Goal: Task Accomplishment & Management: Manage account settings

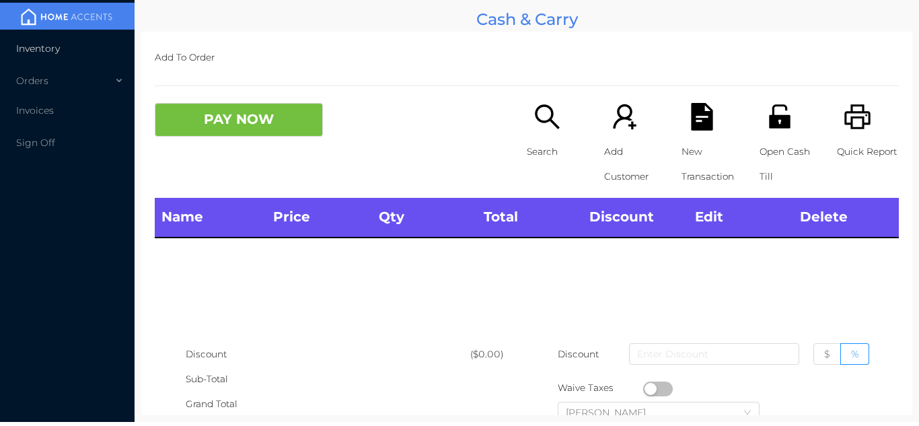
click at [55, 42] on li "Inventory" at bounding box center [67, 48] width 135 height 27
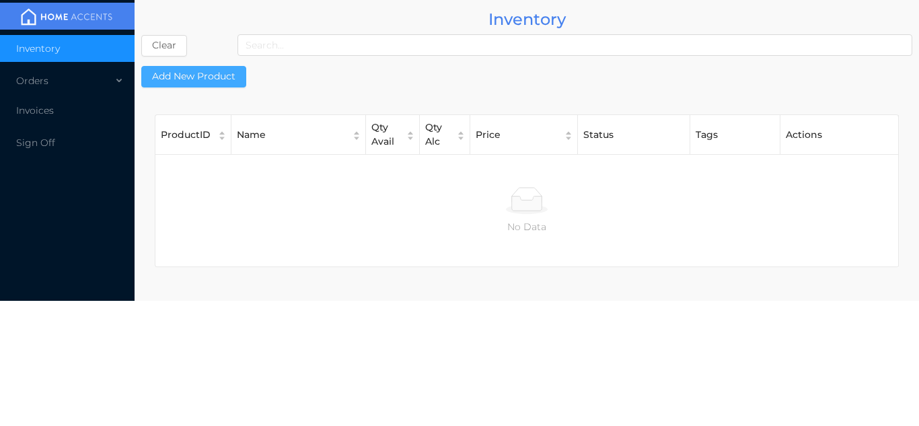
click at [221, 81] on button "Add New Product" at bounding box center [193, 77] width 105 height 22
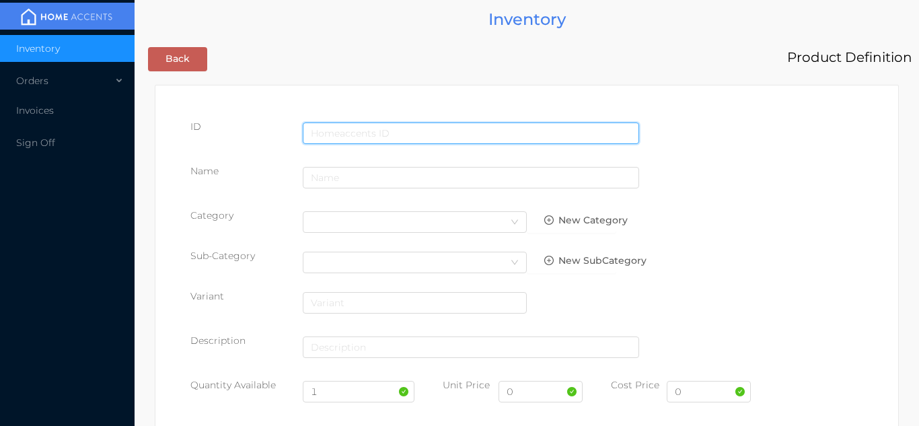
click at [408, 123] on input "text" at bounding box center [471, 133] width 336 height 22
type input "881490500009"
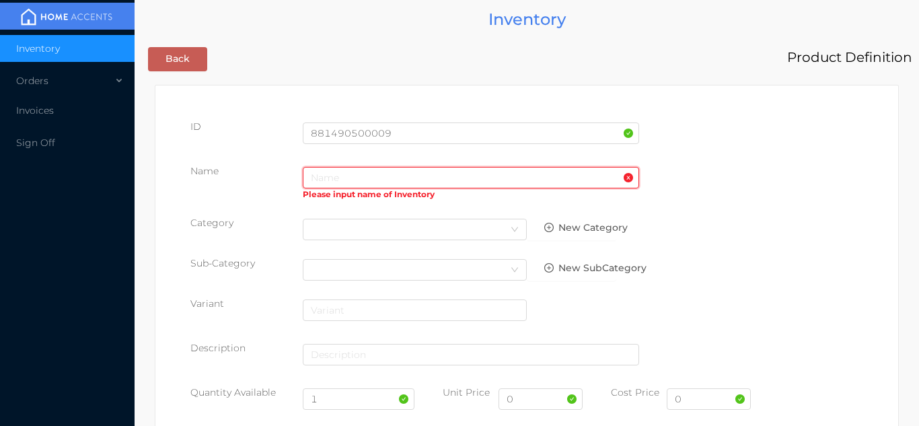
click at [375, 181] on input "text" at bounding box center [471, 178] width 336 height 22
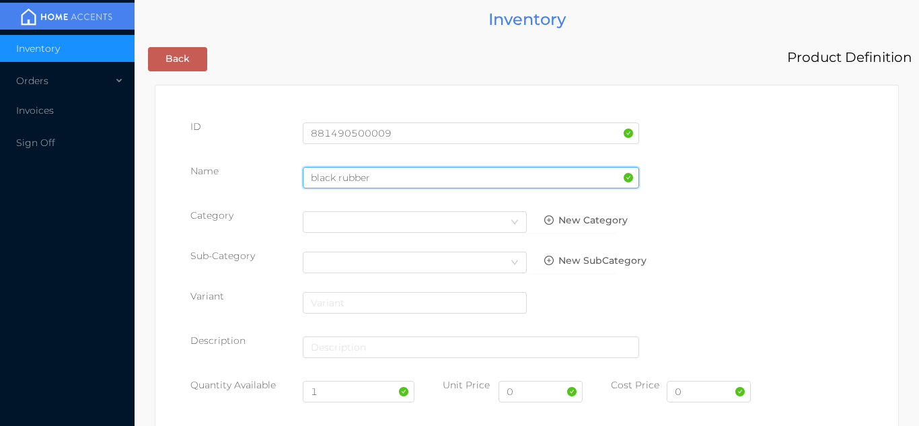
type input "black rubber"
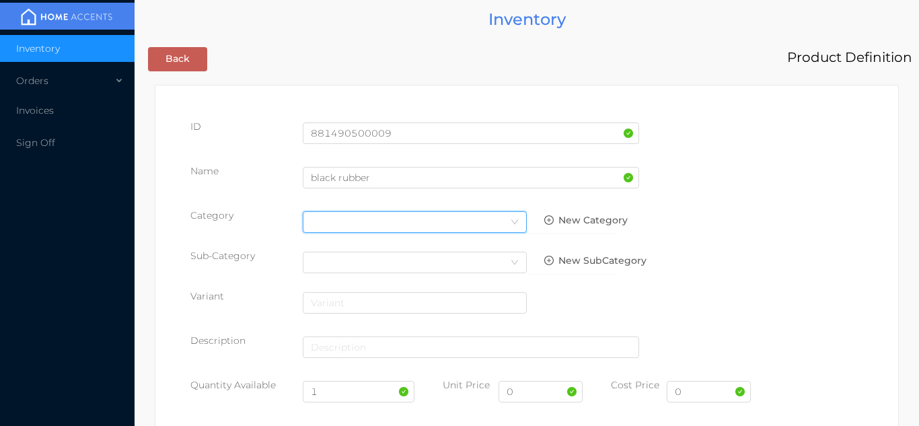
click at [498, 223] on div "Select Category" at bounding box center [415, 222] width 208 height 20
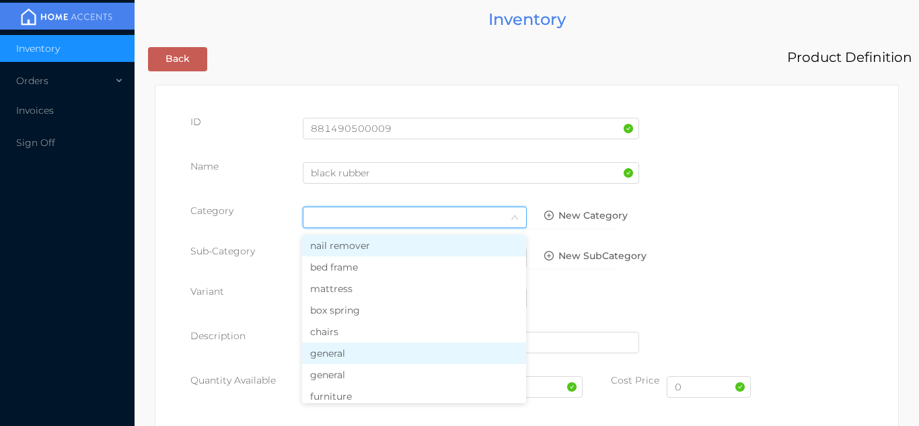
click at [371, 357] on li "general" at bounding box center [414, 353] width 224 height 22
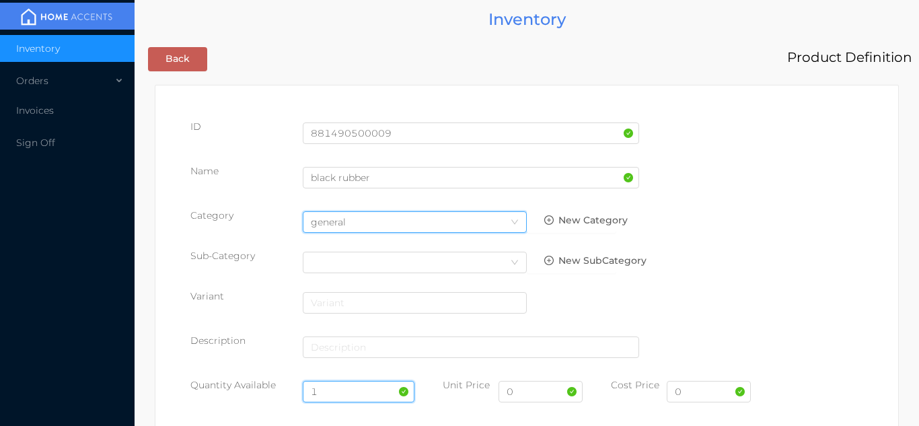
click at [339, 392] on input "1" at bounding box center [359, 392] width 112 height 22
type input "60"
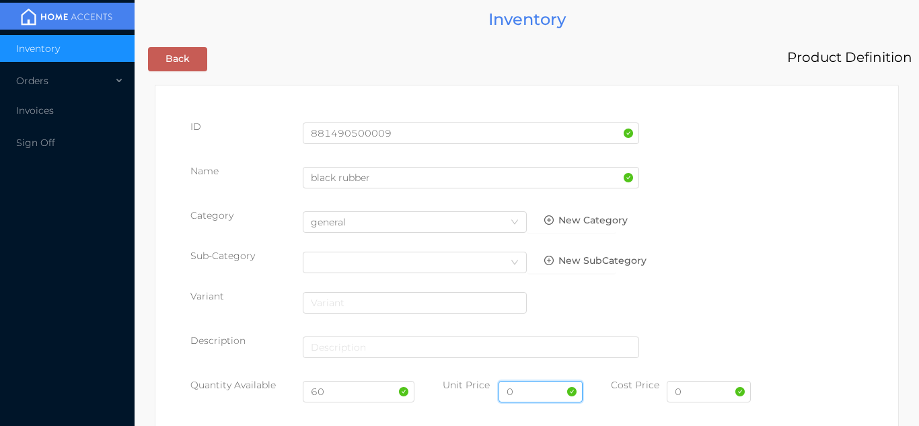
click at [550, 395] on input "0" at bounding box center [540, 392] width 84 height 22
type input "3.99"
click at [717, 394] on input "0" at bounding box center [709, 392] width 84 height 22
type input "0"
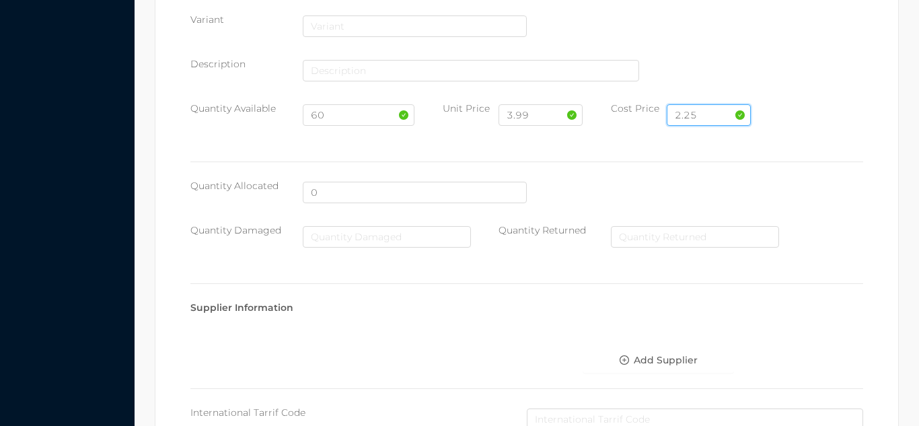
scroll to position [692, 0]
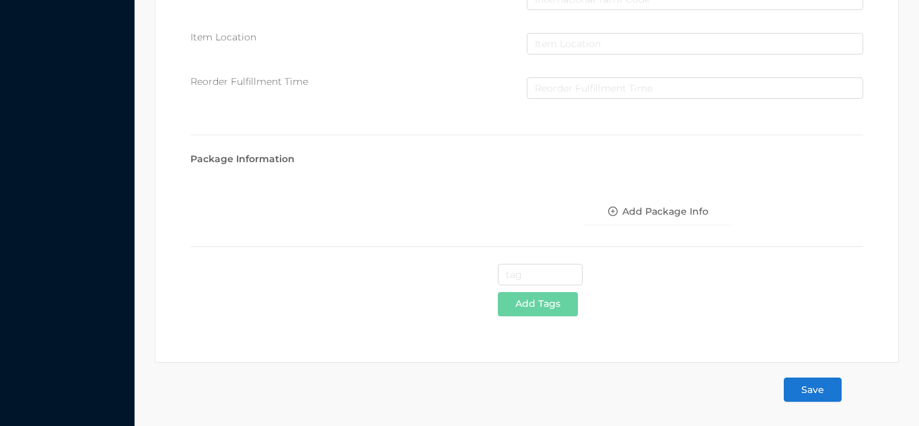
type input "2.25"
click at [829, 386] on button "Save" at bounding box center [813, 389] width 58 height 24
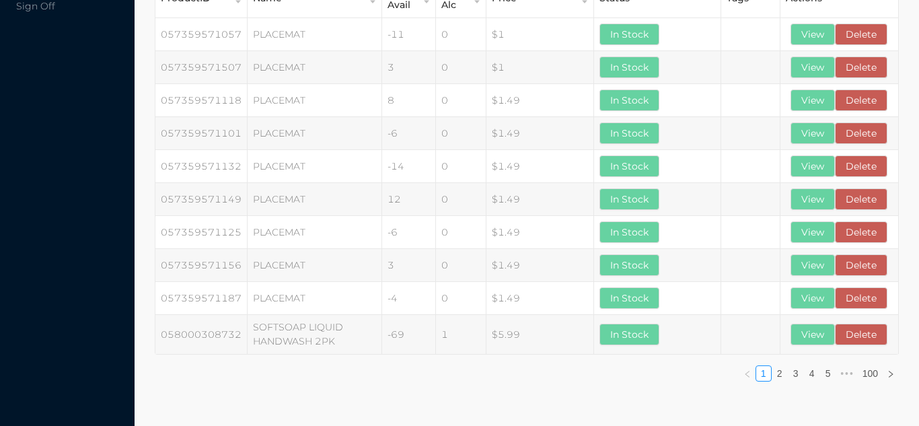
scroll to position [0, 0]
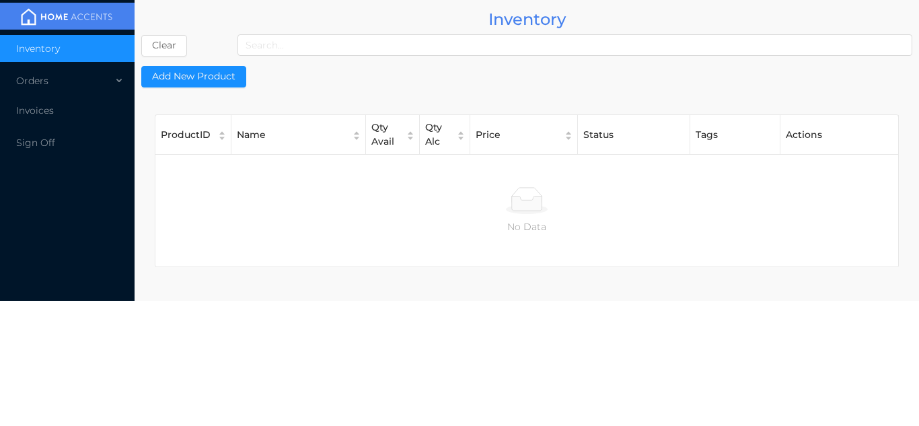
click at [43, 58] on li "Inventory" at bounding box center [67, 48] width 135 height 27
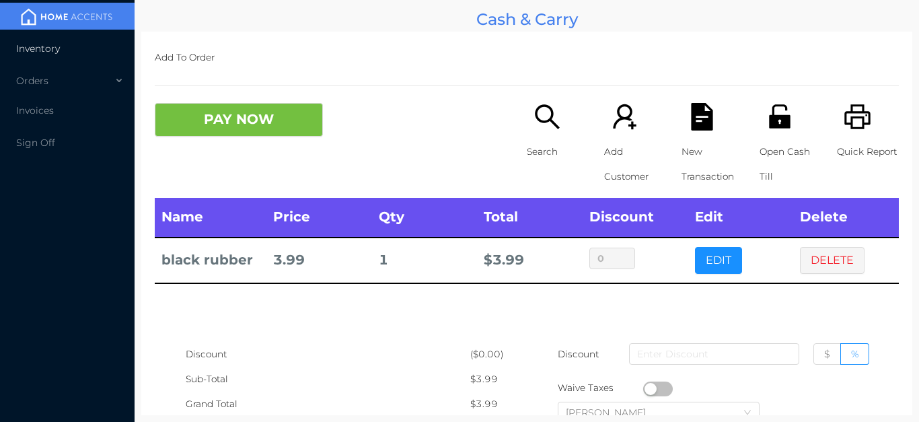
click at [92, 44] on li "Inventory" at bounding box center [67, 48] width 135 height 27
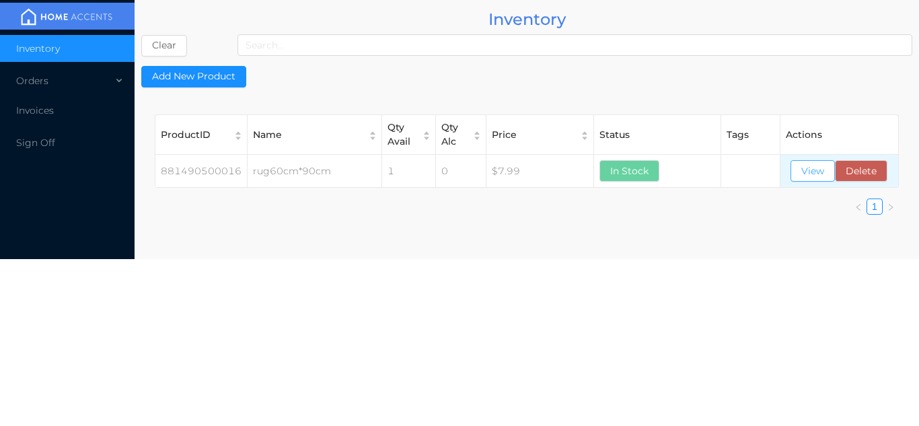
click at [805, 170] on button "View" at bounding box center [812, 171] width 44 height 22
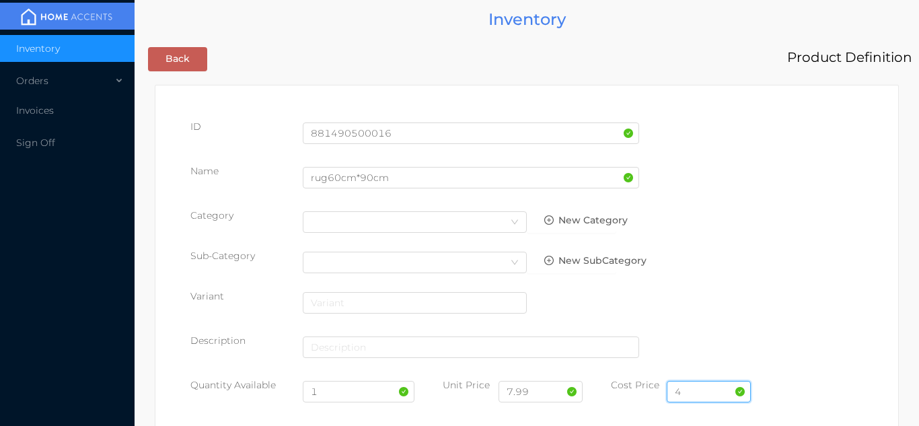
click at [701, 385] on input "4" at bounding box center [709, 392] width 84 height 22
type input "4.50"
click at [359, 394] on input "1" at bounding box center [359, 392] width 112 height 22
type input "40"
click at [549, 394] on input "7.99" at bounding box center [540, 392] width 84 height 22
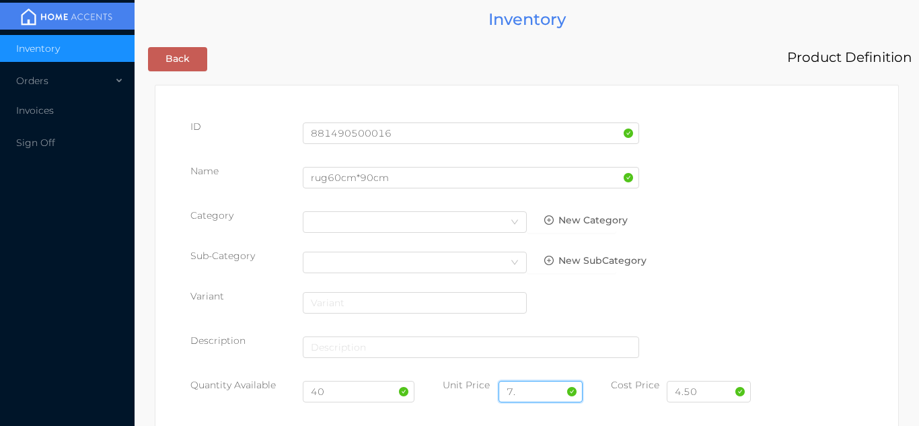
type input "7"
type input "9.99"
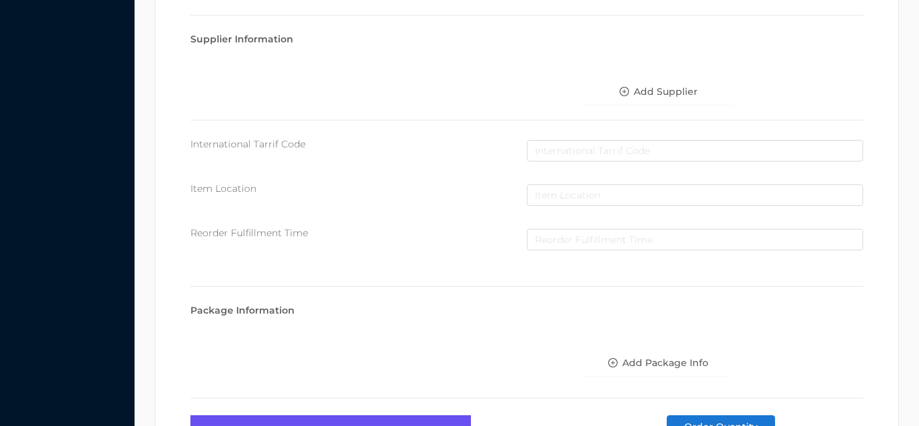
scroll to position [764, 0]
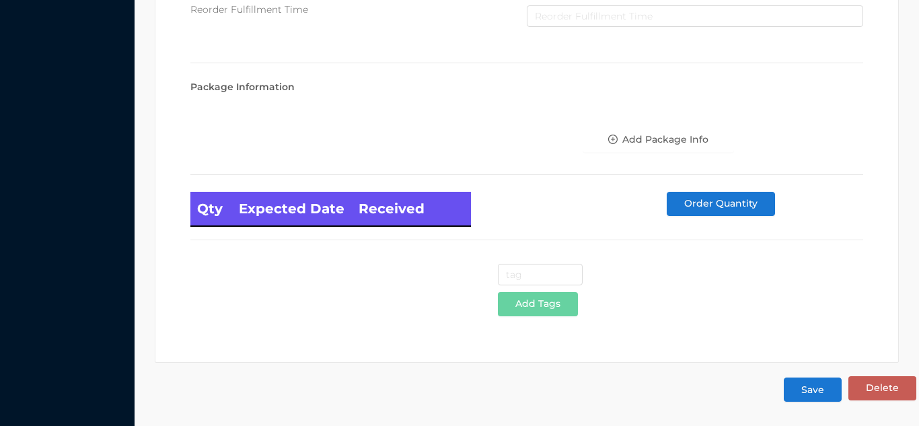
click at [811, 393] on button "Save" at bounding box center [813, 389] width 58 height 24
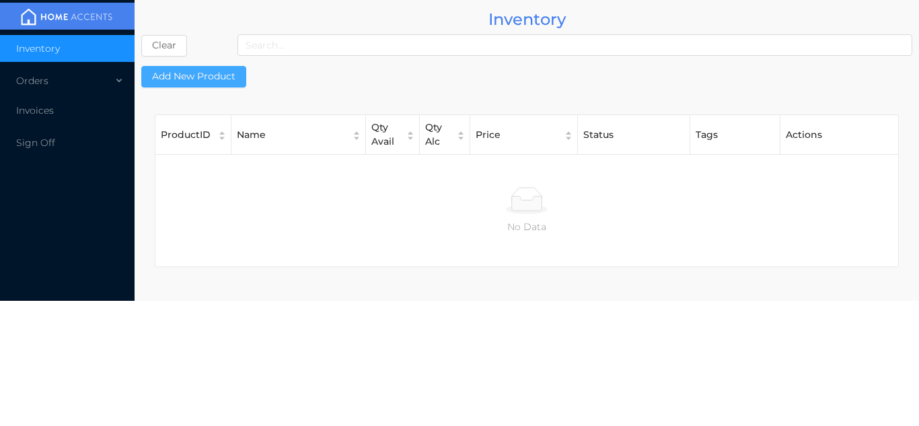
click at [213, 85] on button "Add New Product" at bounding box center [193, 77] width 105 height 22
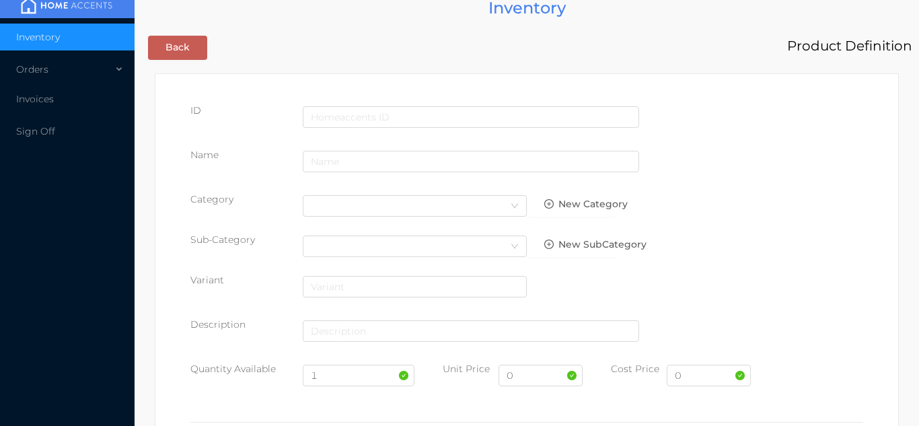
scroll to position [17, 0]
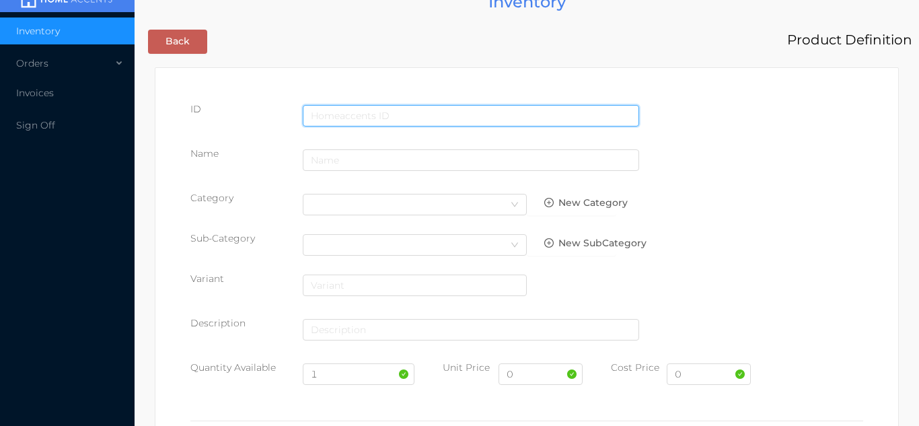
click at [337, 108] on input "text" at bounding box center [471, 116] width 336 height 22
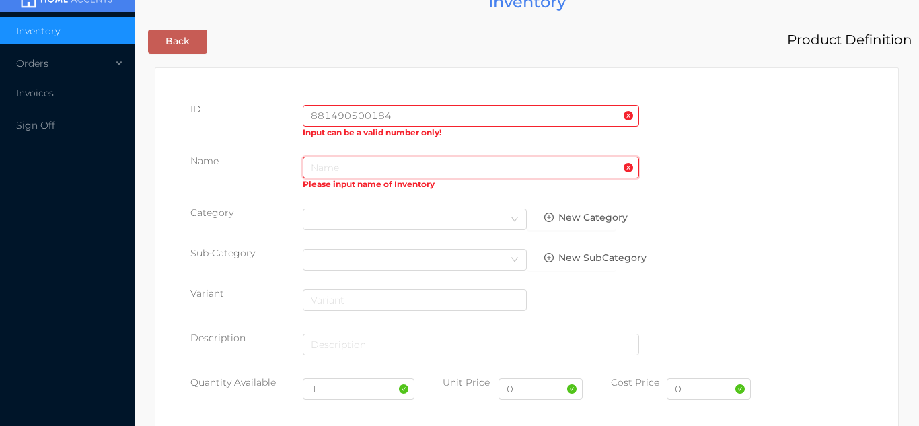
click at [374, 172] on input "text" at bounding box center [471, 168] width 336 height 22
click at [637, 120] on input "881490500184" at bounding box center [471, 116] width 336 height 22
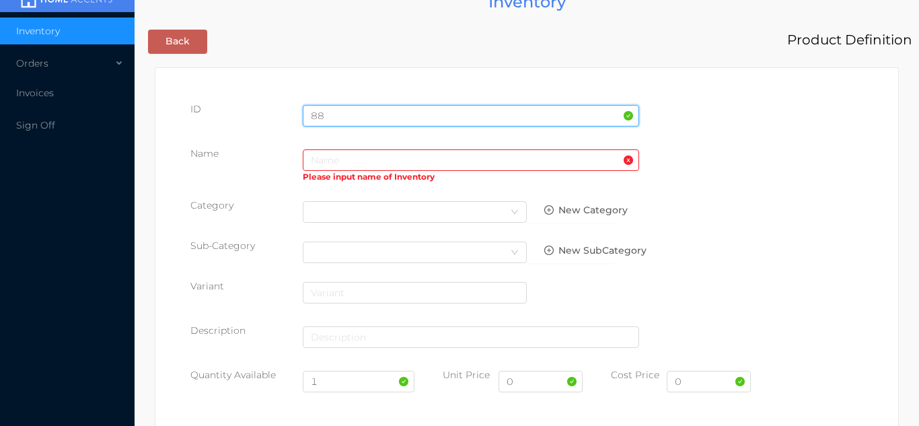
type input "8"
type input "881490500184"
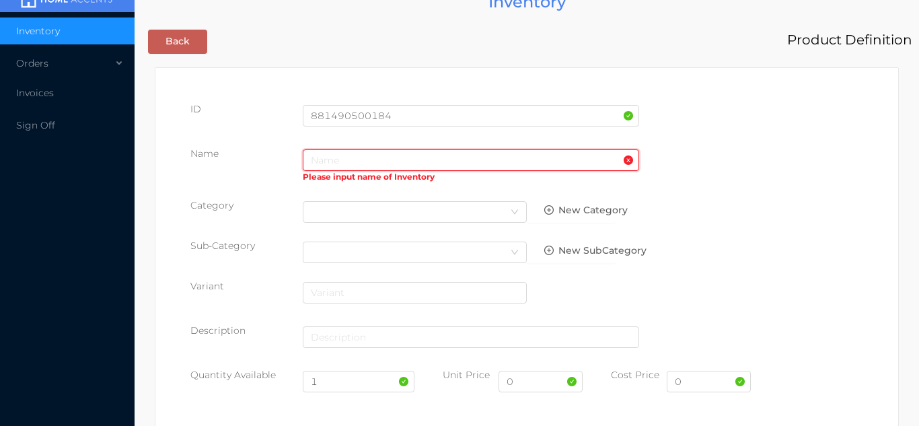
click at [340, 165] on input "text" at bounding box center [471, 160] width 336 height 22
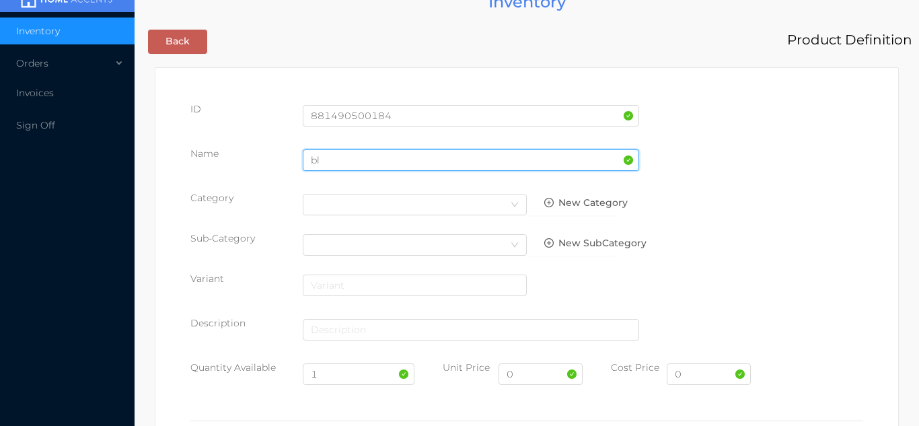
type input "b"
type input "black rubber"
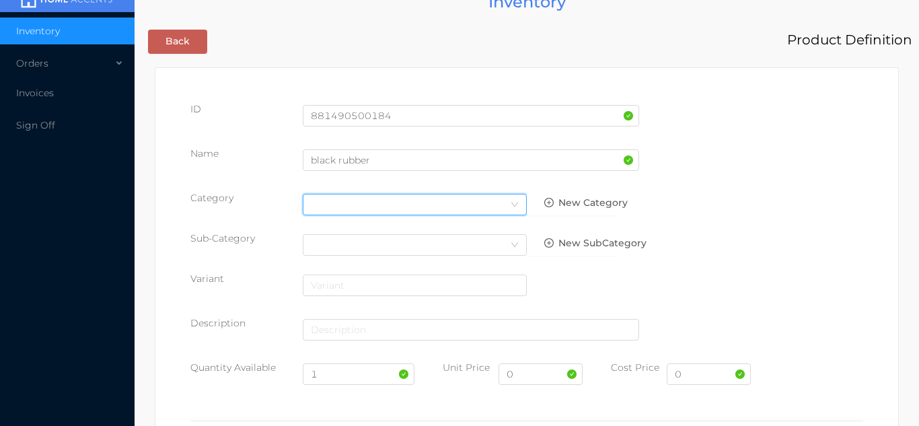
click at [473, 202] on div "Select Category" at bounding box center [415, 204] width 208 height 20
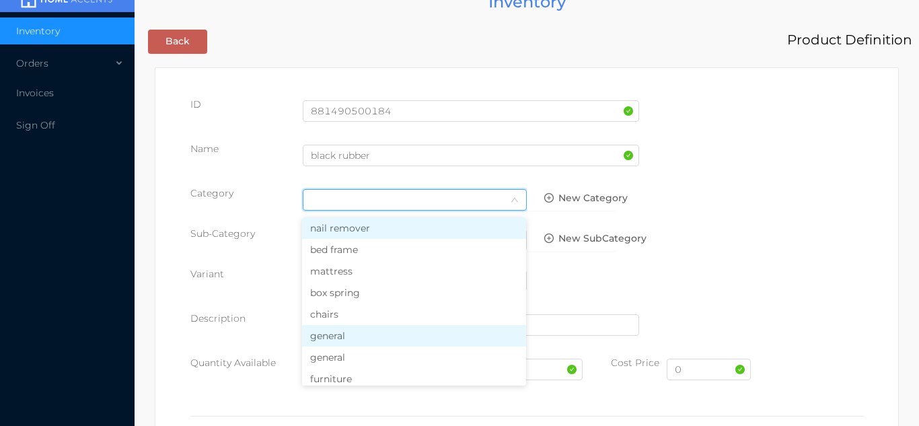
click at [350, 342] on li "general" at bounding box center [414, 336] width 224 height 22
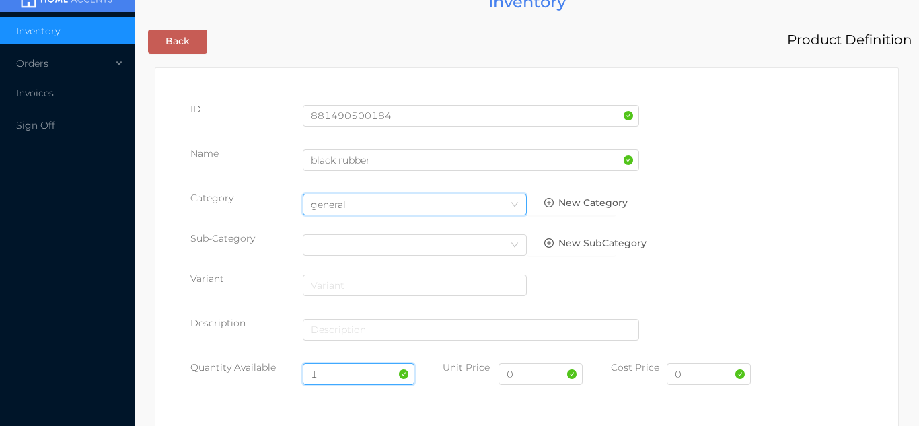
click at [340, 373] on input "1" at bounding box center [359, 374] width 112 height 22
type input "24"
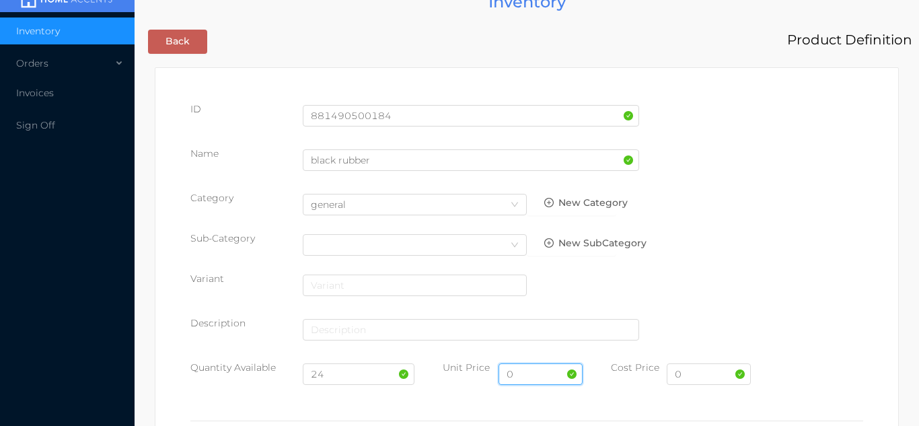
click at [530, 375] on input "0" at bounding box center [540, 374] width 84 height 22
type input "19.99"
click at [715, 375] on input "0" at bounding box center [709, 374] width 84 height 22
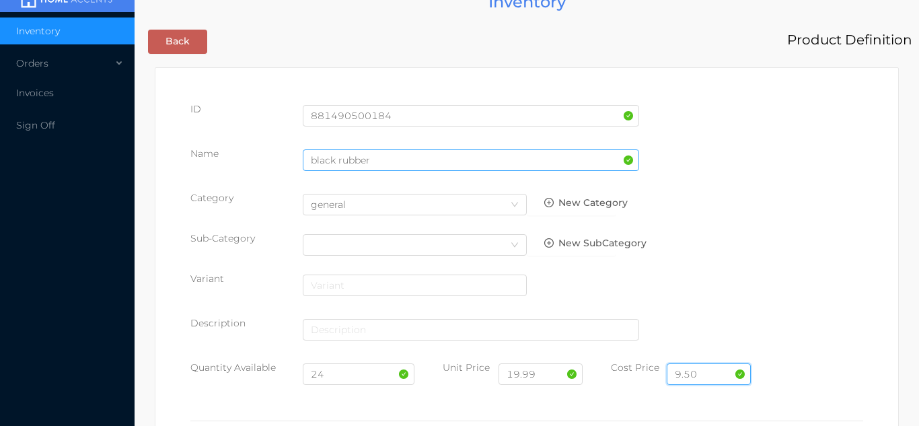
type input "9.50"
click at [402, 165] on input "black rubber" at bounding box center [471, 160] width 336 height 22
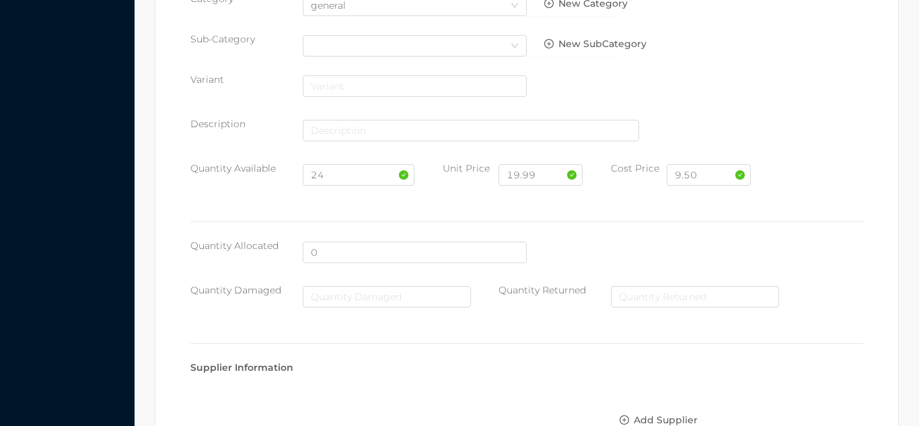
scroll to position [692, 0]
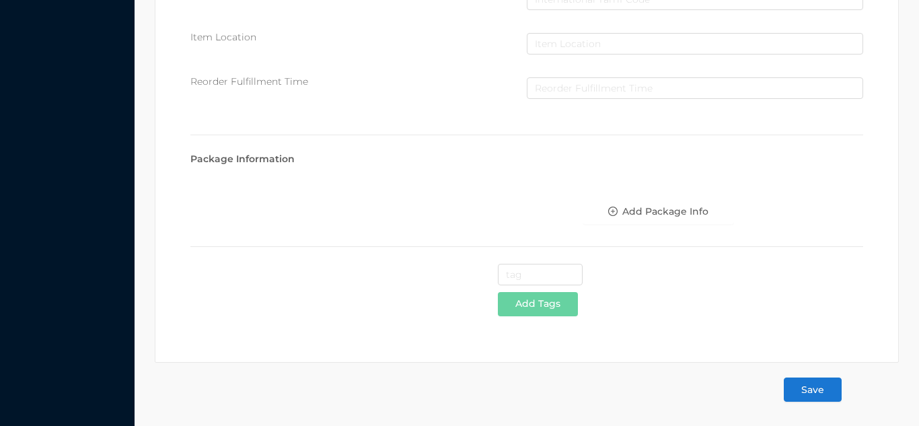
type input "black rubber 60x150cm"
click at [826, 402] on button "Save" at bounding box center [813, 389] width 58 height 24
click at [825, 400] on button "Save" at bounding box center [813, 389] width 58 height 24
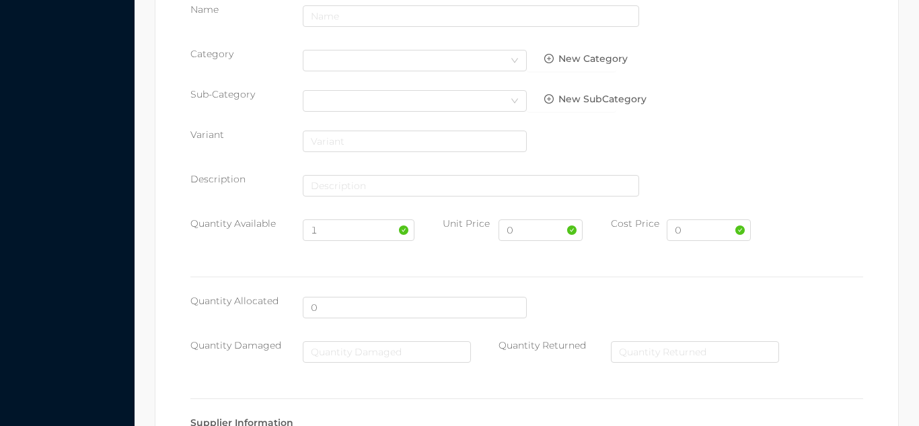
scroll to position [0, 0]
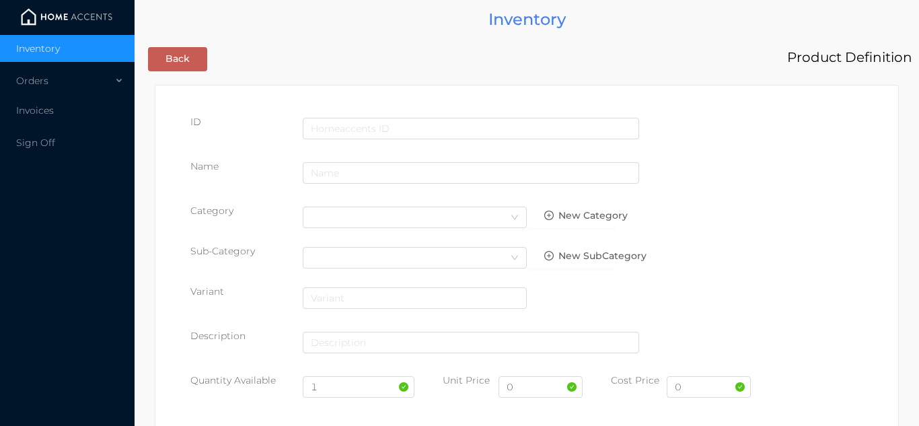
click at [59, 10] on img at bounding box center [66, 17] width 101 height 20
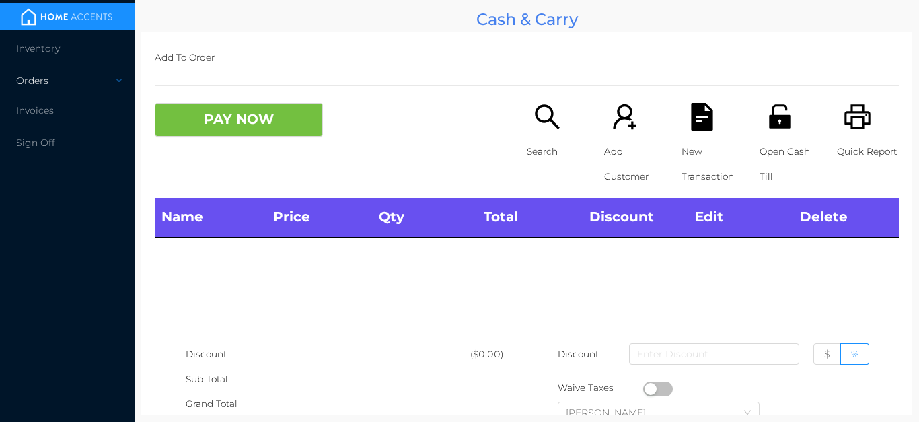
click at [35, 76] on div "Orders" at bounding box center [67, 80] width 135 height 27
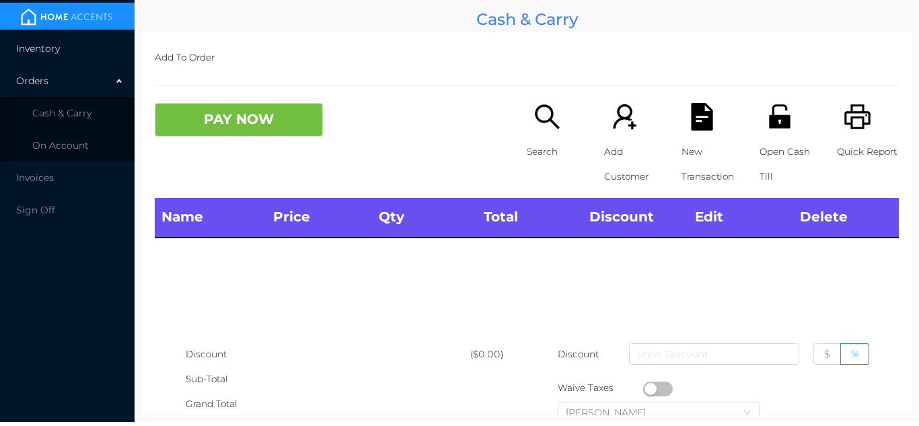
click at [57, 46] on span "Inventory" at bounding box center [38, 48] width 44 height 12
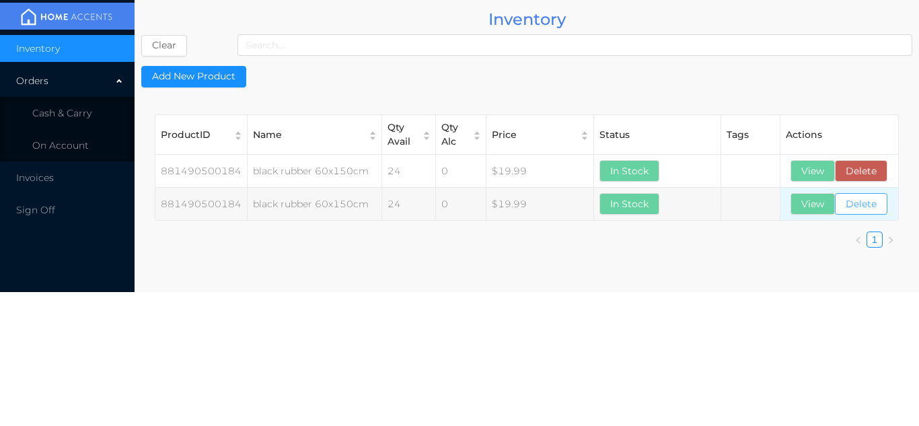
click at [877, 211] on button "Delete" at bounding box center [861, 204] width 52 height 22
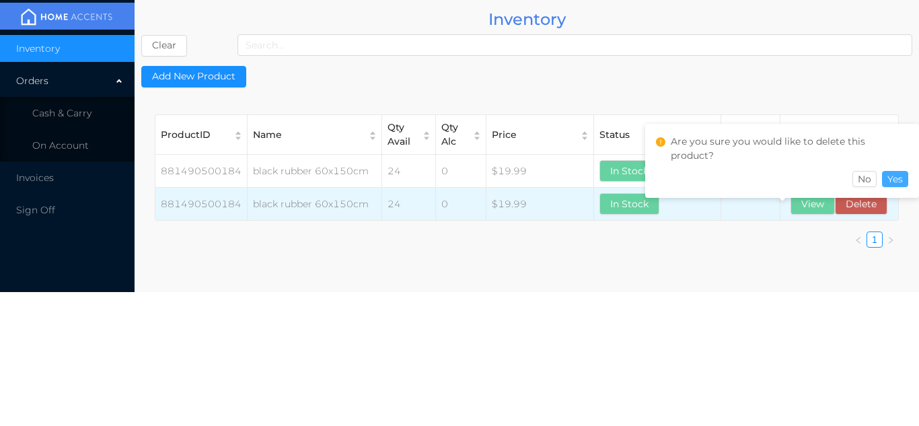
click at [899, 180] on button "Yes" at bounding box center [895, 179] width 26 height 16
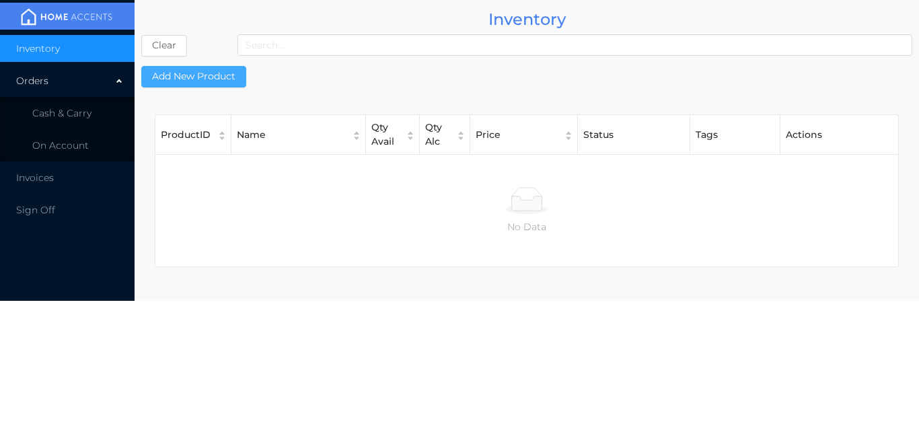
click at [194, 84] on button "Add New Product" at bounding box center [193, 77] width 105 height 22
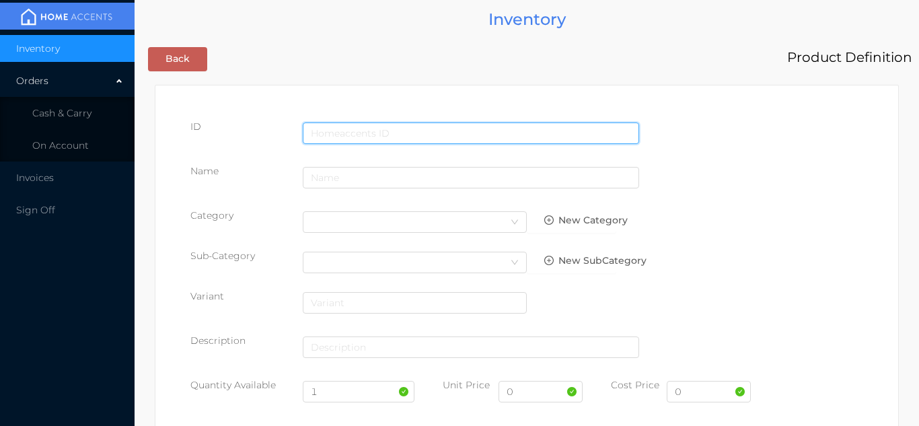
click at [355, 126] on input "text" at bounding box center [471, 133] width 336 height 22
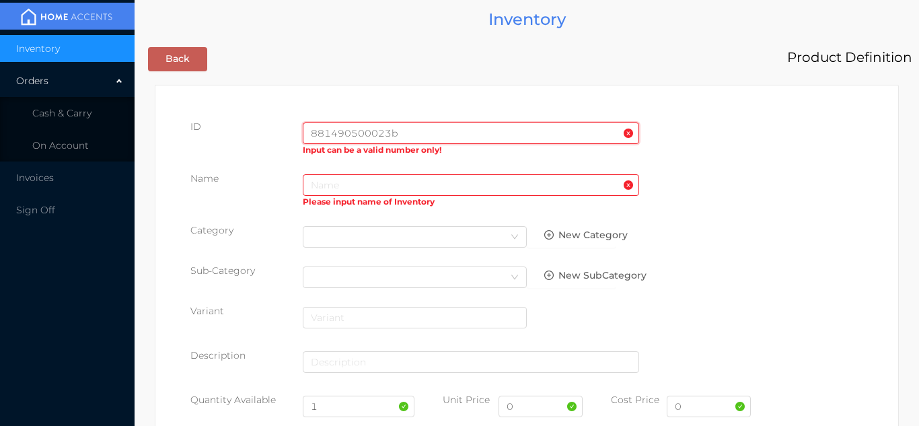
type input "881490500023"
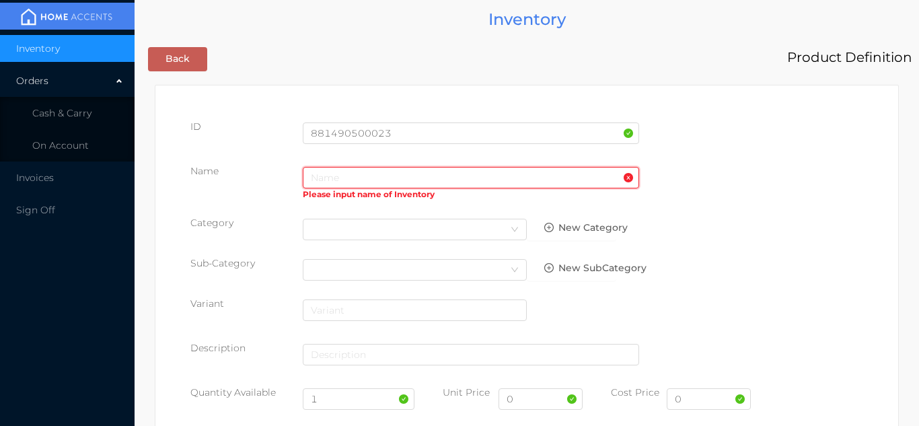
click at [348, 181] on input "text" at bounding box center [471, 178] width 336 height 22
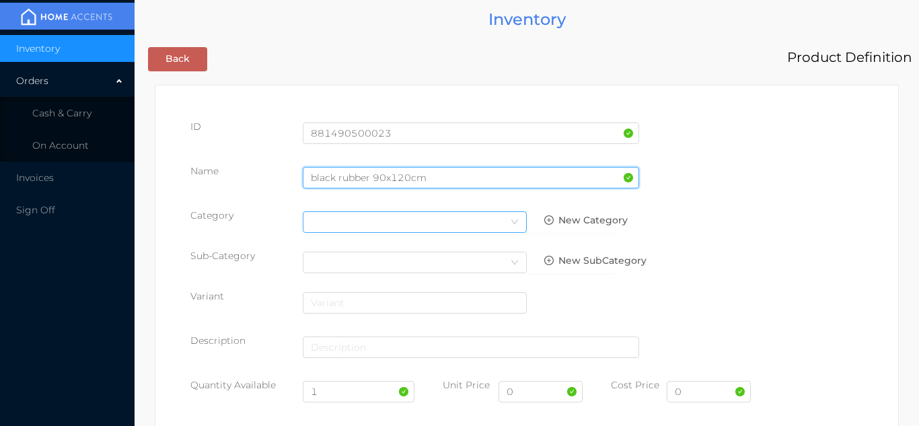
type input "black rubber 90x120cm"
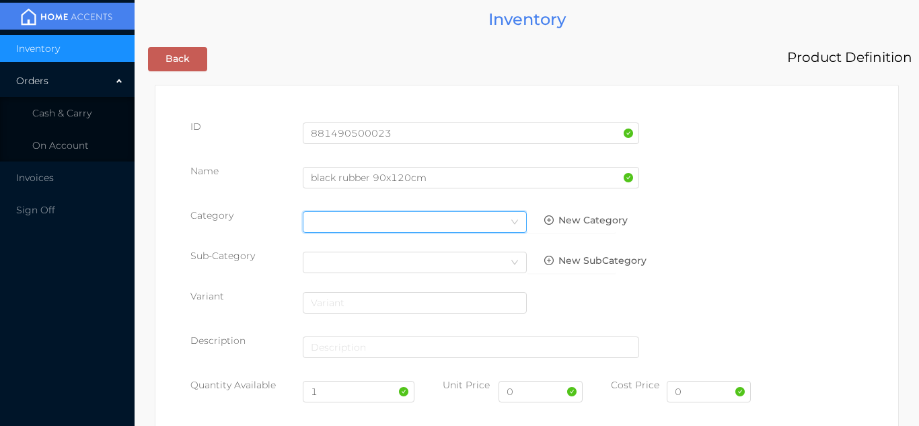
click at [511, 221] on icon "icon: down" at bounding box center [515, 222] width 8 height 8
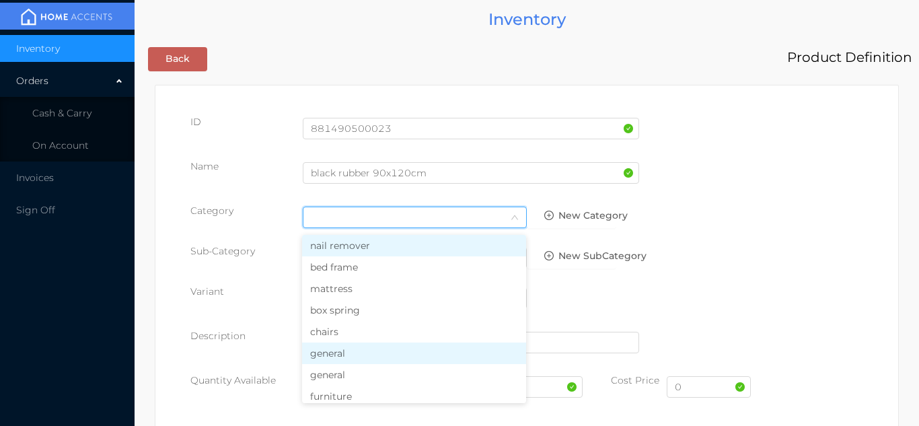
click at [381, 359] on li "general" at bounding box center [414, 353] width 224 height 22
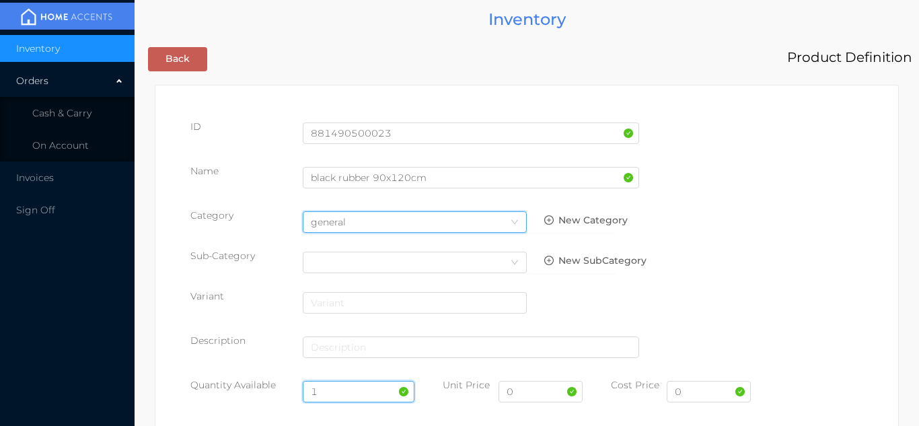
click at [350, 390] on input "1" at bounding box center [359, 392] width 112 height 22
type input "24"
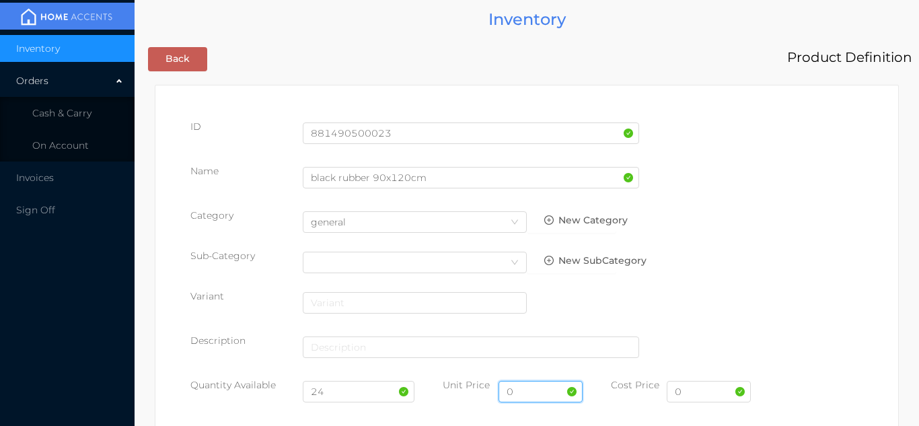
click at [548, 392] on input "0" at bounding box center [540, 392] width 84 height 22
type input "14.99"
click at [708, 391] on input "0" at bounding box center [709, 392] width 84 height 22
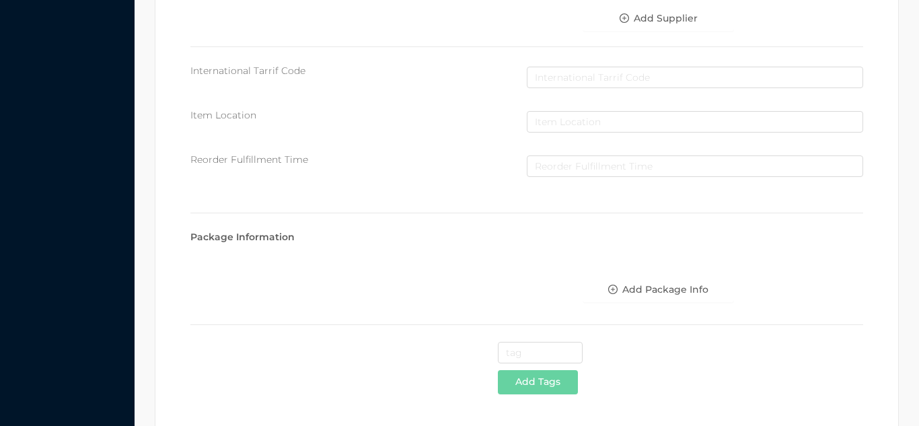
scroll to position [692, 0]
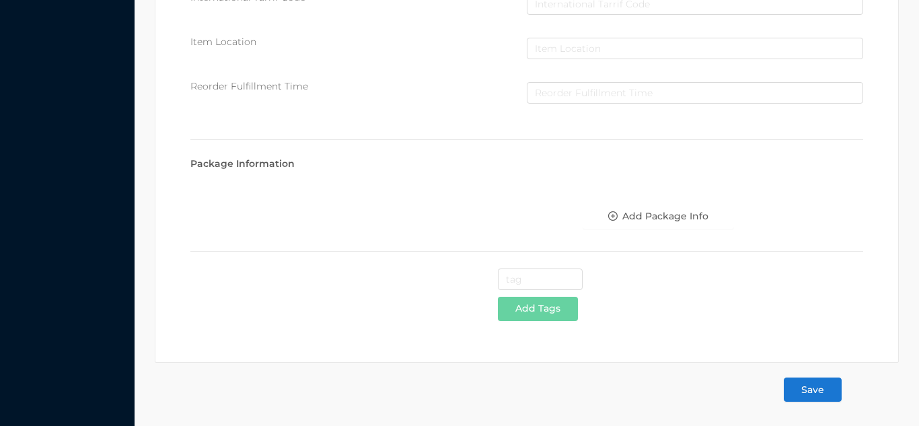
type input "9.00"
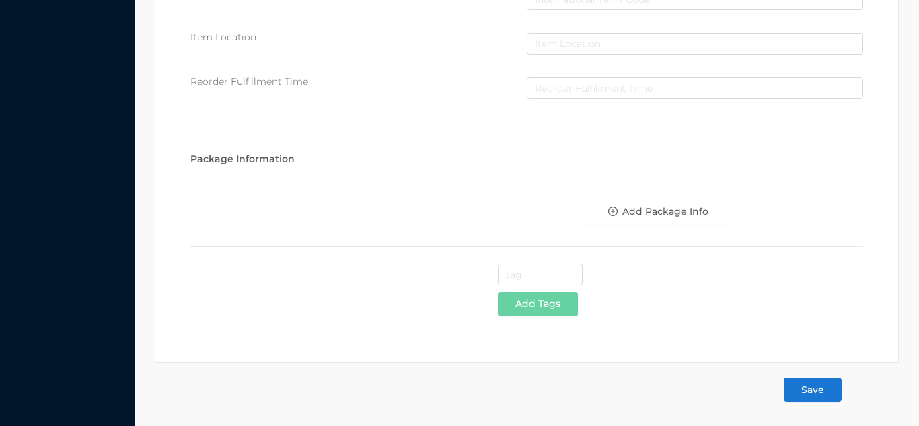
click at [824, 394] on button "Save" at bounding box center [813, 389] width 58 height 24
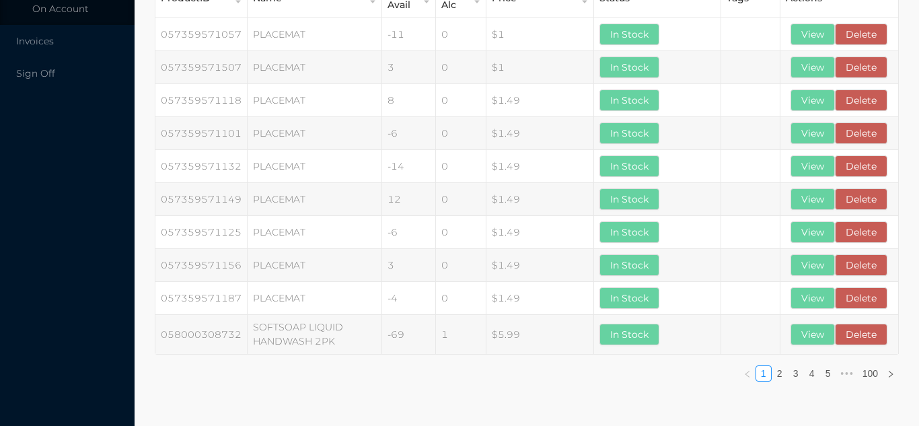
scroll to position [0, 0]
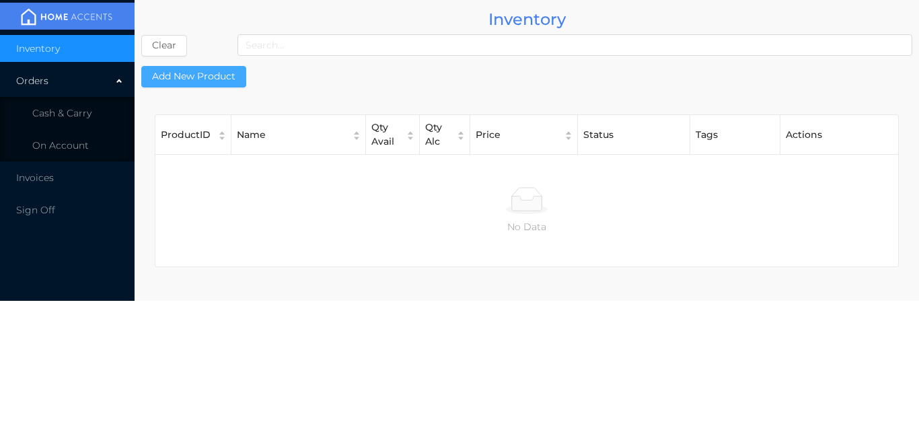
click at [194, 76] on button "Add New Product" at bounding box center [193, 77] width 105 height 22
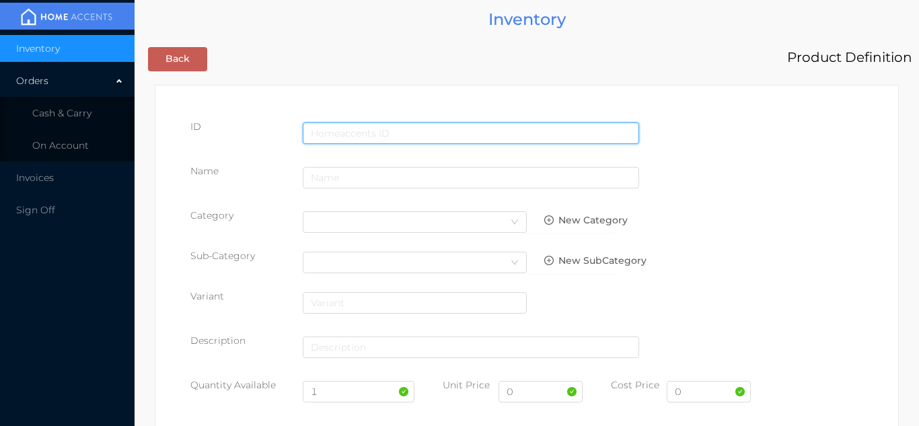
click at [350, 130] on input "text" at bounding box center [471, 133] width 336 height 22
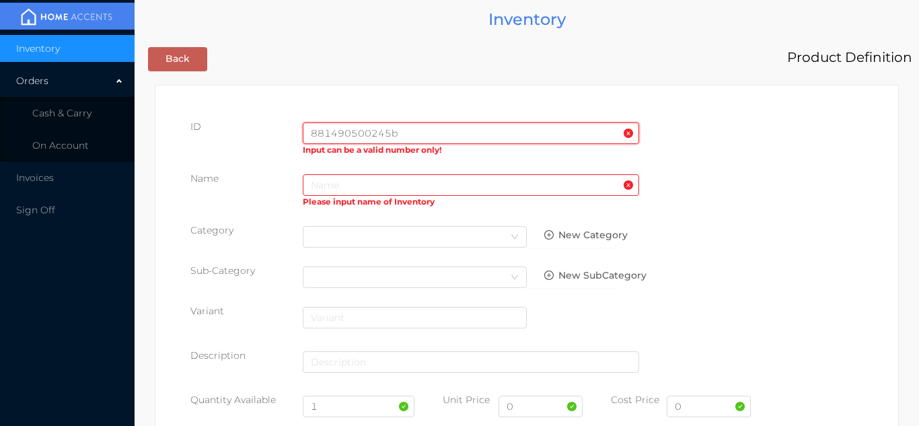
type input "881490500245"
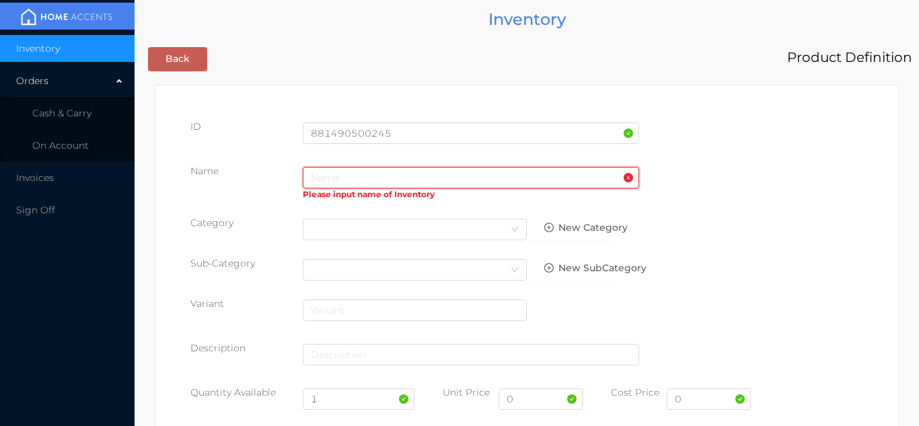
click at [347, 182] on input "text" at bounding box center [471, 178] width 336 height 22
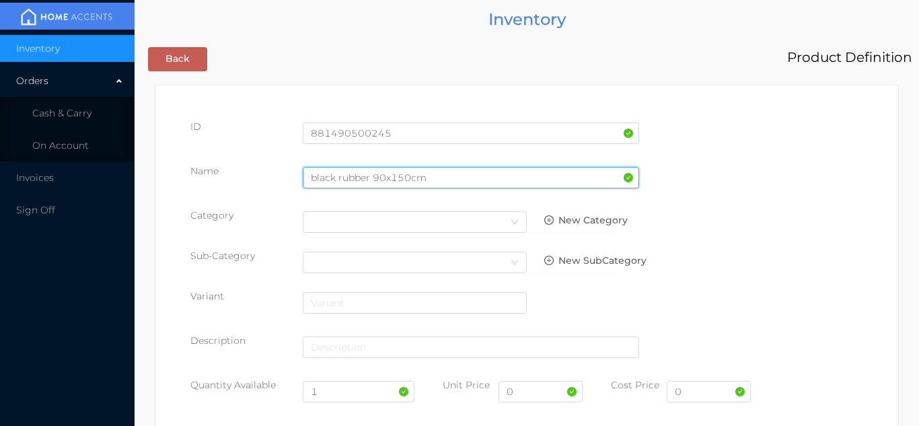
type input "black rubber 90x150cm"
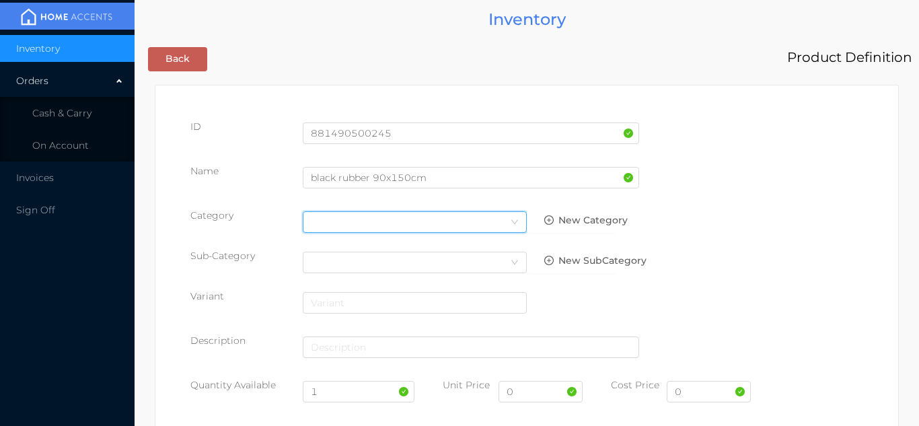
click at [514, 230] on div "Select Category" at bounding box center [415, 222] width 208 height 20
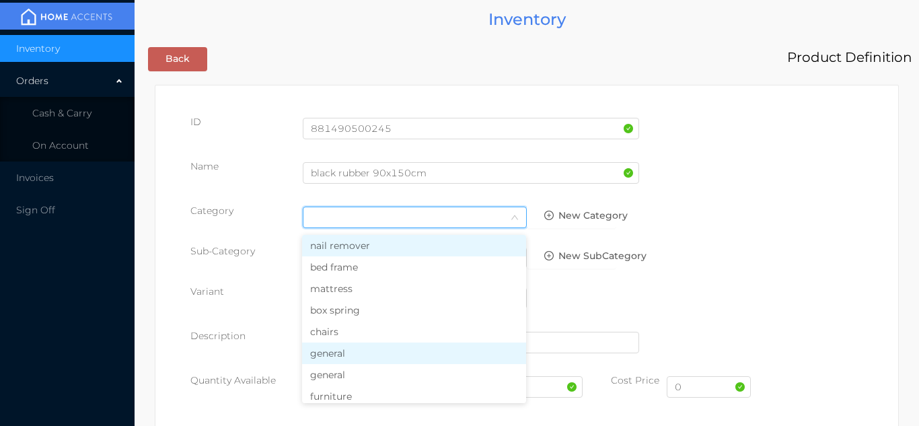
click at [370, 355] on li "general" at bounding box center [414, 353] width 224 height 22
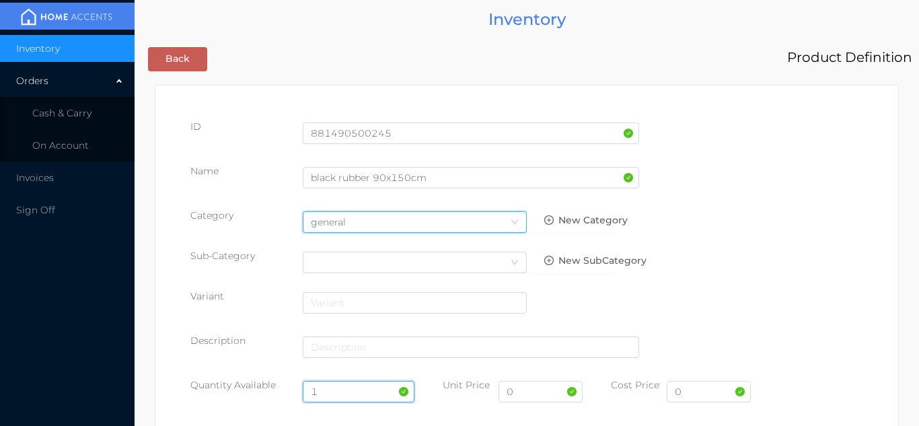
click at [341, 390] on input "1" at bounding box center [359, 392] width 112 height 22
type input "12"
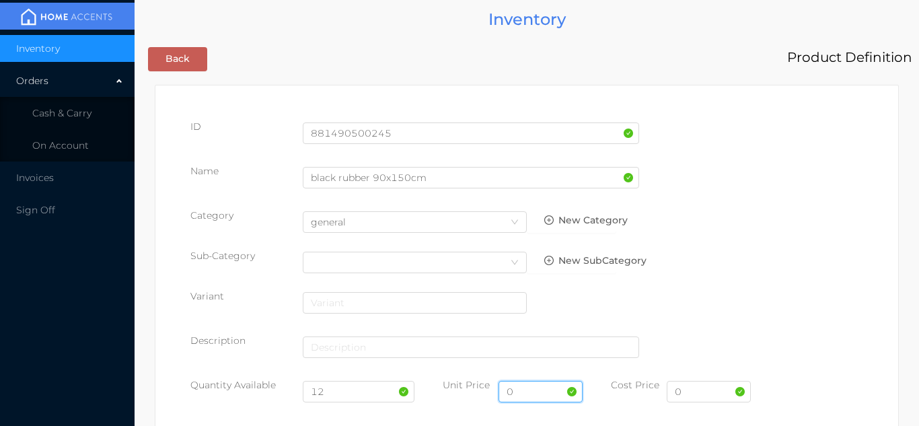
click at [535, 392] on input "0" at bounding box center [540, 392] width 84 height 22
type input "24.99"
click at [708, 392] on input "0" at bounding box center [709, 392] width 84 height 22
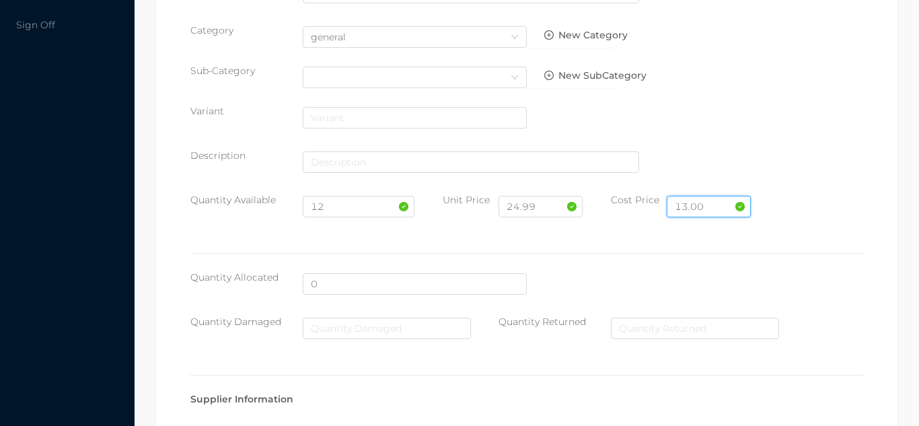
scroll to position [692, 0]
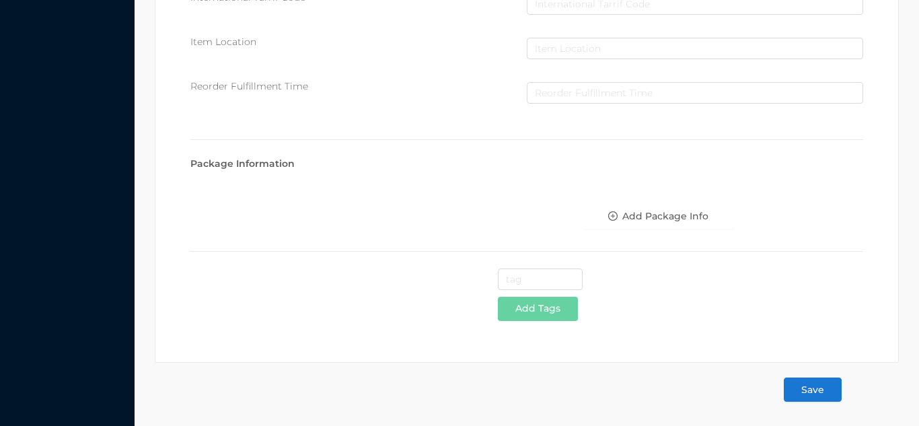
type input "13.00"
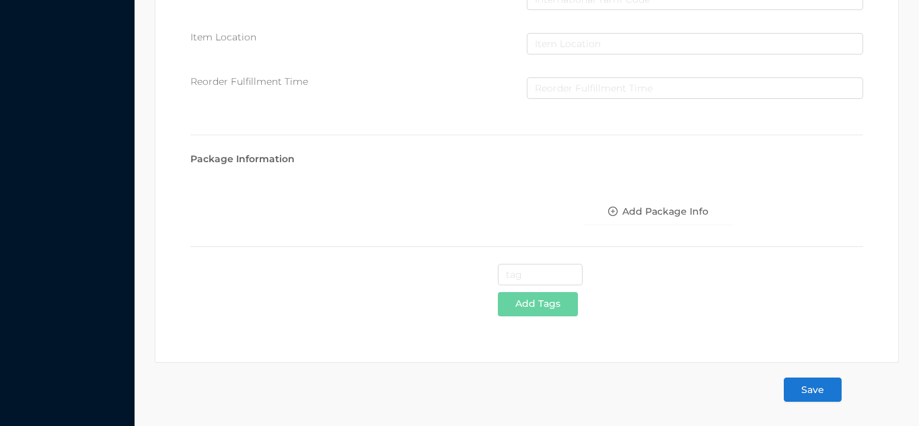
click at [826, 392] on button "Save" at bounding box center [813, 389] width 58 height 24
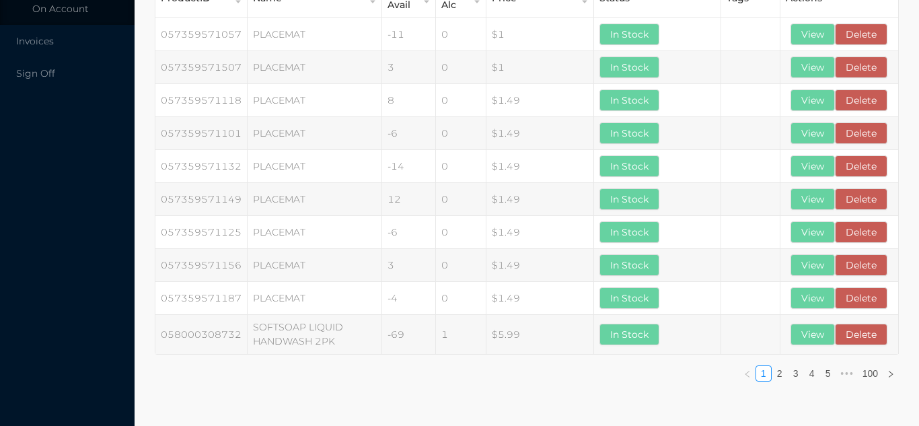
scroll to position [0, 0]
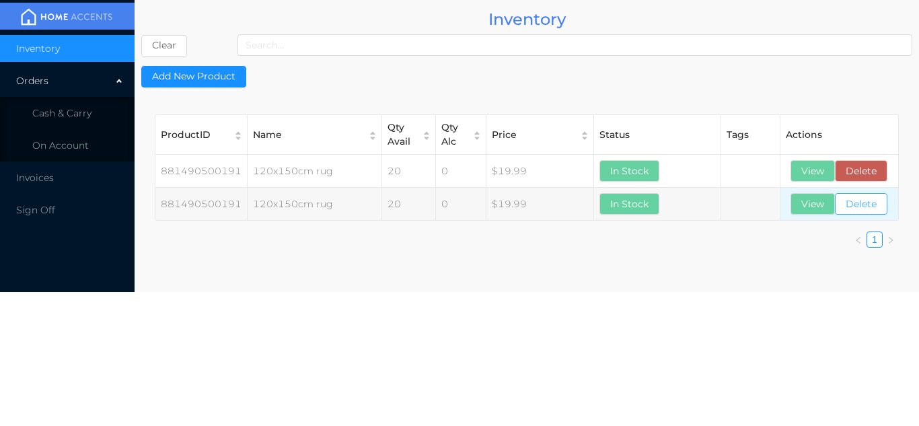
click at [871, 210] on button "Delete" at bounding box center [861, 204] width 52 height 22
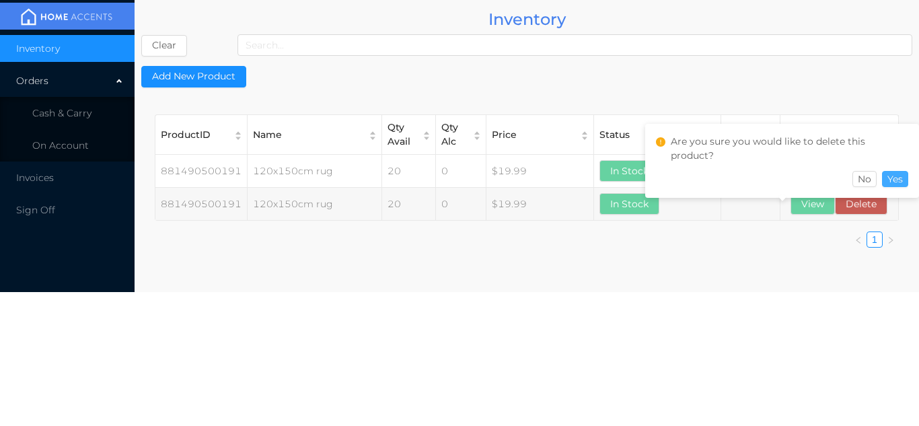
click at [903, 176] on button "Yes" at bounding box center [895, 179] width 26 height 16
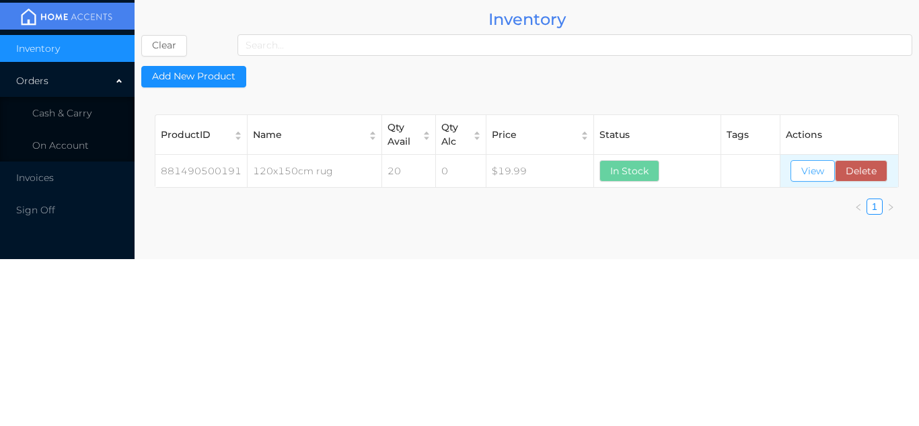
click at [816, 168] on button "View" at bounding box center [812, 171] width 44 height 22
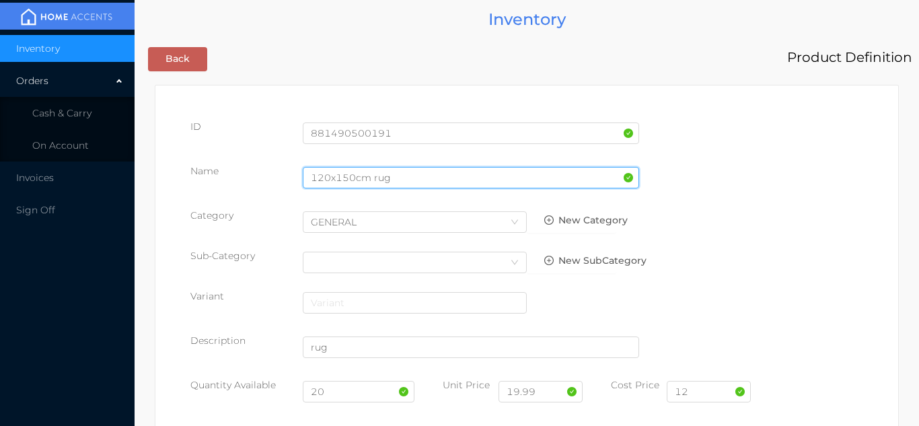
click at [431, 181] on input "120x150cm rug" at bounding box center [471, 178] width 336 height 22
type input "1"
type input "black rubber 120x150cm"
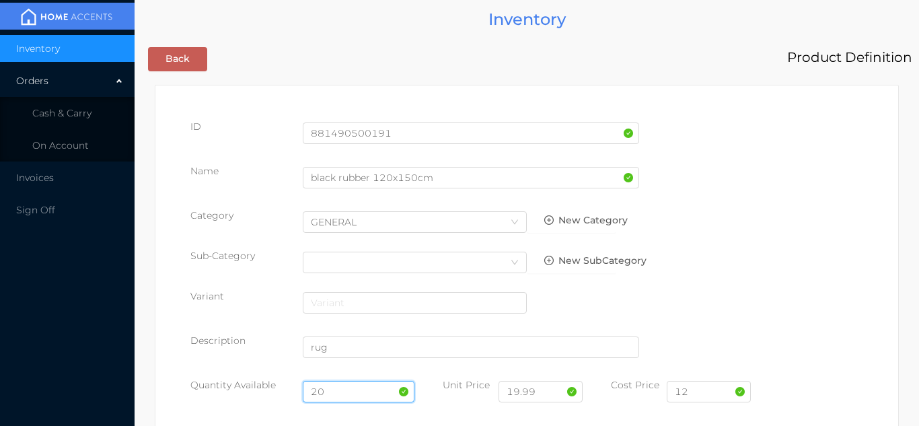
click at [354, 387] on input "20" at bounding box center [359, 392] width 112 height 22
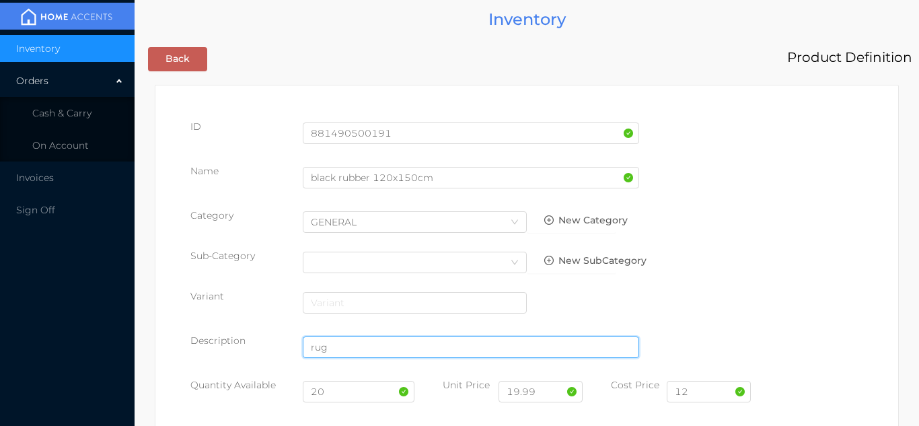
click at [341, 342] on input "rug" at bounding box center [471, 347] width 336 height 22
type input "r"
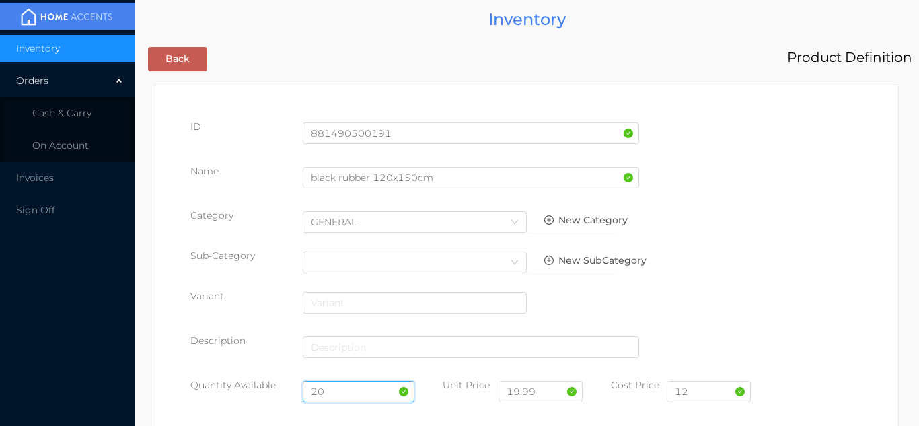
click at [340, 387] on input "20" at bounding box center [359, 392] width 112 height 22
type input "2"
type input "8"
click at [566, 391] on input "19.99" at bounding box center [540, 392] width 84 height 22
type input "1"
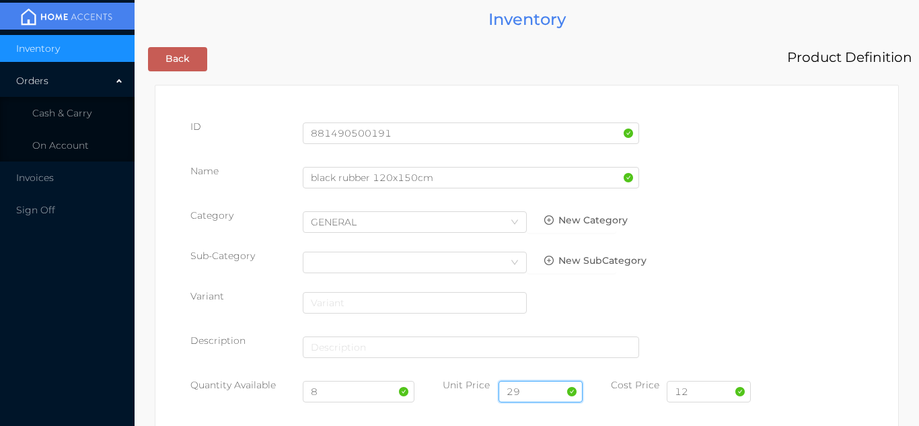
type input "29.99"
click at [718, 393] on input "12" at bounding box center [709, 392] width 84 height 22
type input "1"
type input "17.00"
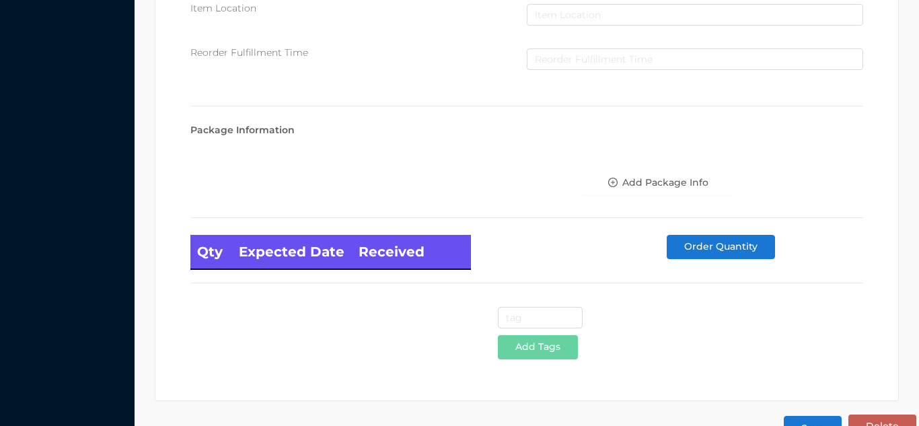
scroll to position [764, 0]
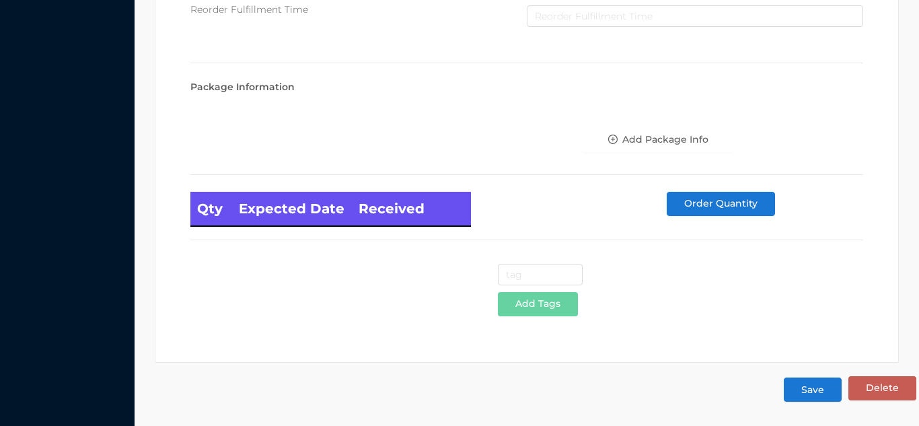
click at [815, 398] on button "Save" at bounding box center [813, 389] width 58 height 24
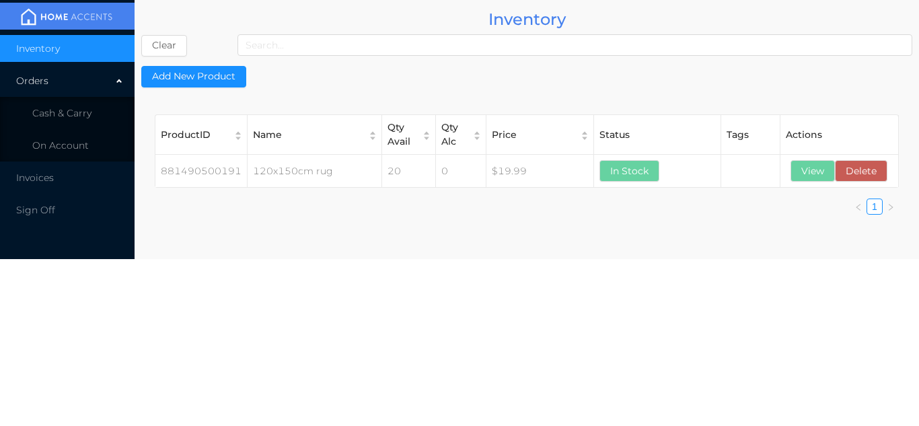
scroll to position [0, 0]
click at [809, 170] on button "View" at bounding box center [812, 171] width 44 height 22
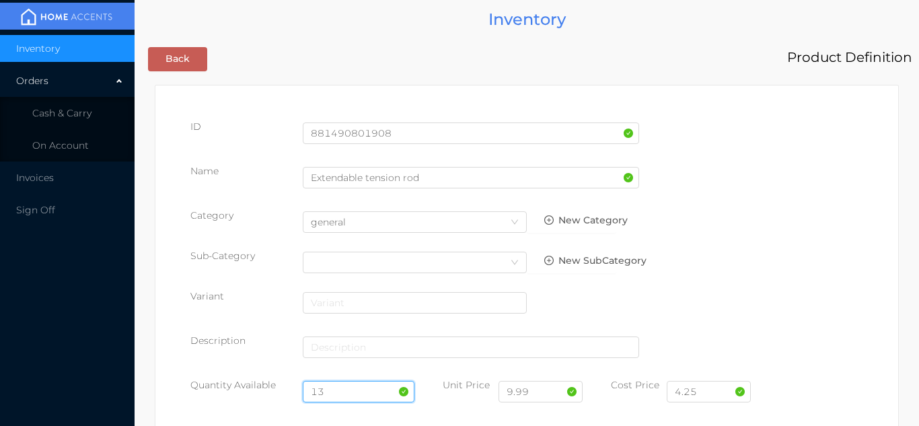
click at [336, 391] on input "13" at bounding box center [359, 392] width 112 height 22
type input "12"
click at [728, 393] on input "4.25" at bounding box center [709, 392] width 84 height 22
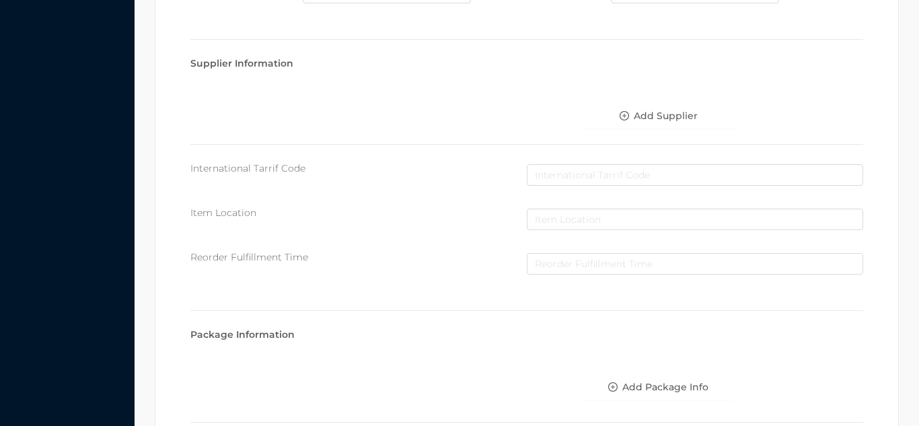
scroll to position [764, 0]
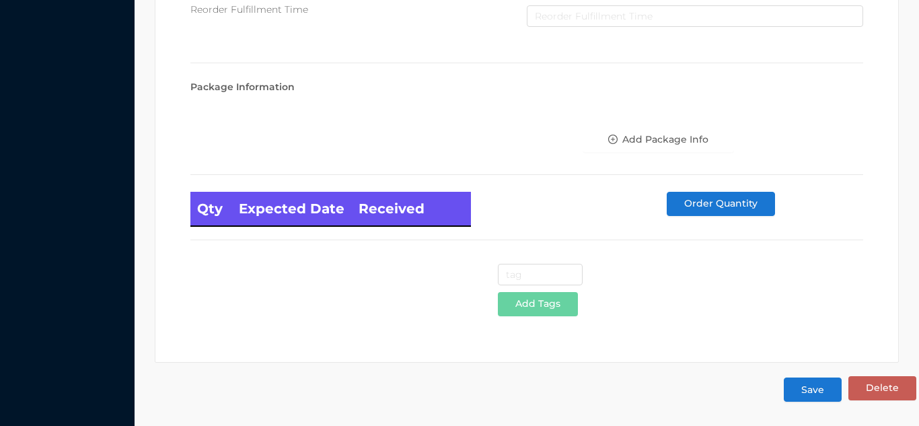
type input "4.00"
click at [816, 396] on button "Save" at bounding box center [813, 389] width 58 height 24
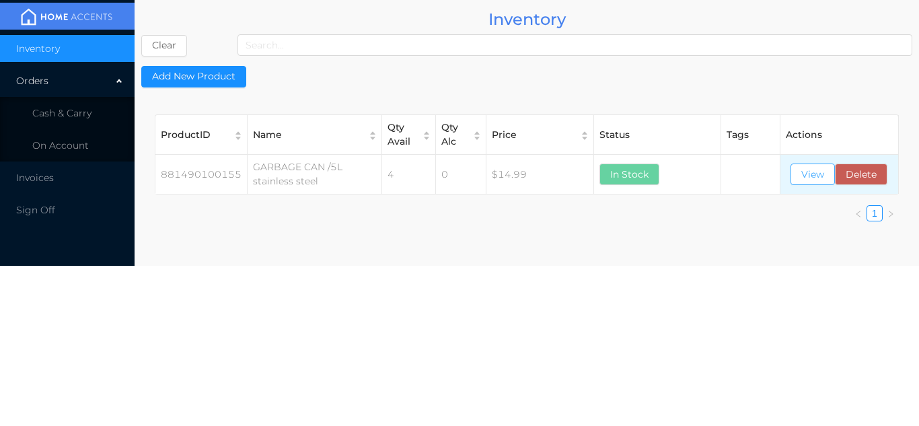
click at [812, 175] on button "View" at bounding box center [812, 174] width 44 height 22
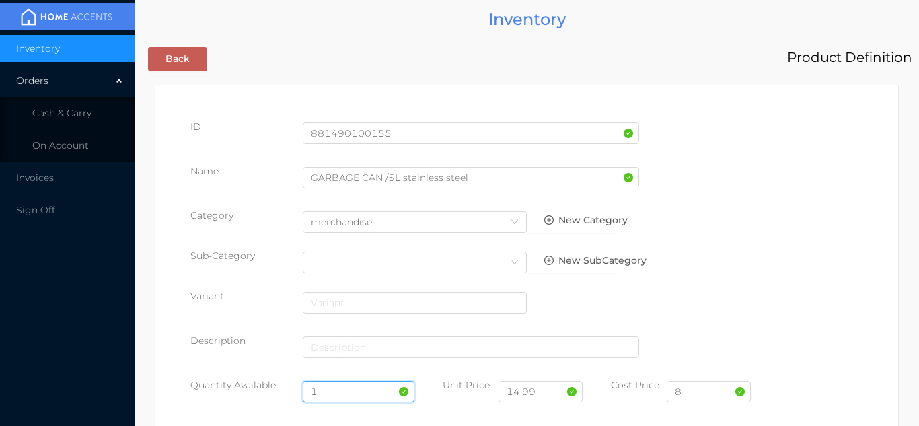
click at [338, 386] on input "1" at bounding box center [359, 392] width 112 height 22
click at [714, 392] on input "8" at bounding box center [709, 392] width 84 height 22
click at [719, 392] on input "8" at bounding box center [709, 392] width 84 height 22
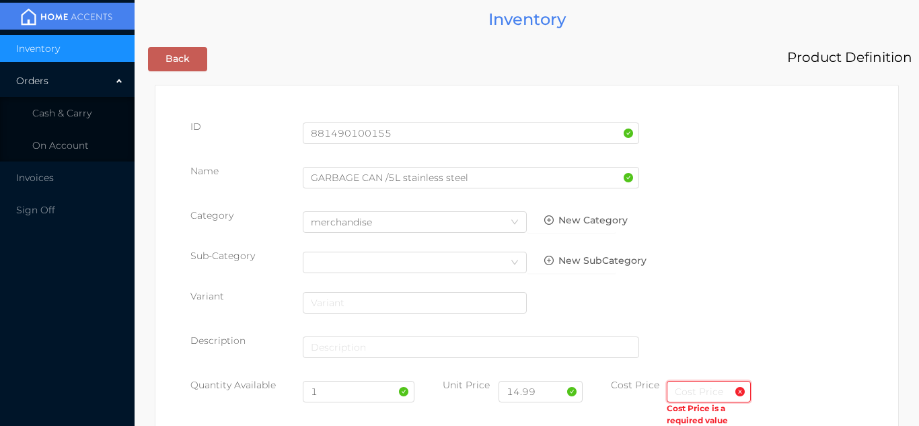
type input "2"
type input "25.50"
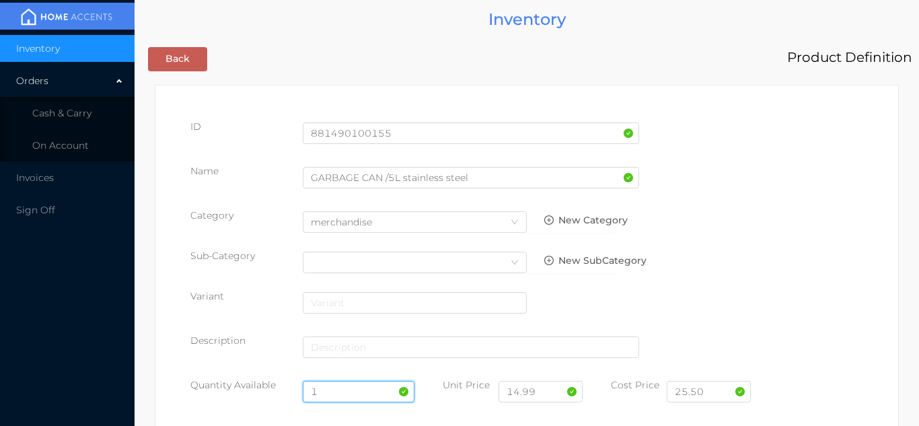
click at [351, 394] on input "1" at bounding box center [359, 392] width 112 height 22
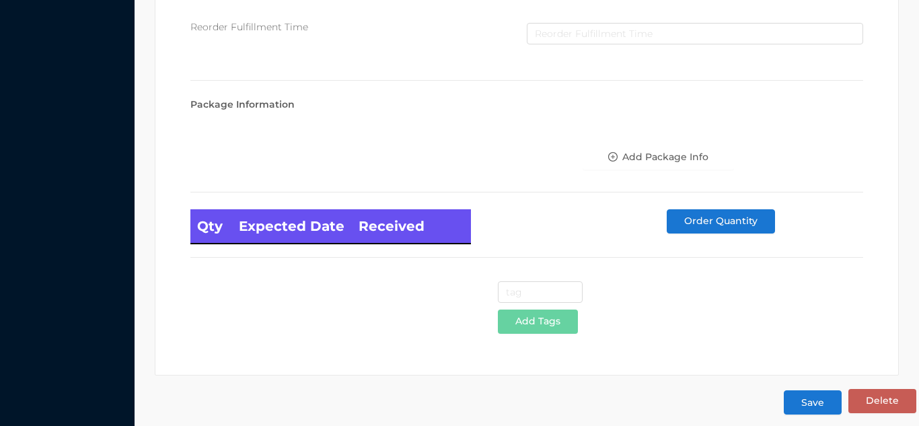
scroll to position [764, 0]
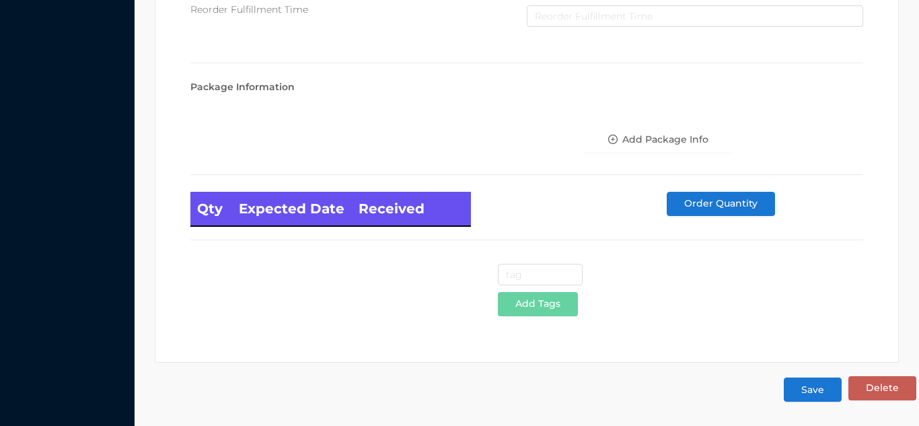
type input "6"
click at [819, 391] on button "Save" at bounding box center [813, 389] width 58 height 24
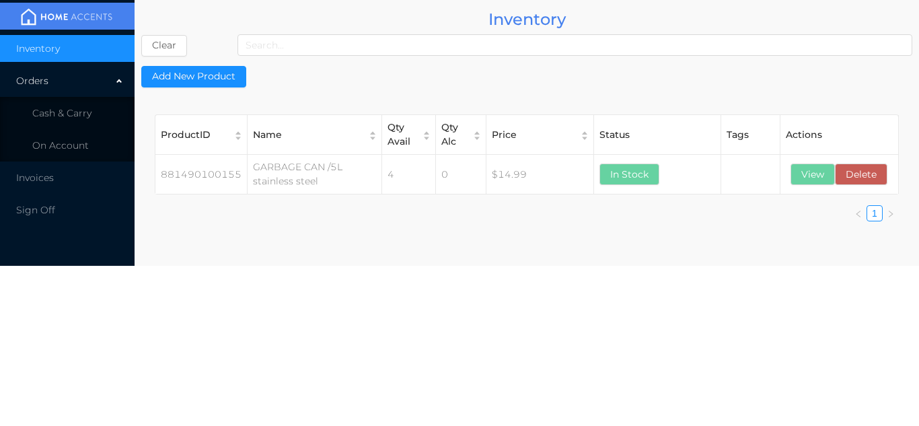
scroll to position [0, 0]
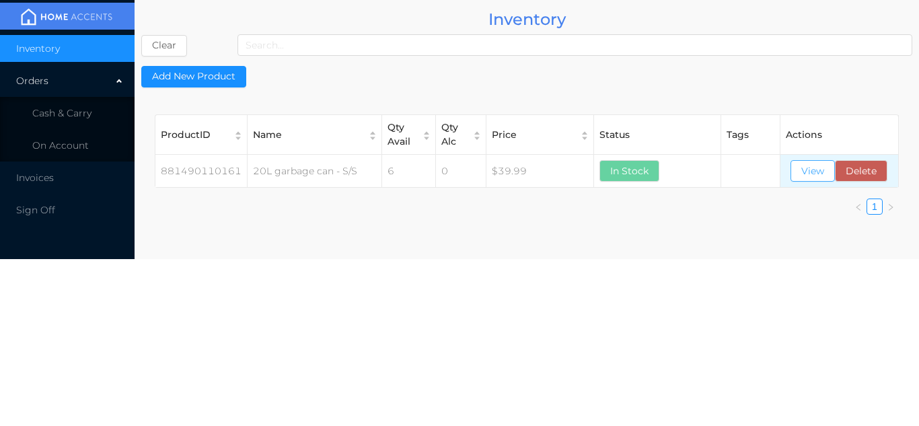
click at [809, 173] on button "View" at bounding box center [812, 171] width 44 height 22
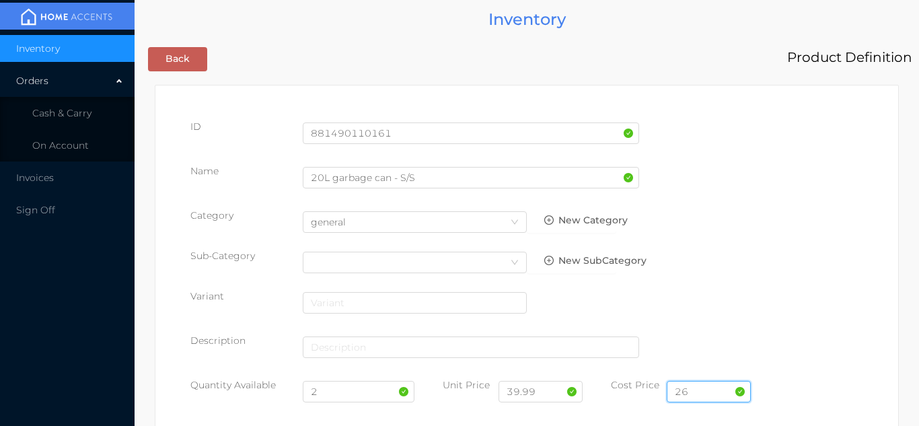
click at [704, 392] on input "26" at bounding box center [709, 392] width 84 height 22
type input "25"
click at [351, 393] on input "2" at bounding box center [359, 392] width 112 height 22
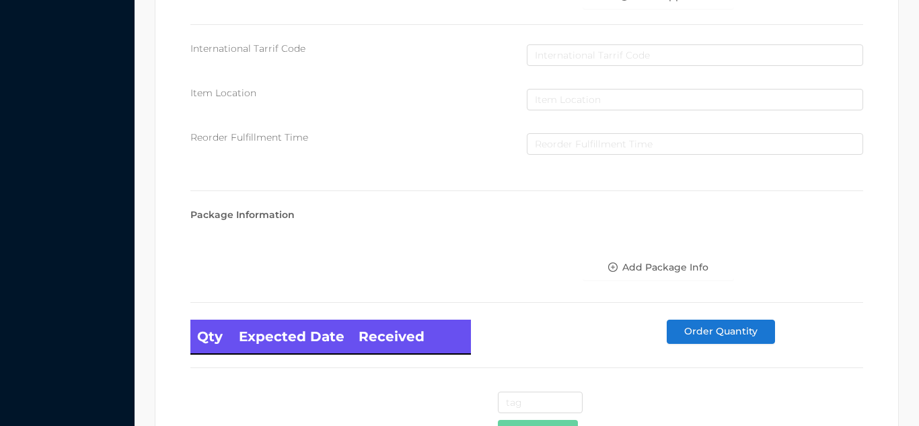
scroll to position [764, 0]
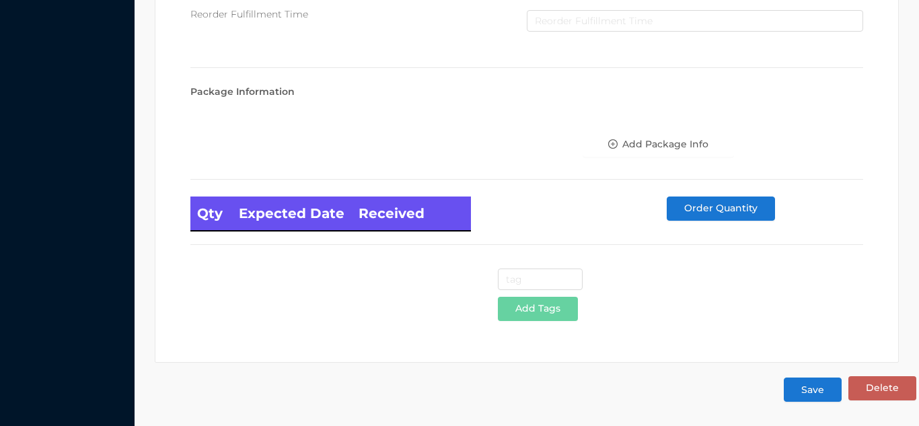
type input "6"
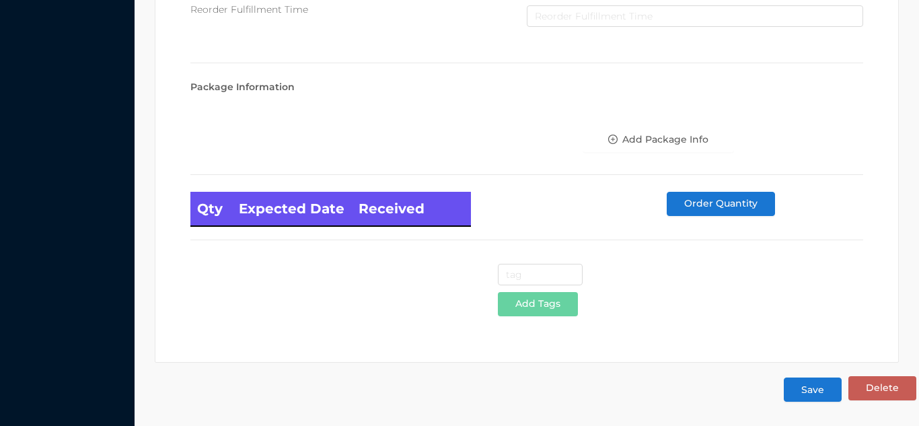
click at [812, 395] on button "Save" at bounding box center [813, 389] width 58 height 24
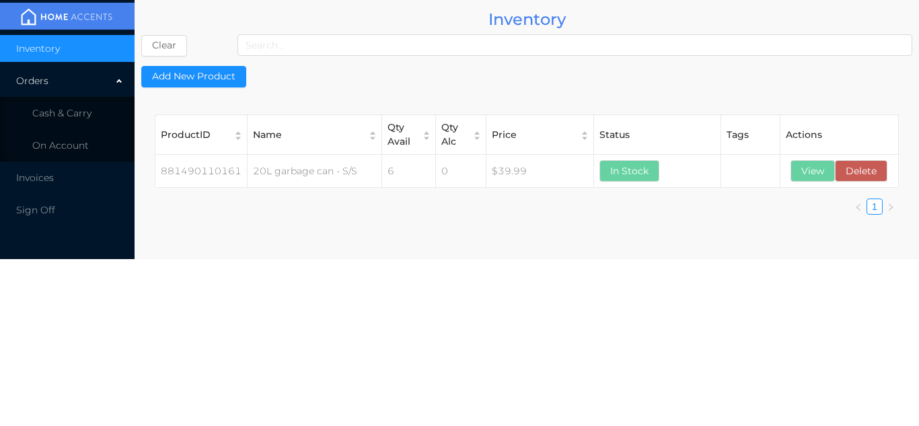
scroll to position [0, 0]
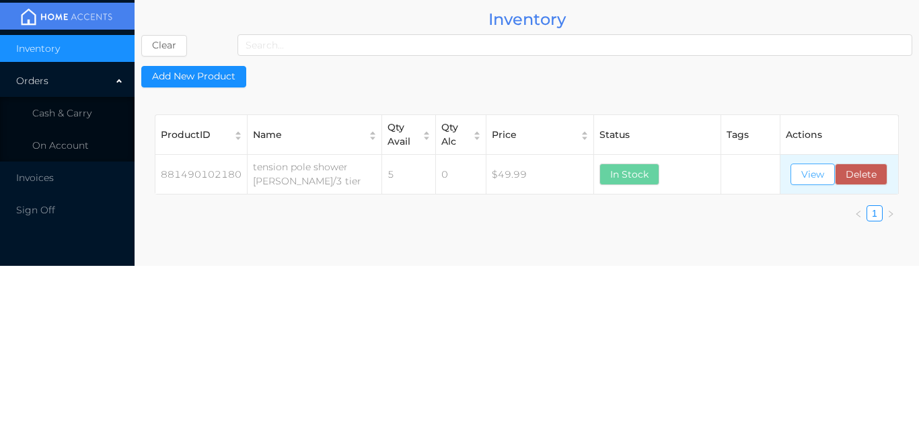
click at [819, 176] on button "View" at bounding box center [812, 174] width 44 height 22
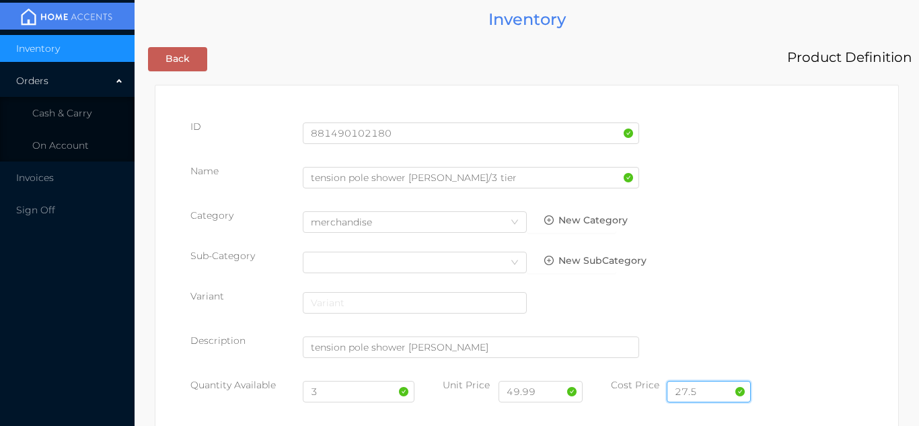
click at [713, 387] on input "27.5" at bounding box center [709, 392] width 84 height 22
type input "2"
type input "21"
click at [344, 394] on input "3" at bounding box center [359, 392] width 112 height 22
type input "8"
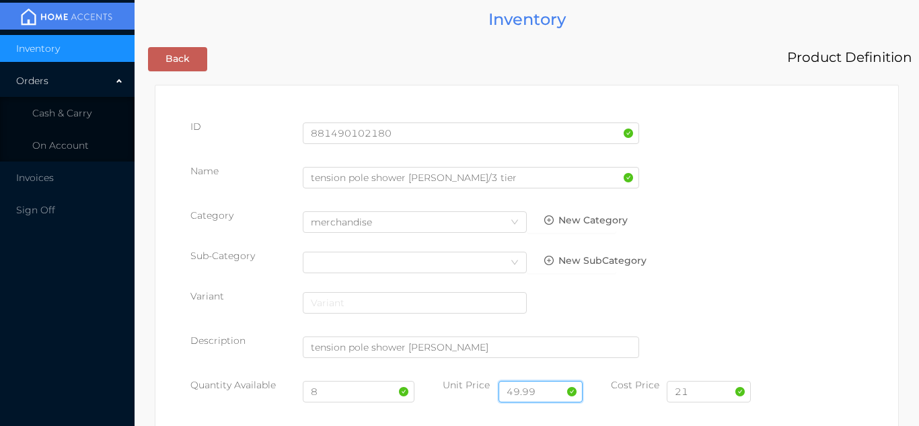
click at [556, 400] on input "49.99" at bounding box center [540, 392] width 84 height 22
type input "4"
type input "39.99"
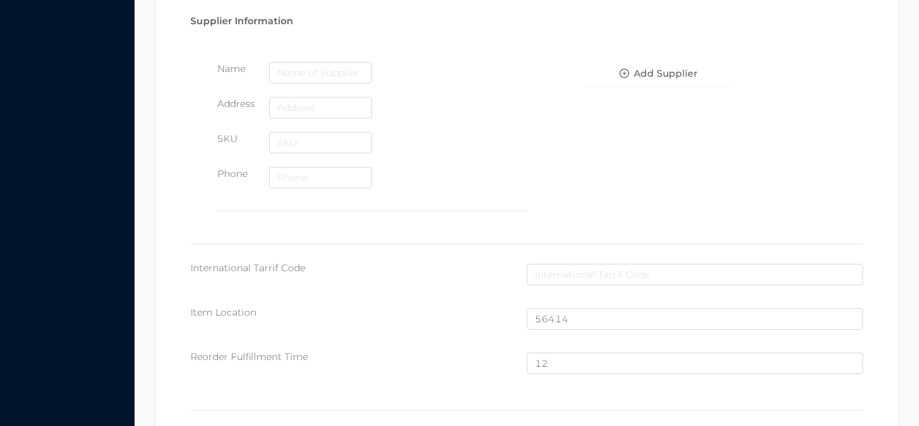
scroll to position [906, 0]
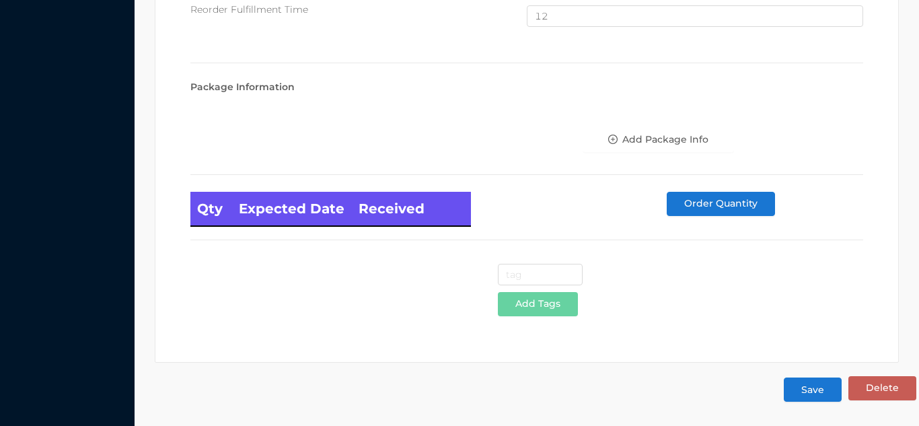
click at [813, 396] on button "Save" at bounding box center [813, 389] width 58 height 24
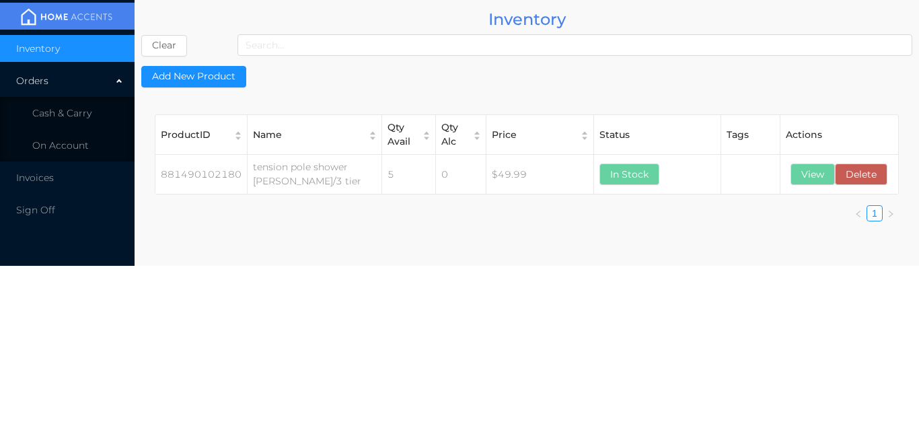
scroll to position [0, 0]
click at [801, 169] on button "View" at bounding box center [812, 174] width 44 height 22
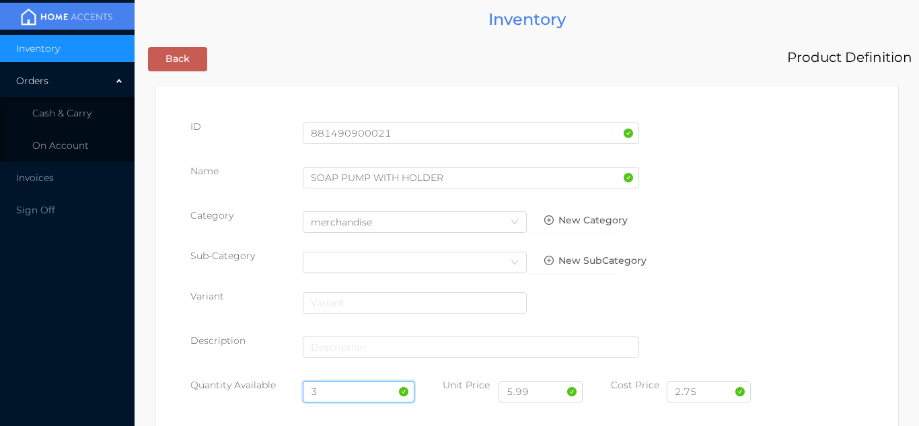
click at [360, 383] on input "3" at bounding box center [359, 392] width 112 height 22
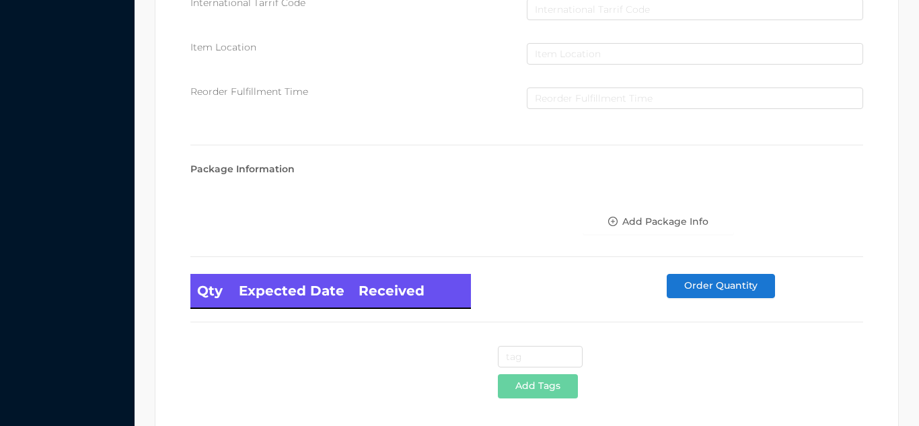
scroll to position [764, 0]
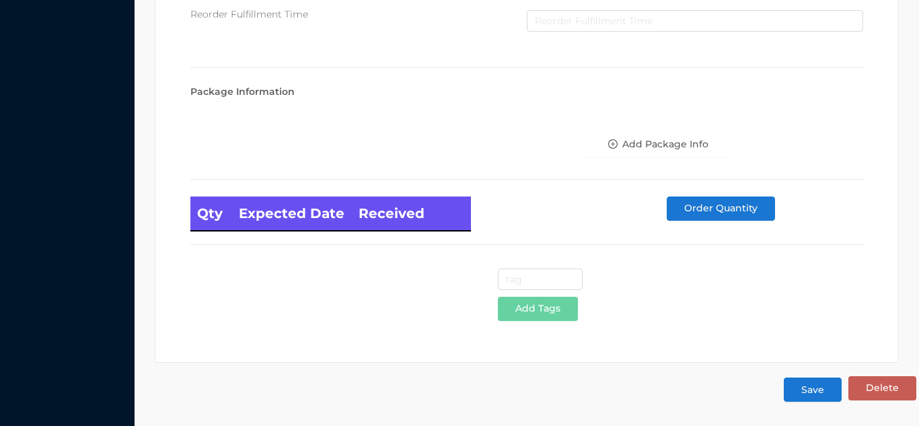
type input "6"
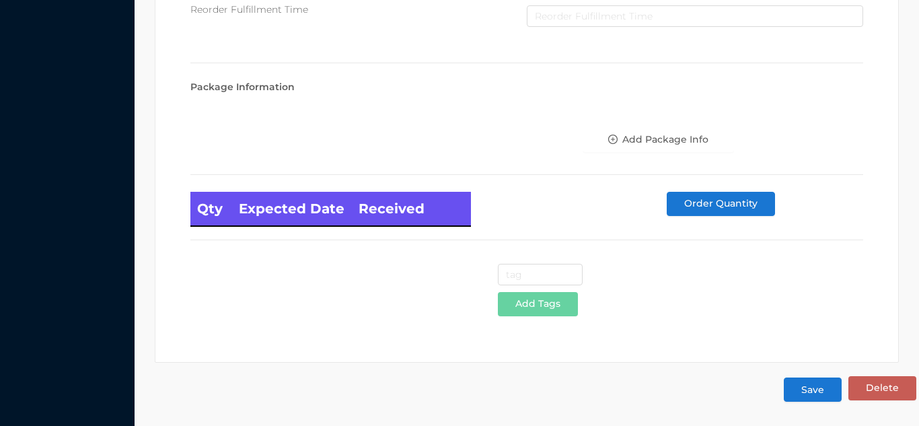
click at [817, 390] on button "Save" at bounding box center [813, 389] width 58 height 24
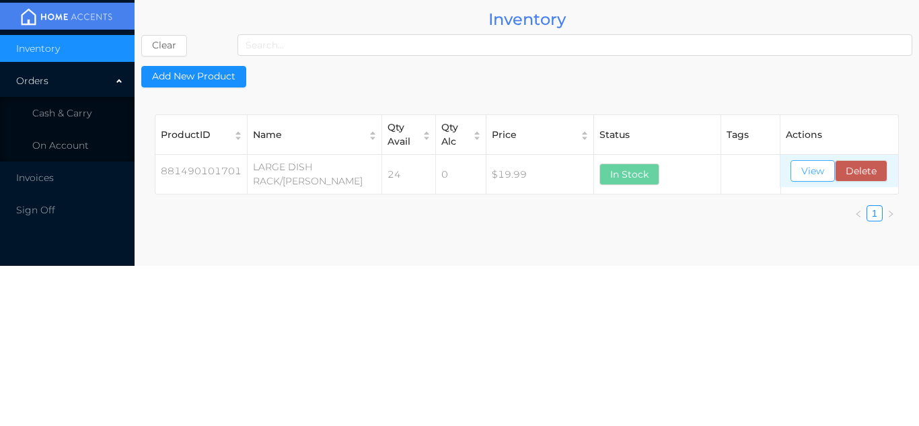
click at [809, 179] on button "View" at bounding box center [812, 171] width 44 height 22
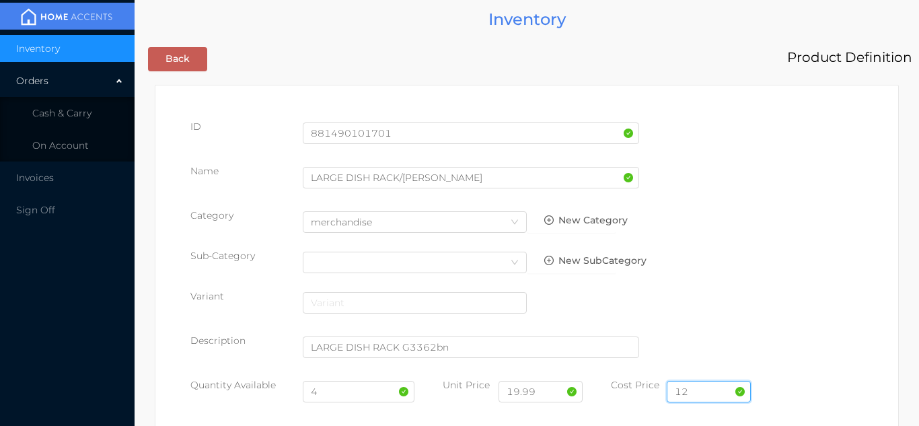
click at [704, 392] on input "12" at bounding box center [709, 392] width 84 height 22
type input "11"
click at [358, 393] on input "4" at bounding box center [359, 392] width 112 height 22
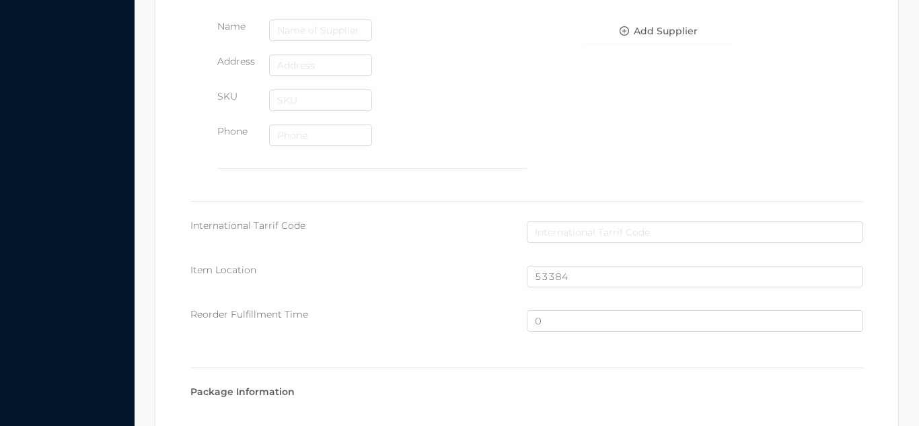
scroll to position [906, 0]
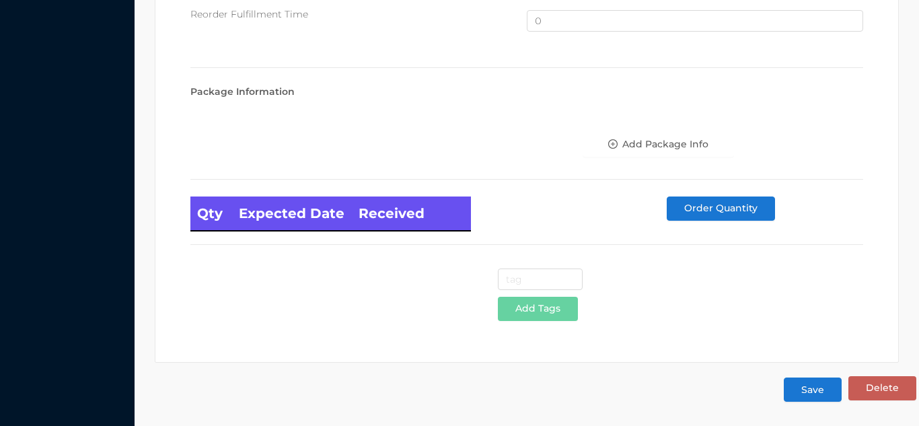
type input "12"
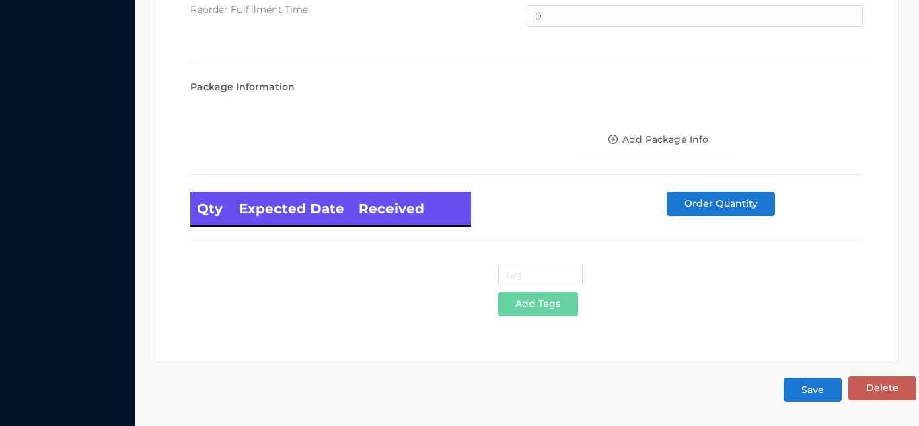
click at [821, 396] on button "Save" at bounding box center [813, 389] width 58 height 24
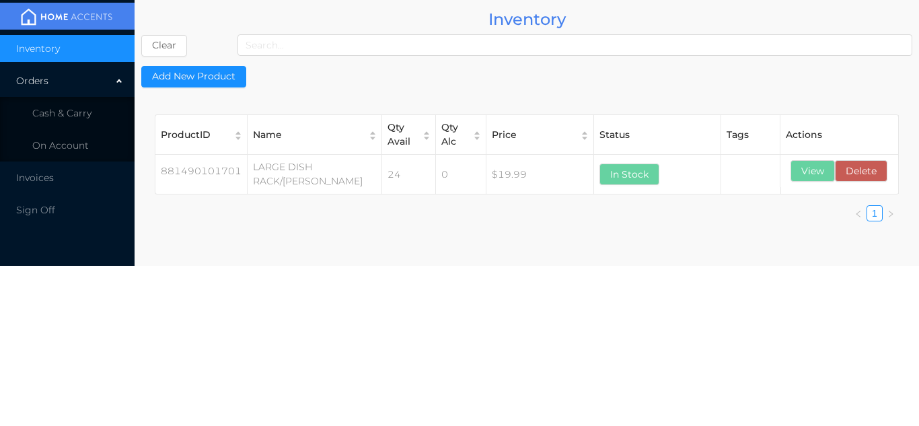
scroll to position [0, 0]
click at [823, 171] on button "View" at bounding box center [812, 174] width 44 height 22
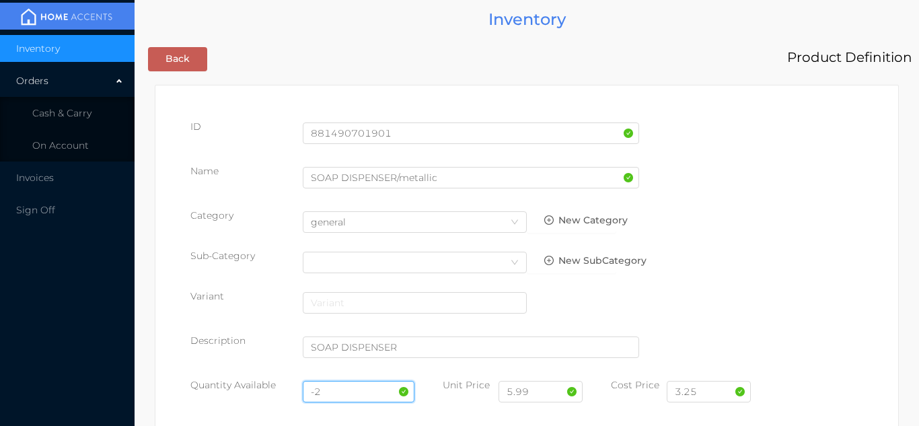
click at [335, 392] on input "-2" at bounding box center [359, 392] width 112 height 22
type input "-"
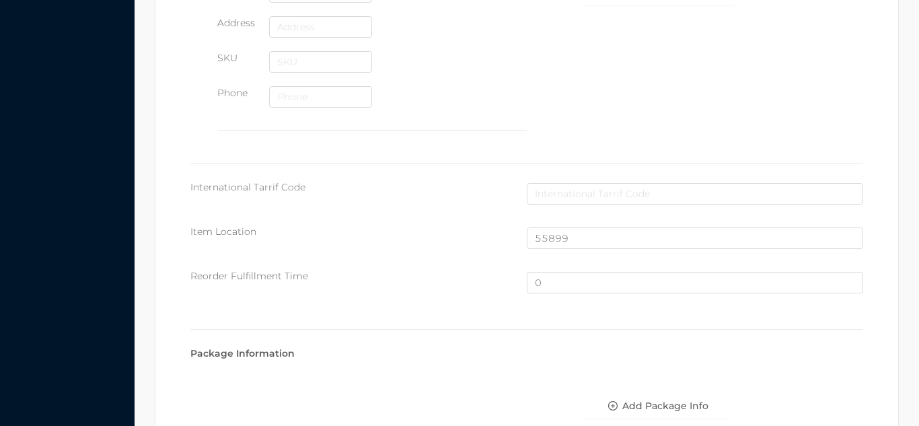
scroll to position [906, 0]
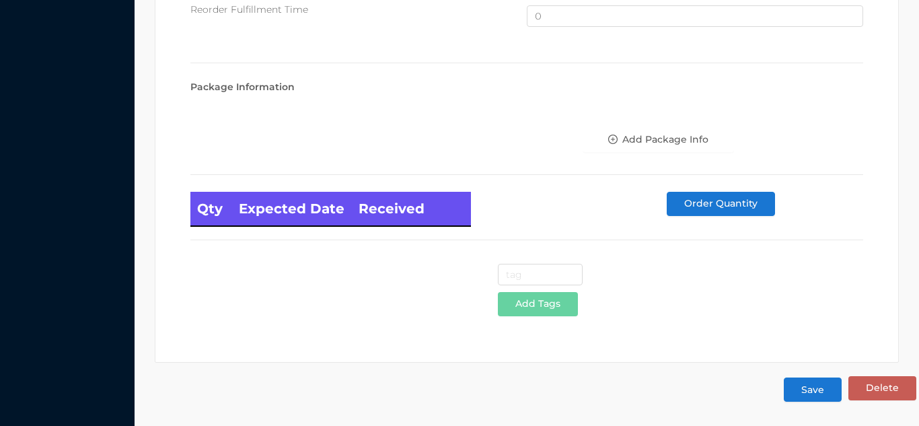
type input "12"
click at [823, 398] on button "Save" at bounding box center [813, 389] width 58 height 24
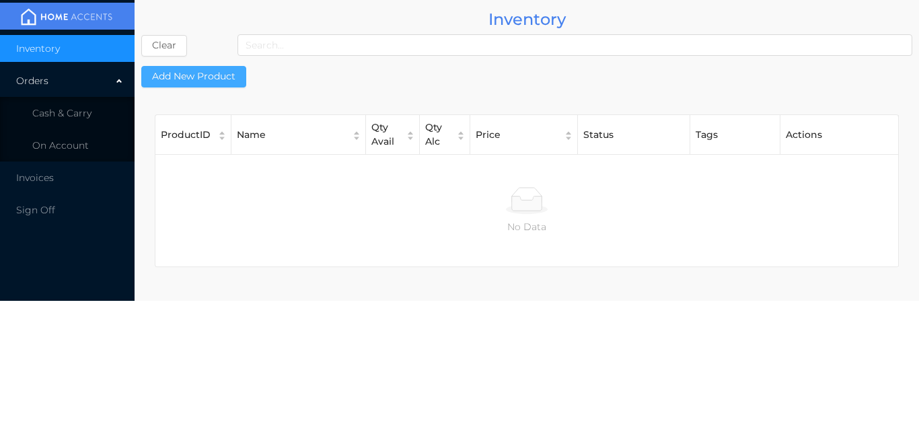
click at [198, 83] on button "Add New Product" at bounding box center [193, 77] width 105 height 22
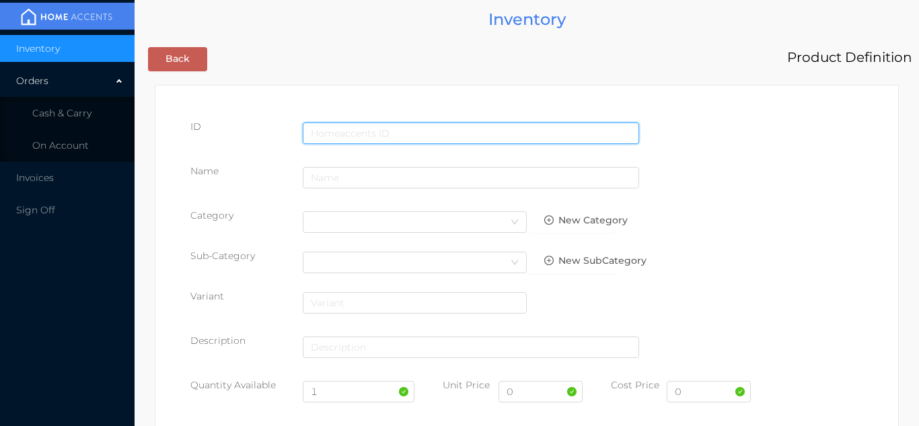
click at [373, 132] on input "text" at bounding box center [471, 133] width 336 height 22
type input "881490104207"
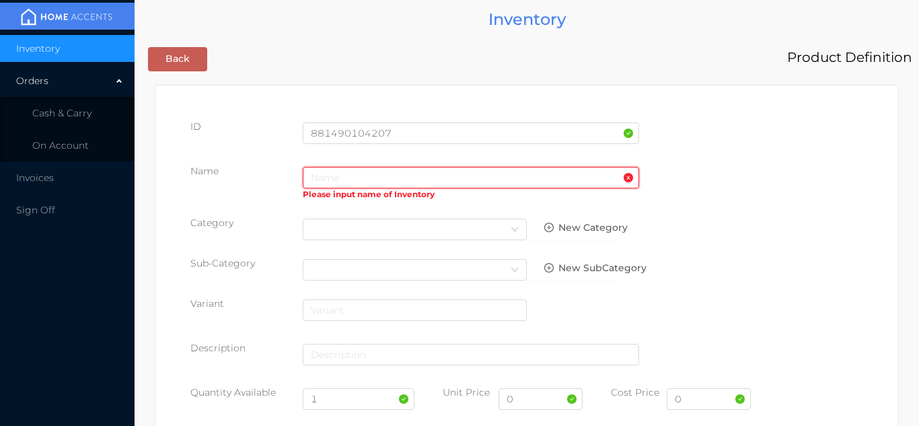
click at [342, 175] on input "text" at bounding box center [471, 178] width 336 height 22
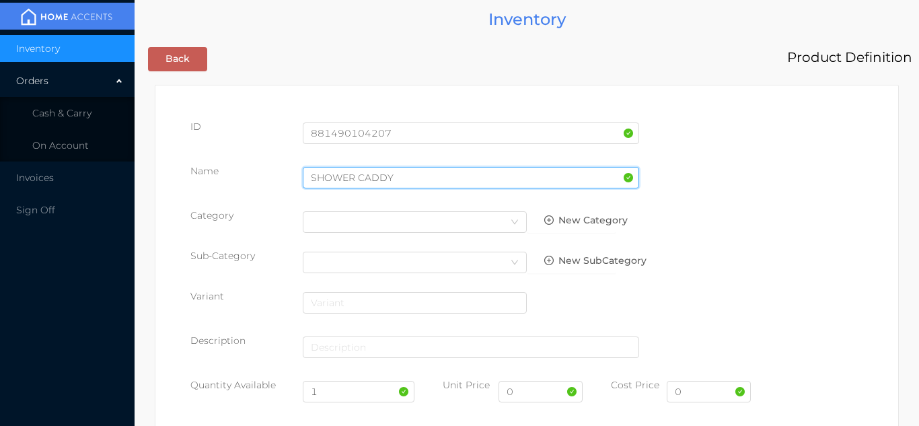
type input "SHOWER CADDY"
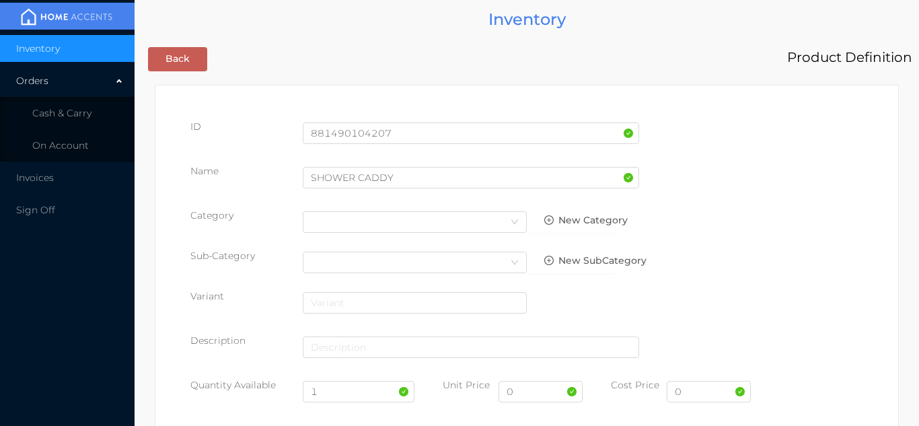
click at [790, 200] on div "Name SHOWER CADDY" at bounding box center [526, 183] width 673 height 38
click at [348, 393] on input "1" at bounding box center [359, 392] width 112 height 22
type input "6"
click at [540, 393] on input "0" at bounding box center [540, 392] width 84 height 22
type input "16.99"
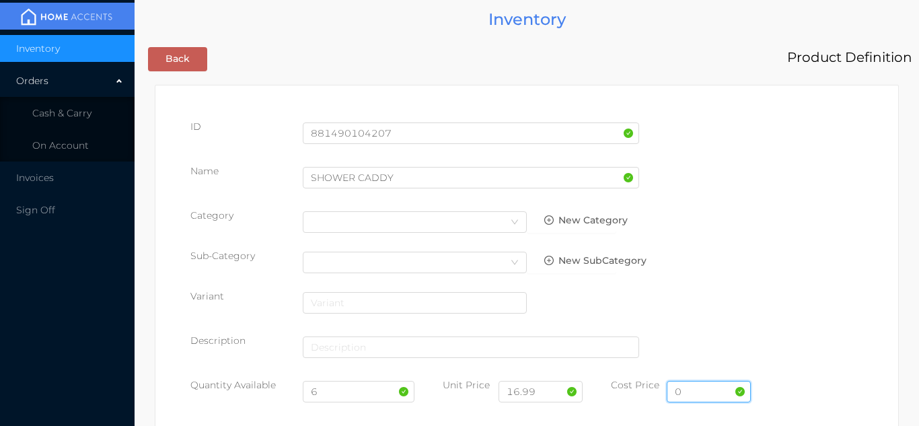
click at [704, 388] on input "0" at bounding box center [709, 392] width 84 height 22
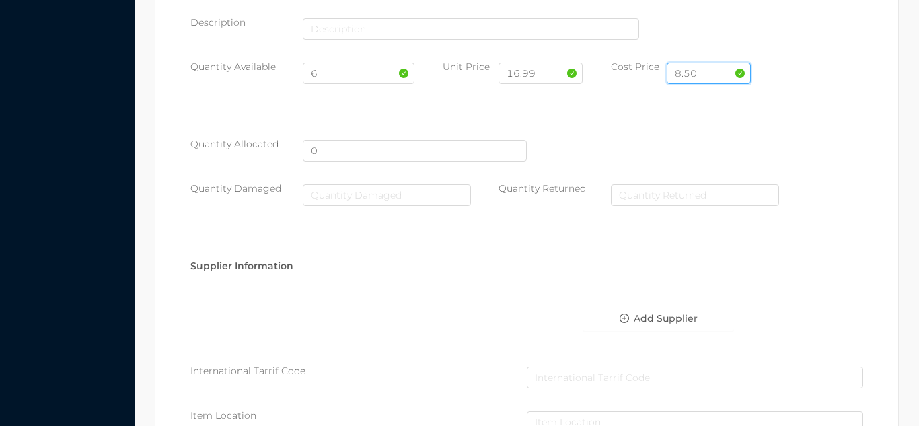
scroll to position [692, 0]
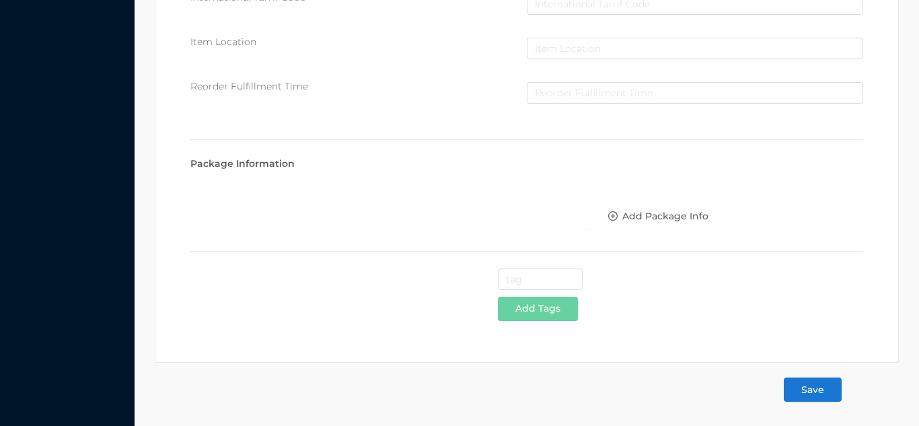
type input "8.50"
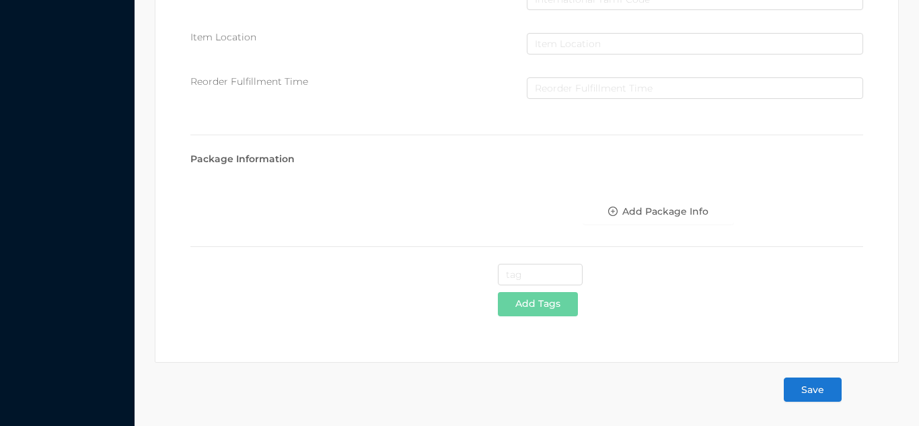
click at [815, 392] on button "Save" at bounding box center [813, 389] width 58 height 24
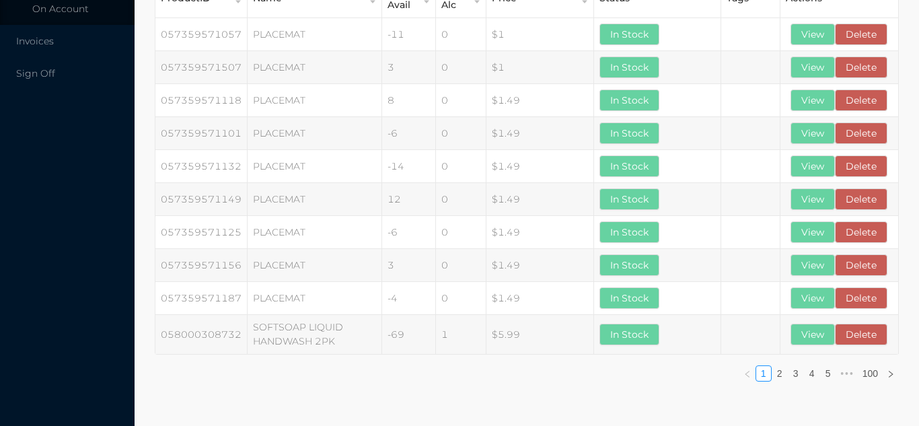
scroll to position [0, 0]
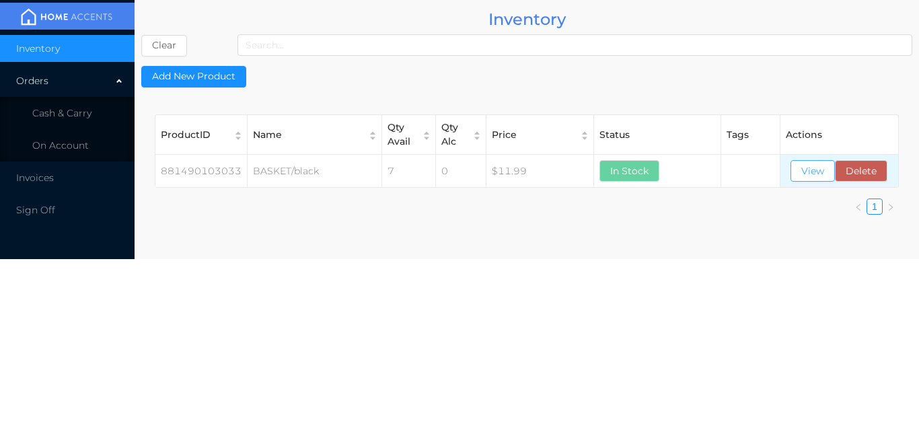
click at [812, 172] on button "View" at bounding box center [812, 171] width 44 height 22
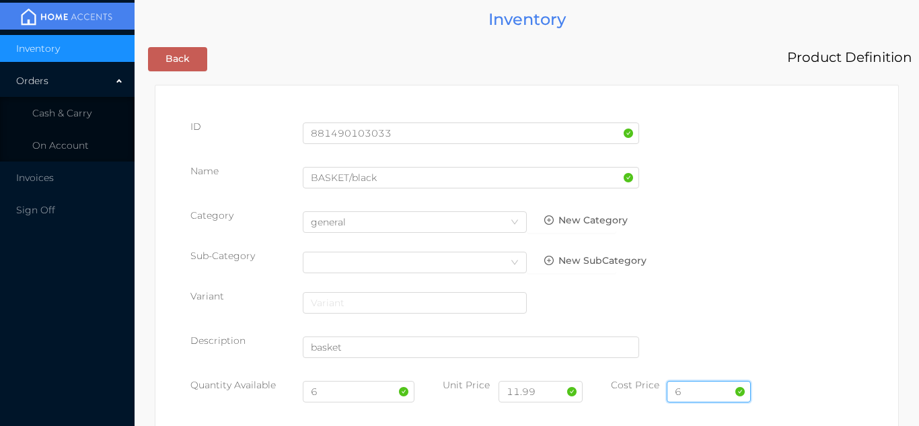
click at [712, 390] on input "6" at bounding box center [709, 392] width 84 height 22
type input "4.50"
click at [344, 400] on input "6" at bounding box center [359, 392] width 112 height 22
click at [558, 396] on input "11.99" at bounding box center [540, 392] width 84 height 22
type input "1"
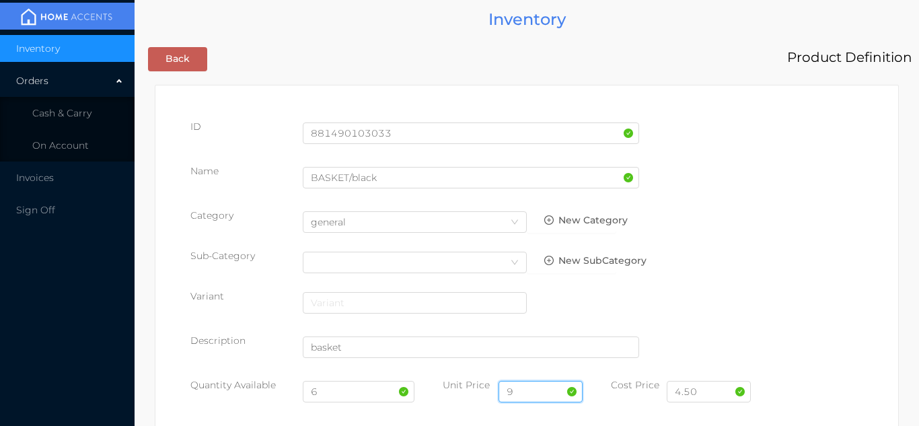
type input "9.99"
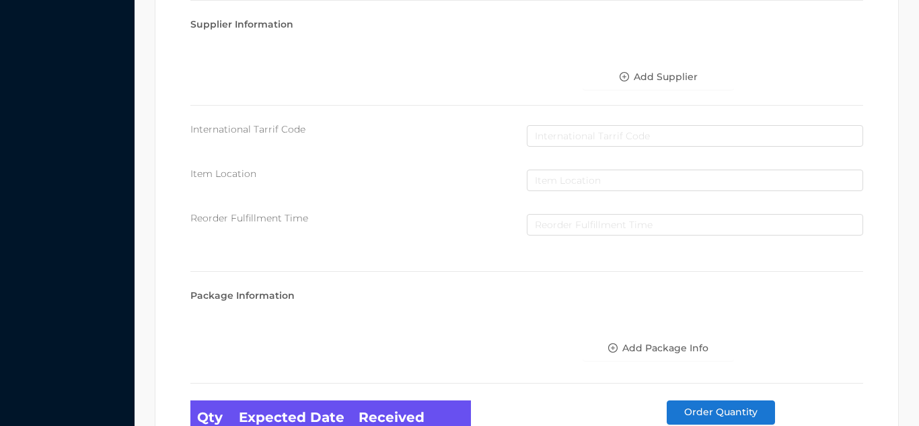
scroll to position [764, 0]
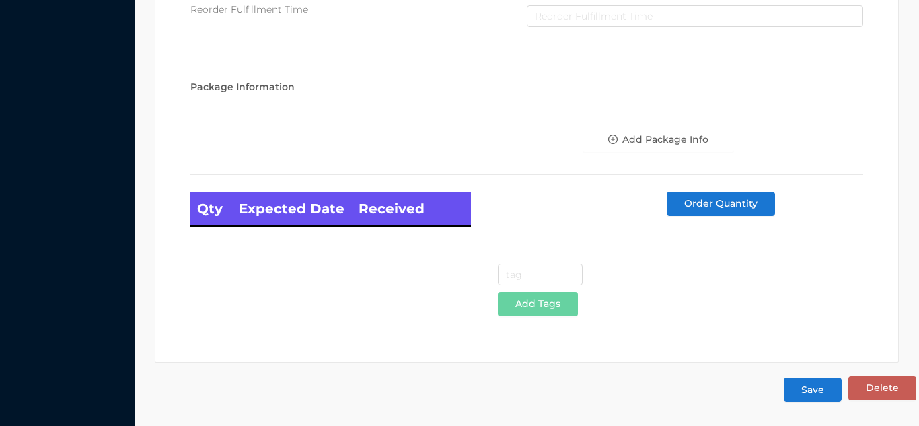
click at [813, 390] on button "Save" at bounding box center [813, 389] width 58 height 24
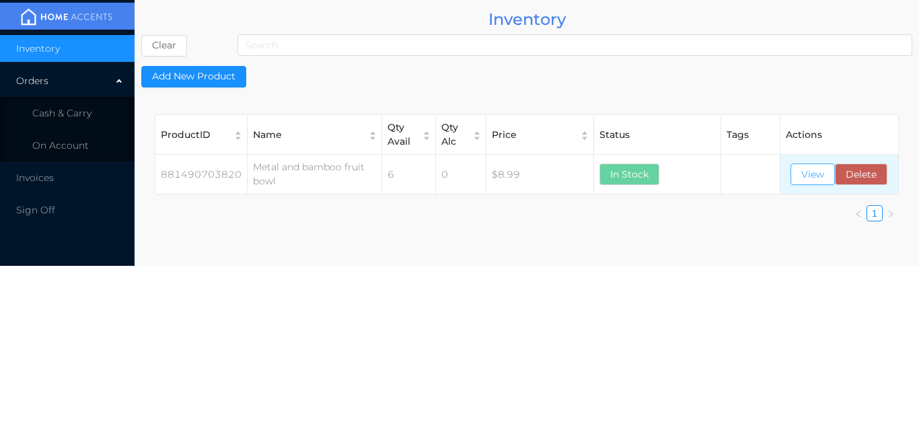
click at [797, 175] on button "View" at bounding box center [812, 174] width 44 height 22
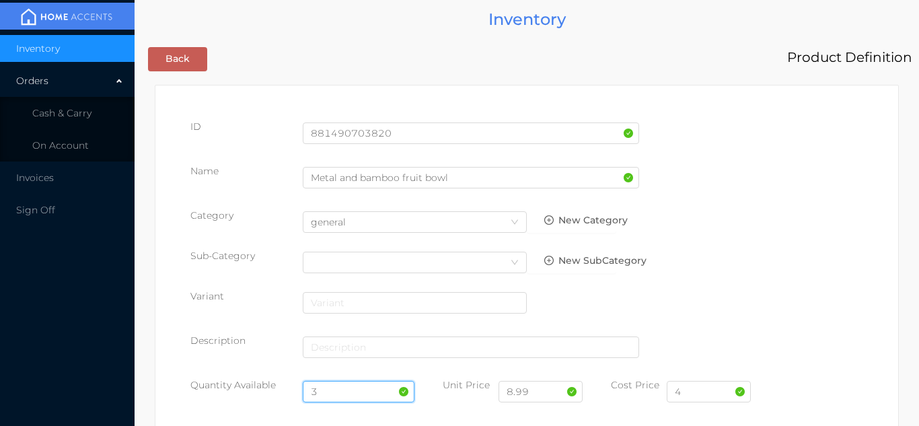
click at [345, 386] on input "3" at bounding box center [359, 392] width 112 height 22
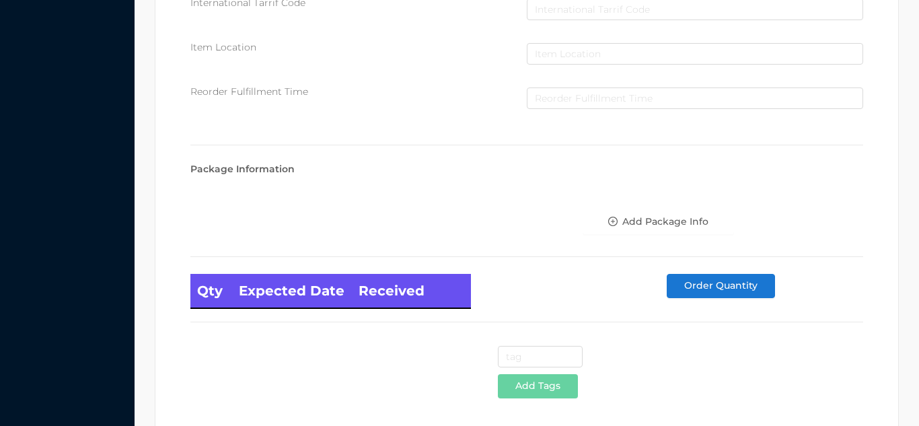
scroll to position [764, 0]
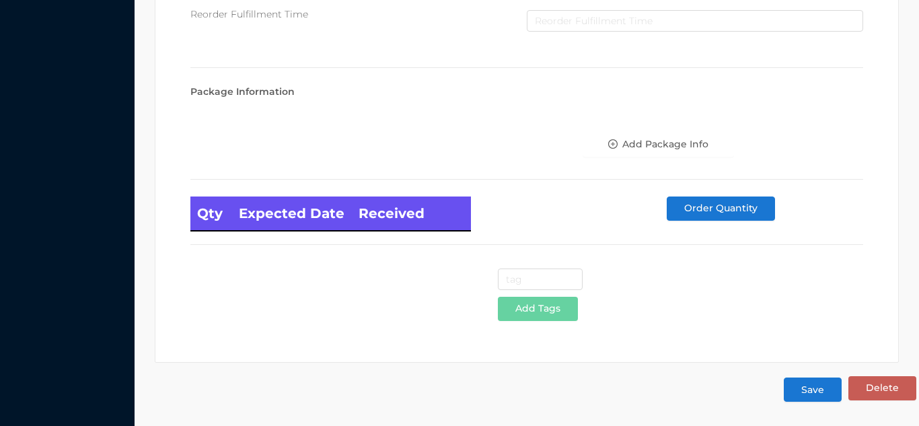
type input "6"
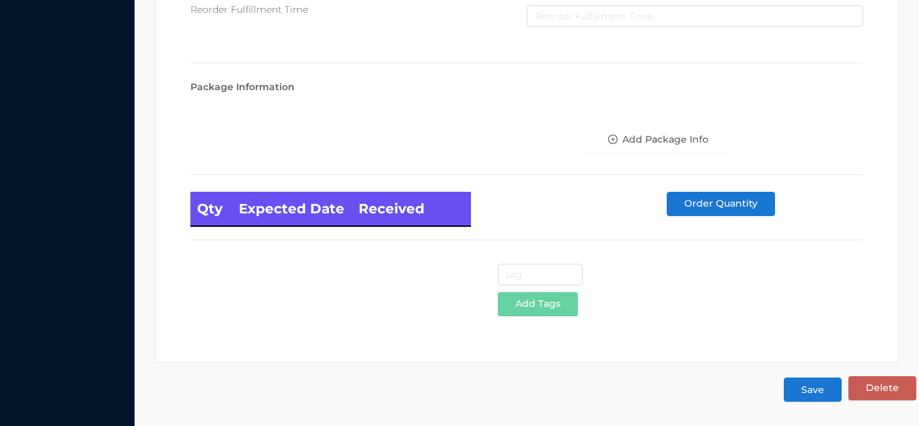
click at [821, 393] on button "Save" at bounding box center [813, 389] width 58 height 24
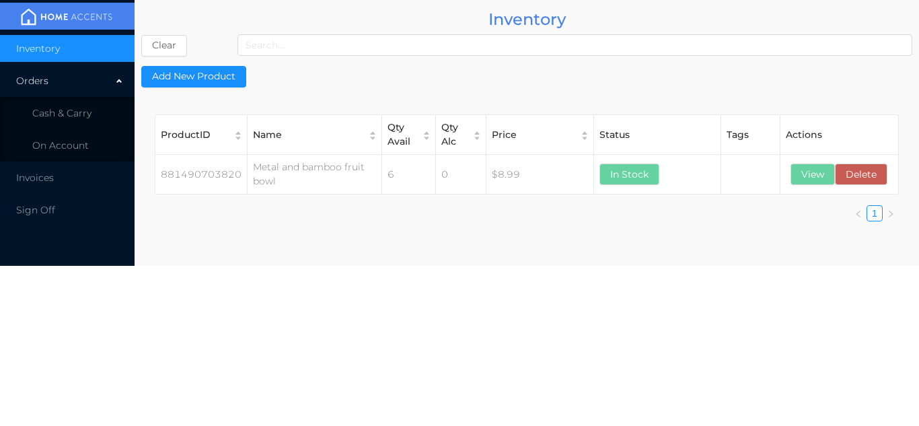
scroll to position [0, 0]
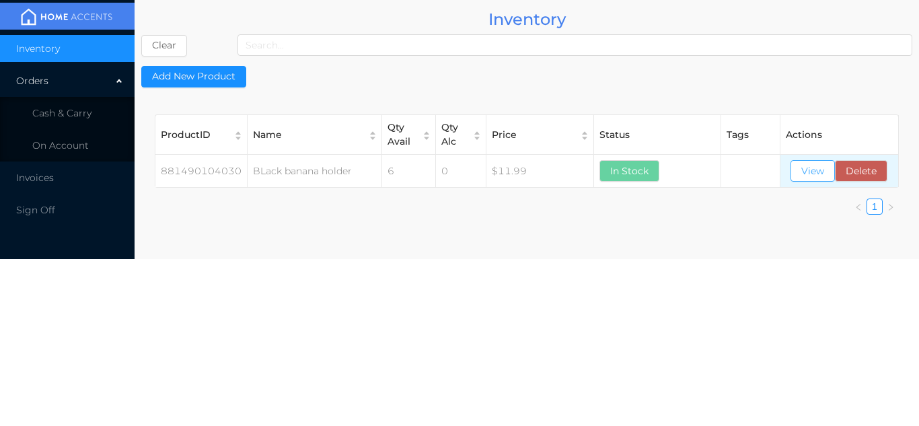
click at [803, 172] on button "View" at bounding box center [812, 171] width 44 height 22
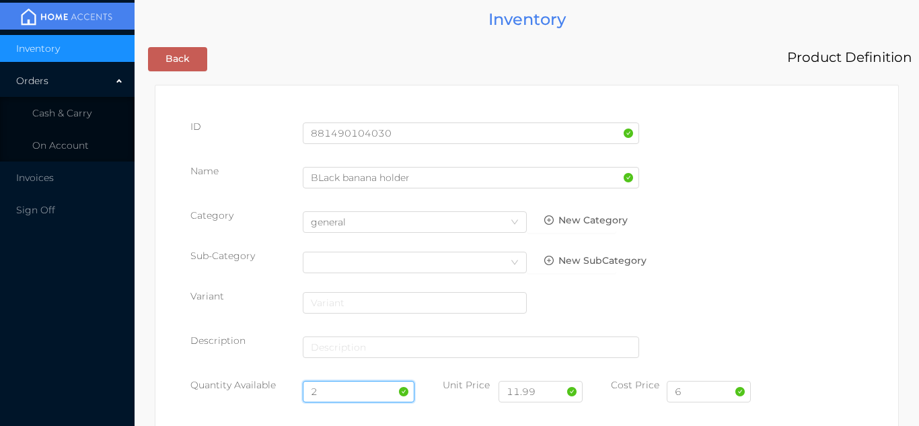
click at [355, 385] on input "2" at bounding box center [359, 392] width 112 height 22
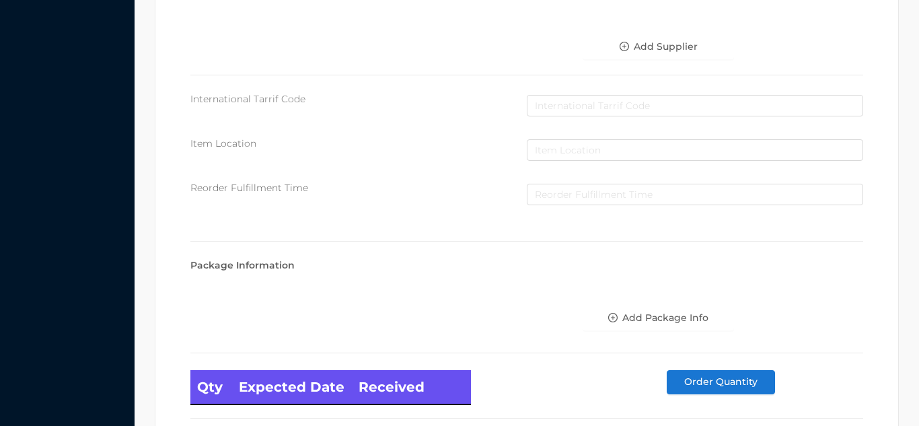
scroll to position [764, 0]
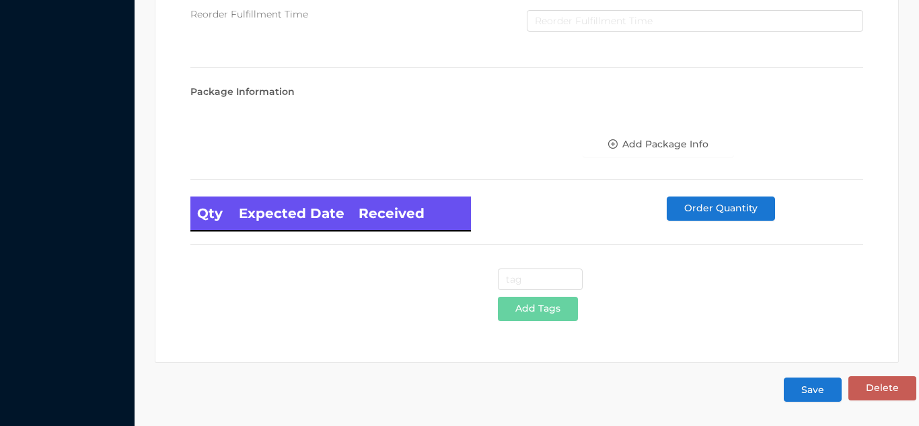
type input "12"
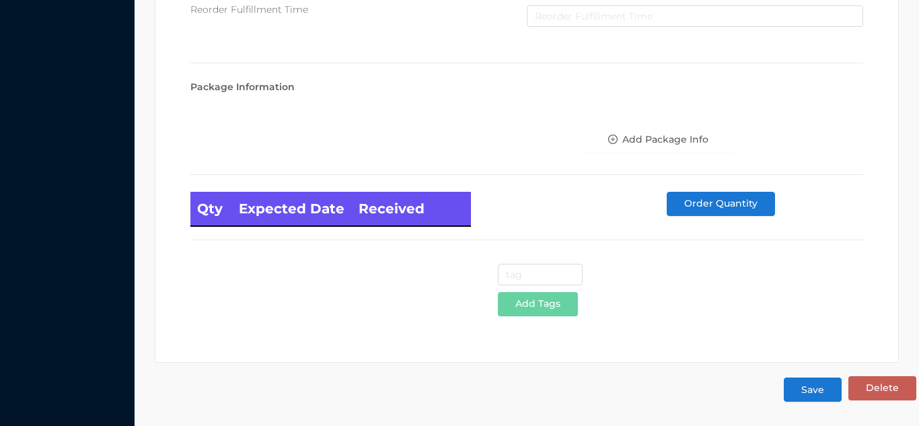
click at [836, 392] on button "Save" at bounding box center [813, 389] width 58 height 24
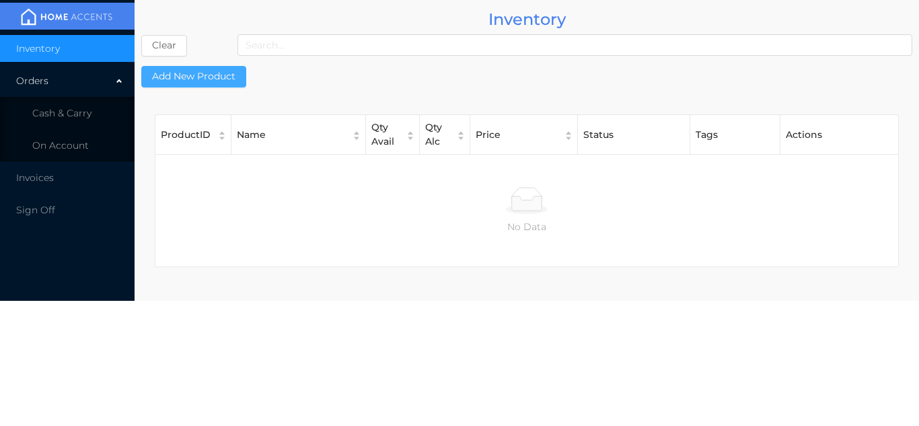
click at [188, 73] on button "Add New Product" at bounding box center [193, 77] width 105 height 22
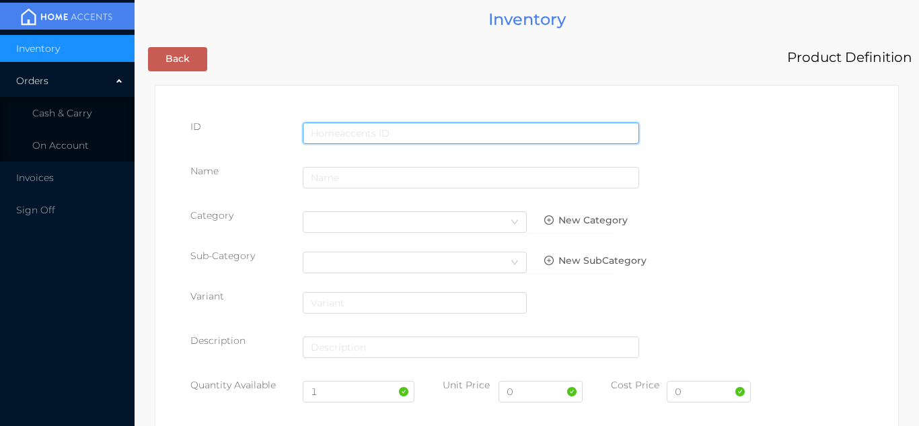
click at [351, 133] on input "text" at bounding box center [471, 133] width 336 height 22
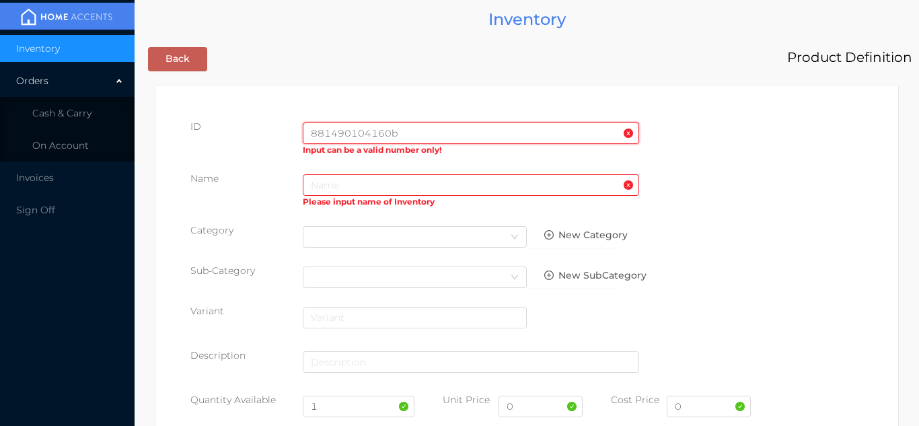
type input "881490104160"
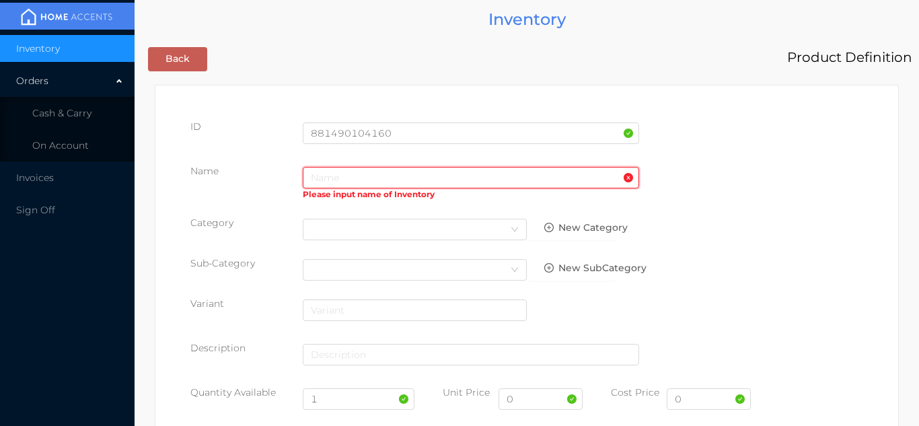
click at [349, 182] on input "text" at bounding box center [471, 178] width 336 height 22
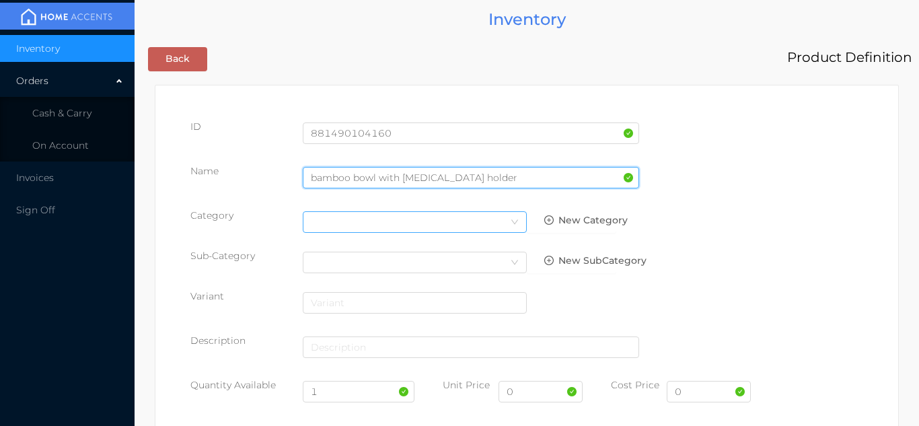
type input "bamboo bowl with banan holder"
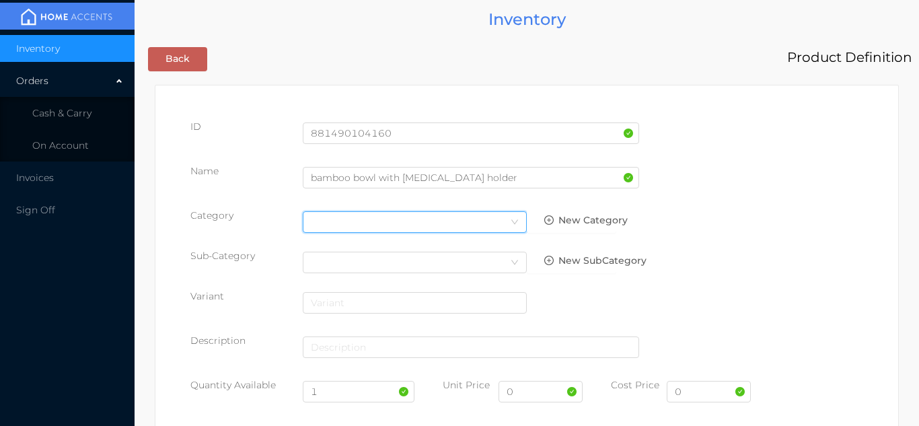
click at [488, 217] on div "Select Category" at bounding box center [415, 222] width 208 height 20
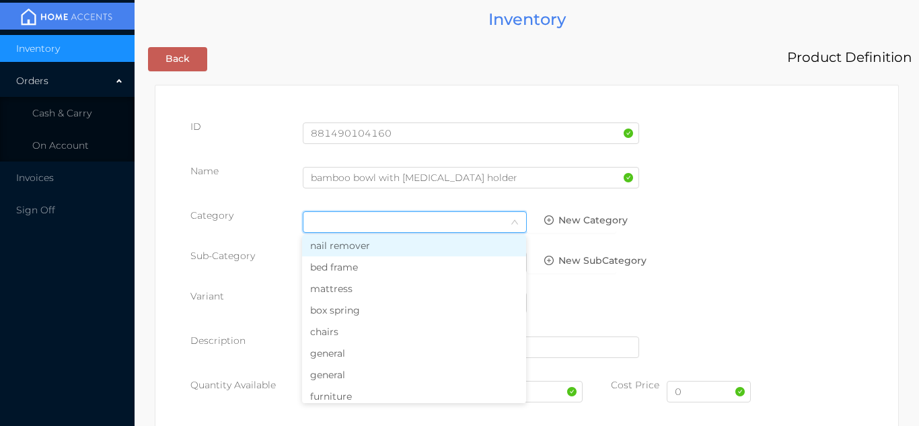
click at [342, 353] on li "general" at bounding box center [414, 353] width 224 height 22
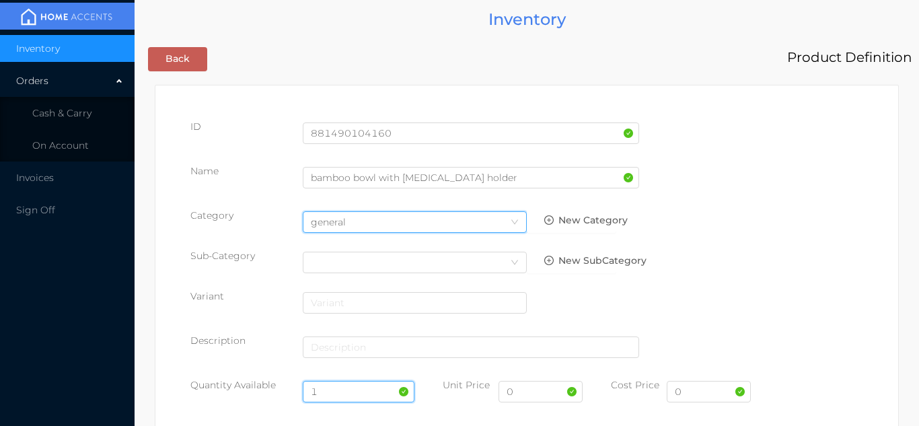
click at [343, 391] on input "1" at bounding box center [359, 392] width 112 height 22
type input "6"
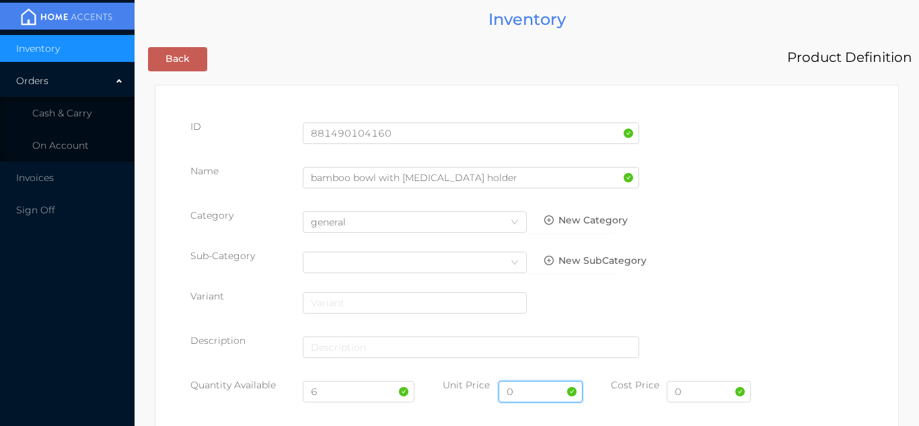
click at [536, 400] on input "0" at bounding box center [540, 392] width 84 height 22
type input "11.99"
click at [717, 393] on input "0" at bounding box center [709, 392] width 84 height 22
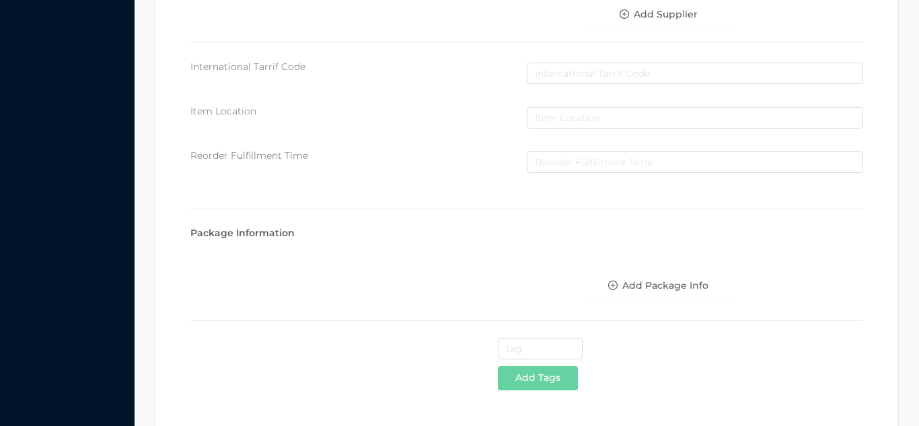
scroll to position [692, 0]
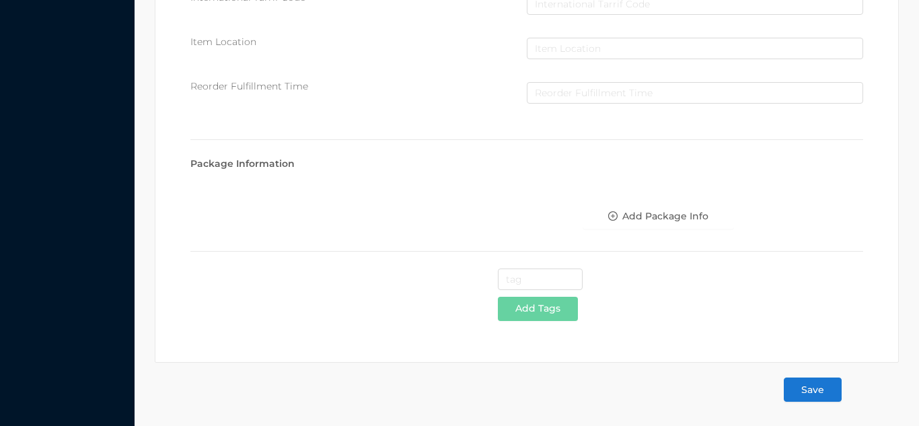
type input "5.50"
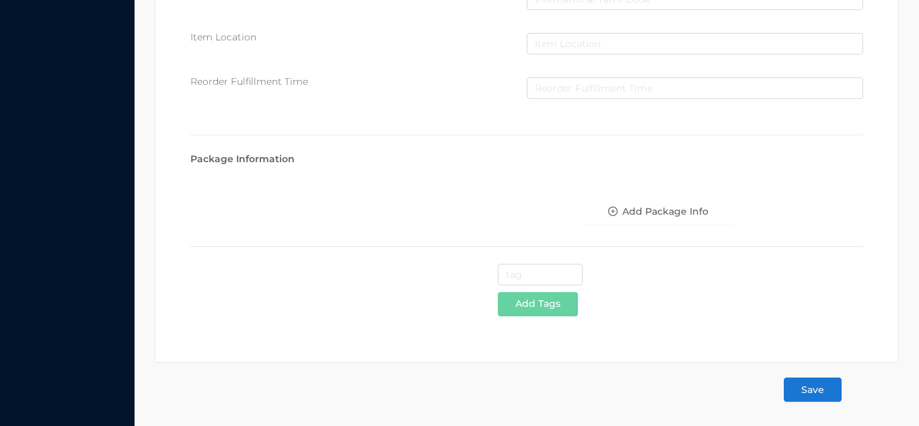
click at [830, 380] on button "Save" at bounding box center [813, 389] width 58 height 24
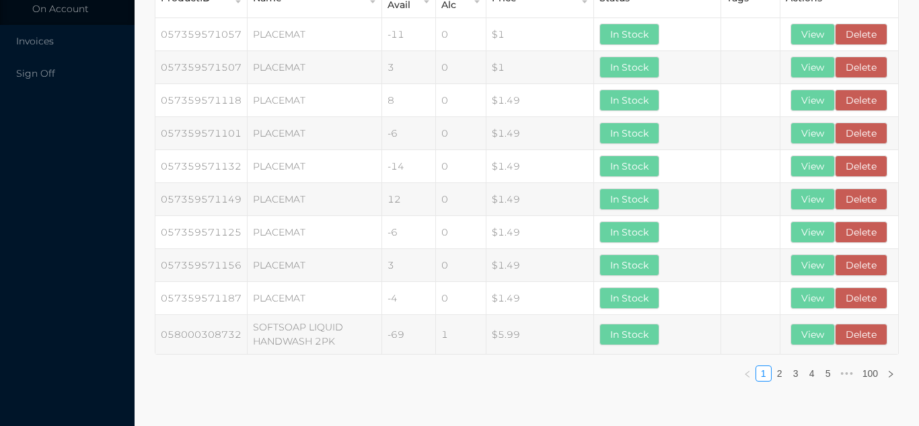
scroll to position [0, 0]
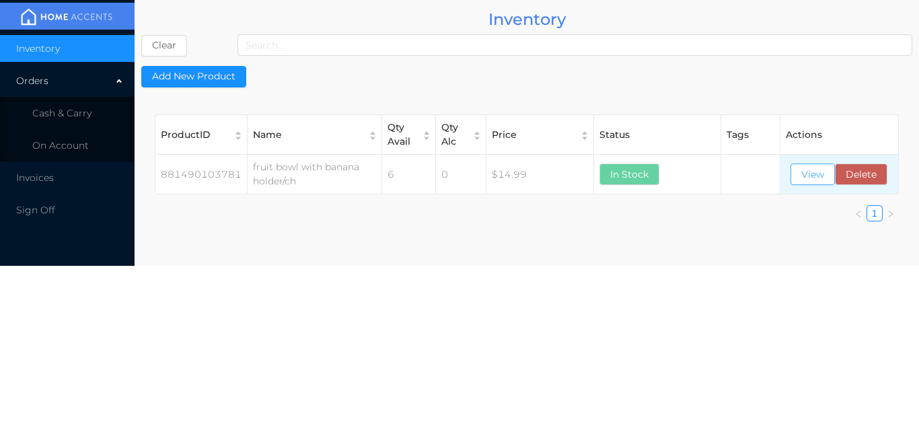
click at [826, 167] on button "View" at bounding box center [812, 174] width 44 height 22
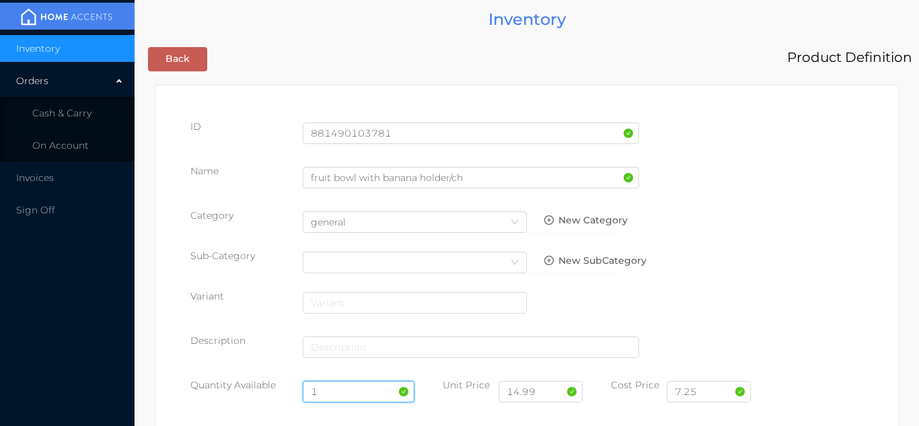
click at [359, 392] on input "1" at bounding box center [359, 392] width 112 height 22
type input "6"
click at [840, 318] on div "Variant" at bounding box center [526, 308] width 673 height 38
click at [717, 394] on input "7.25" at bounding box center [709, 392] width 84 height 22
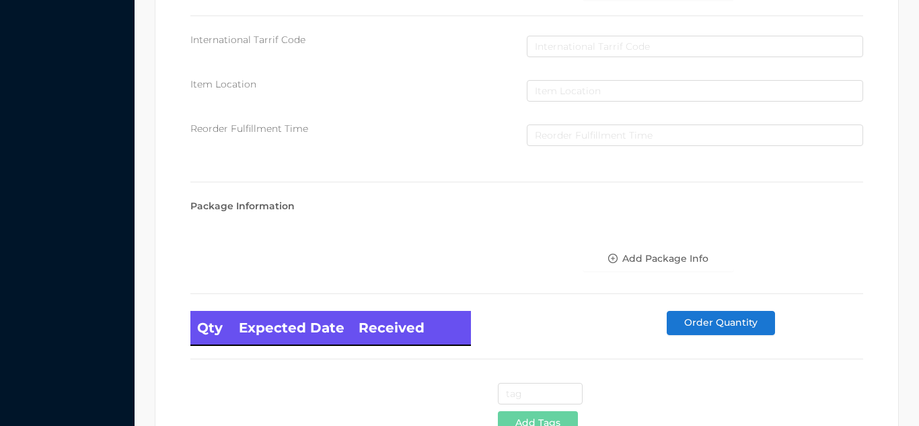
scroll to position [764, 0]
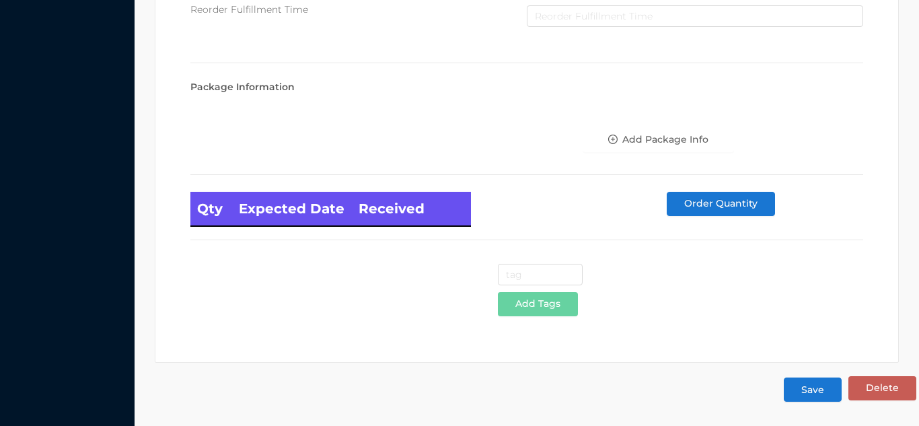
type input "7.00"
click at [812, 392] on button "Save" at bounding box center [813, 389] width 58 height 24
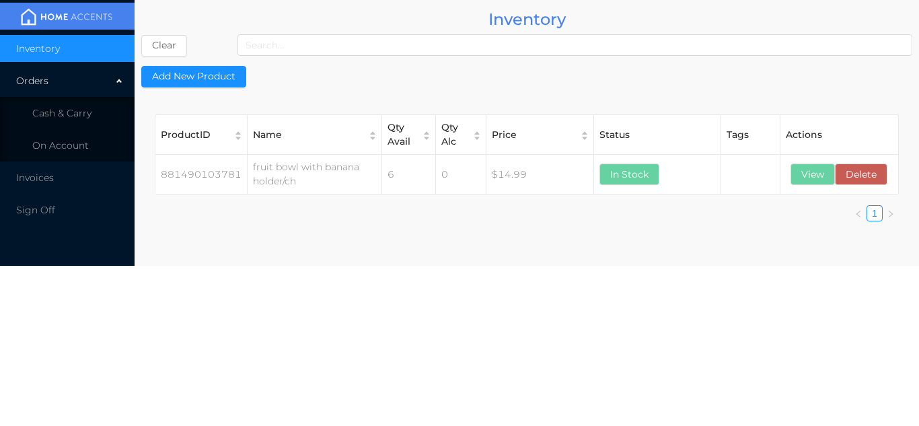
scroll to position [0, 0]
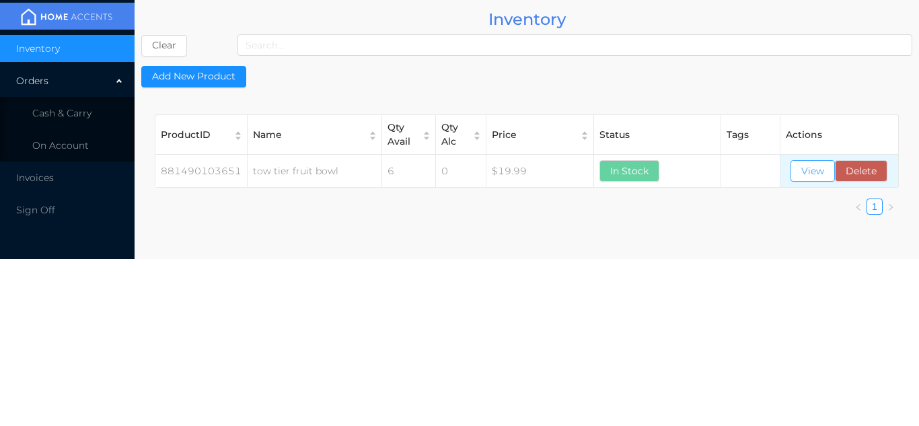
click at [817, 173] on button "View" at bounding box center [812, 171] width 44 height 22
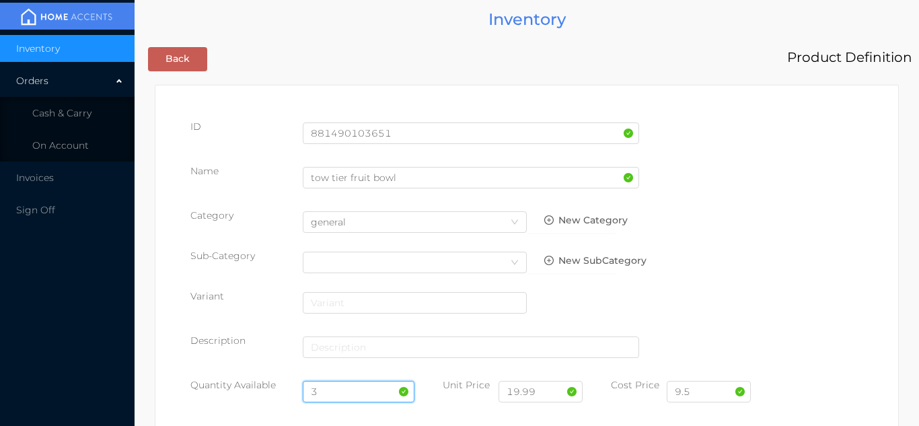
click at [354, 392] on input "3" at bounding box center [359, 392] width 112 height 22
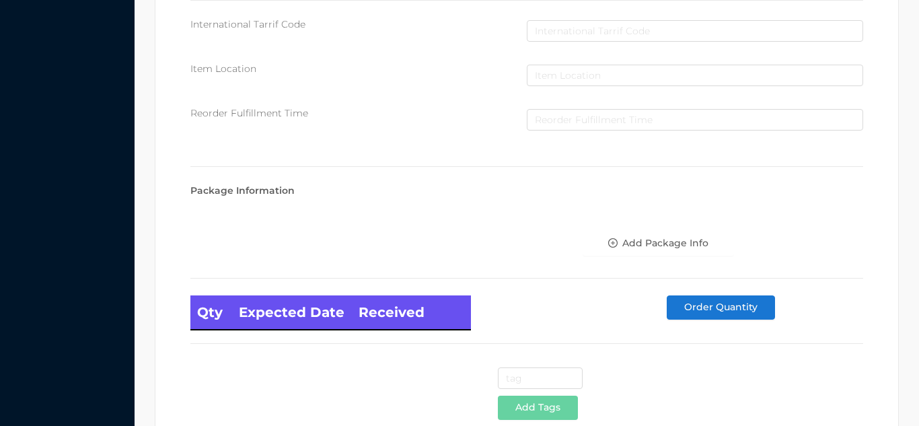
scroll to position [764, 0]
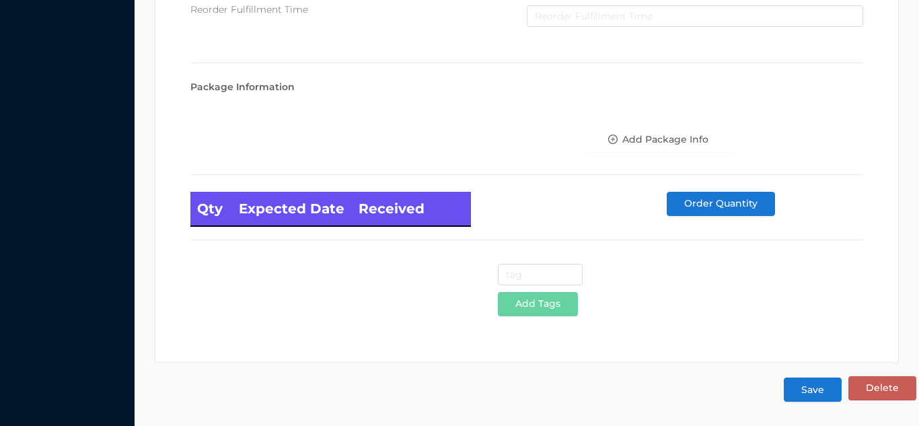
type input "6"
click at [809, 390] on button "Save" at bounding box center [813, 389] width 58 height 24
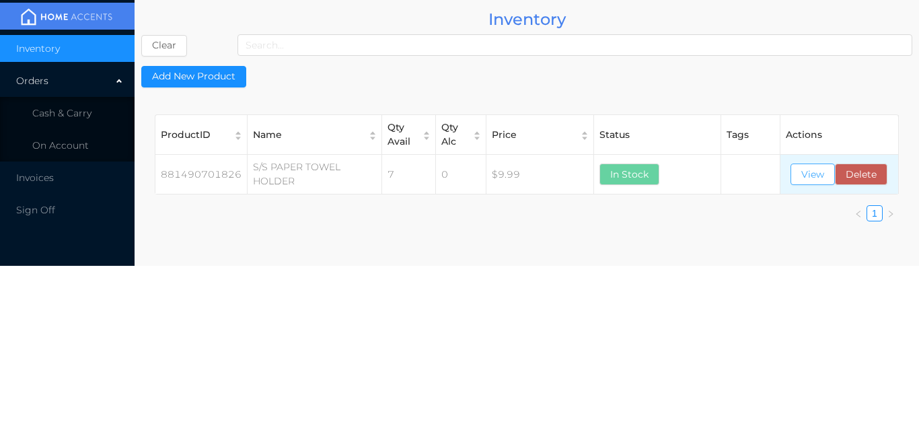
click at [825, 182] on button "View" at bounding box center [812, 174] width 44 height 22
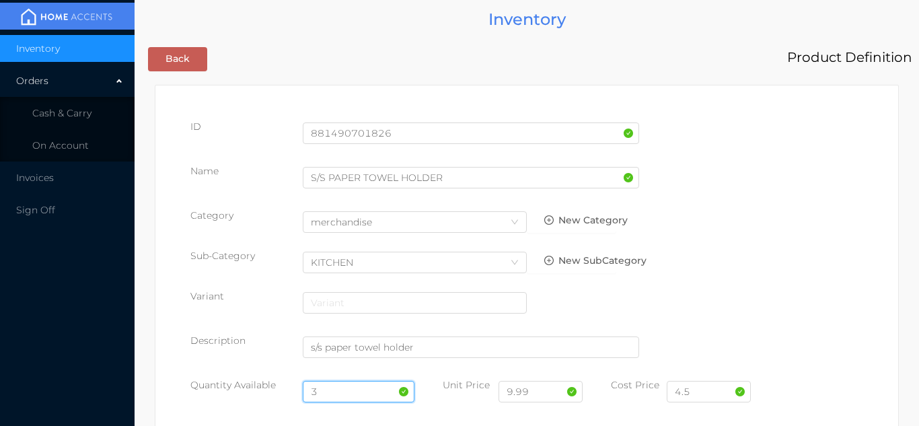
click at [345, 392] on input "3" at bounding box center [359, 392] width 112 height 22
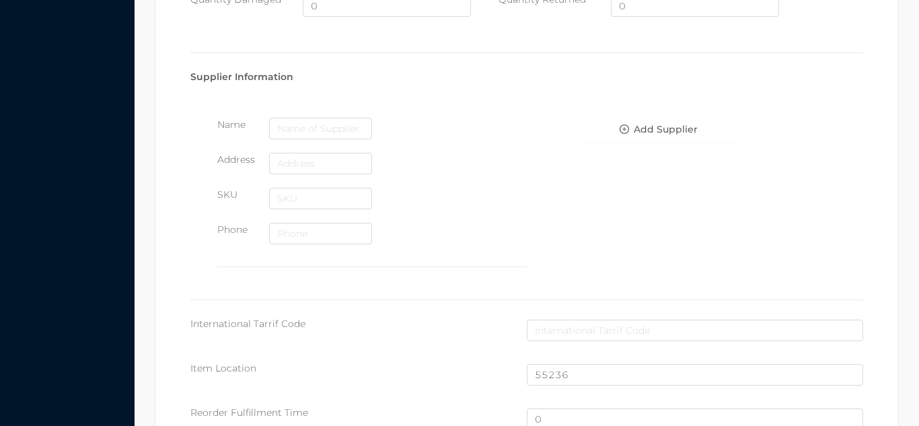
scroll to position [906, 0]
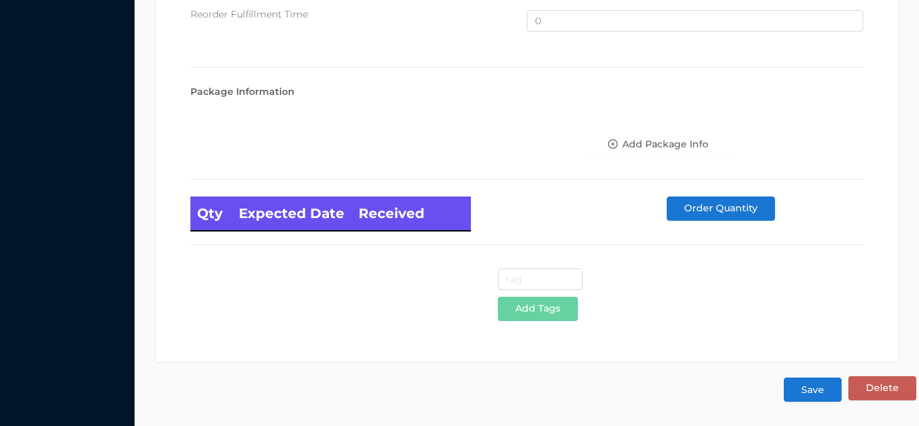
type input "6"
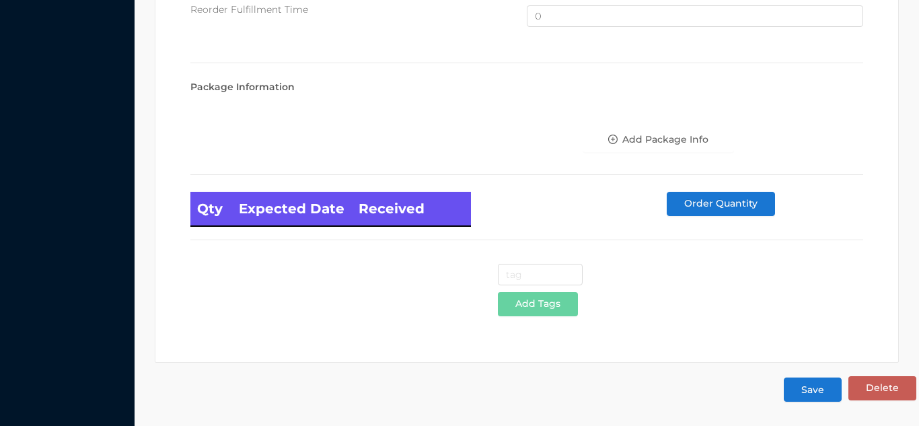
click at [825, 397] on button "Save" at bounding box center [813, 389] width 58 height 24
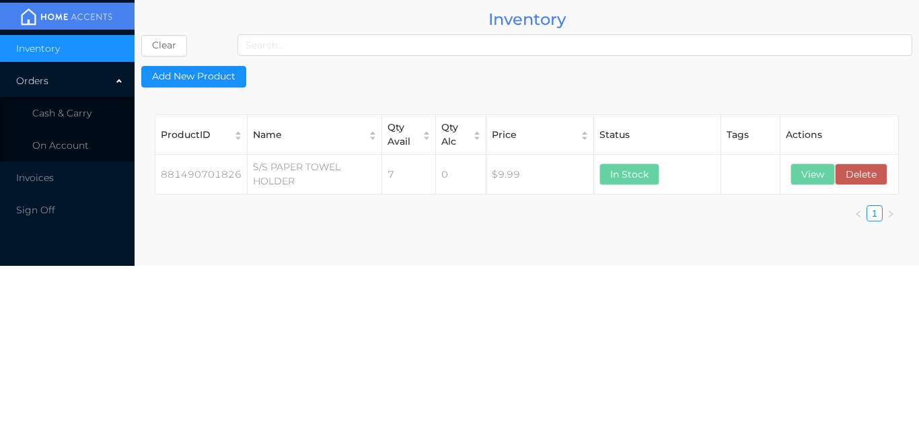
scroll to position [0, 0]
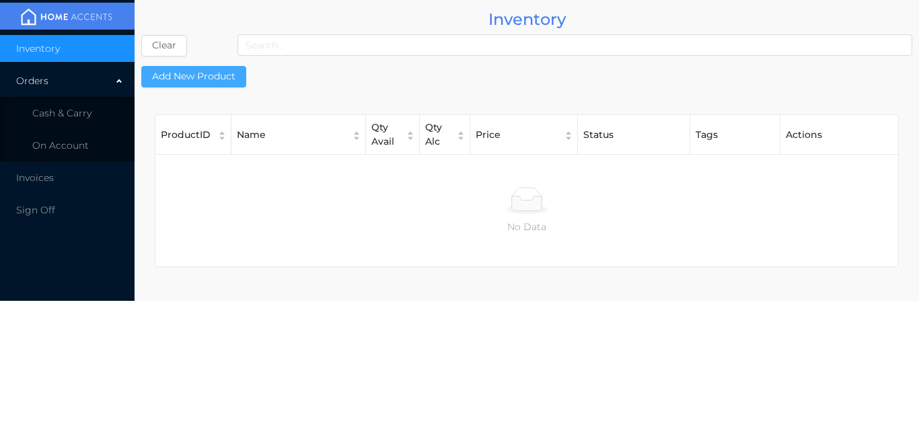
click at [210, 68] on button "Add New Product" at bounding box center [193, 77] width 105 height 22
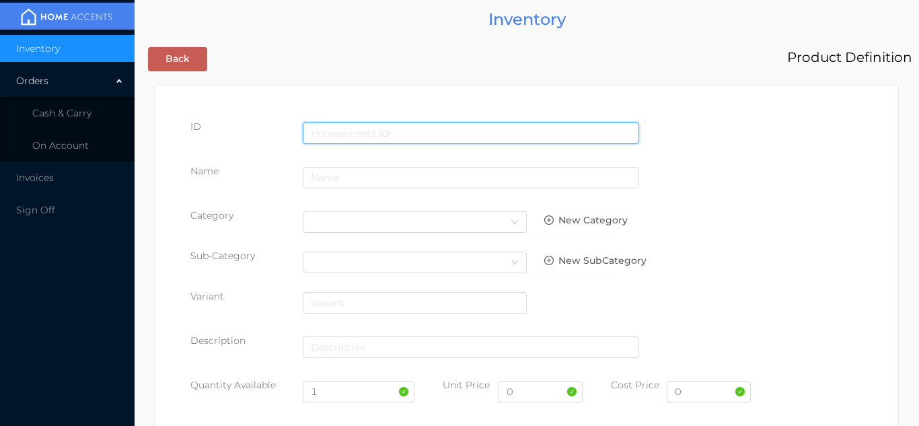
click at [385, 131] on input "text" at bounding box center [471, 133] width 336 height 22
type input "881490802271"
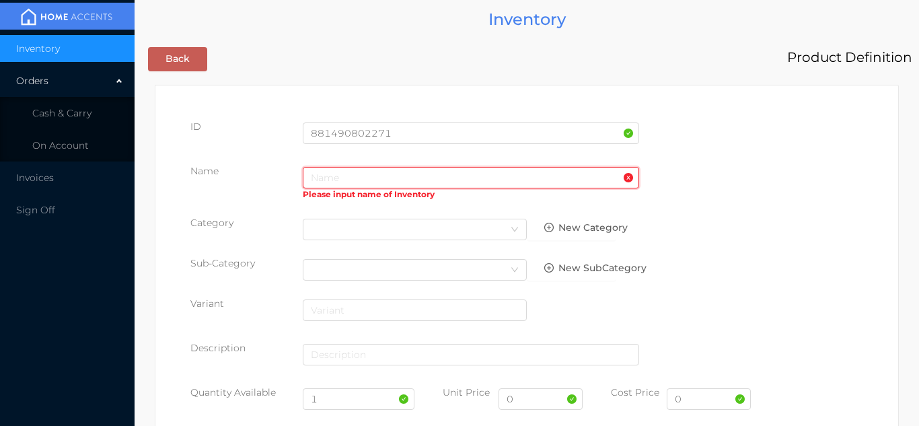
click at [340, 172] on input "text" at bounding box center [471, 178] width 336 height 22
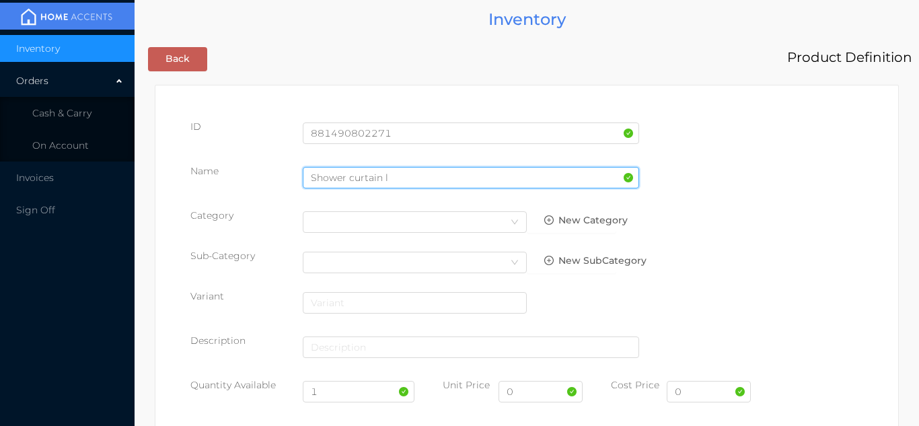
type input "SHOWER CURTAIN LINER 72x72""
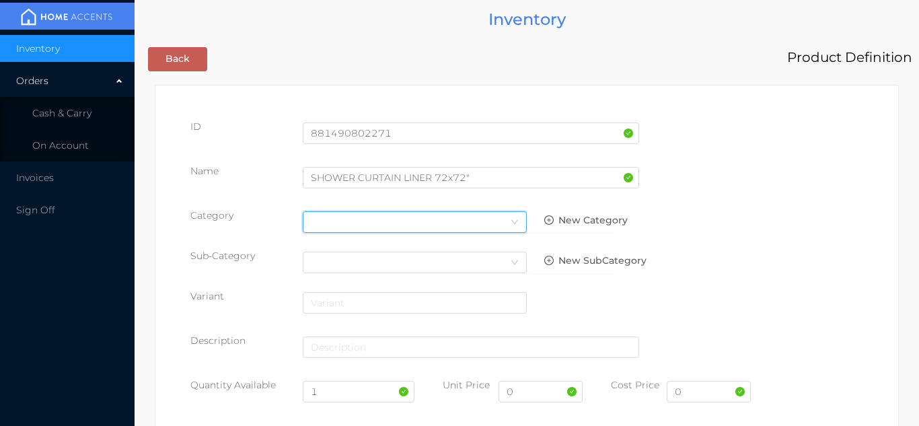
click at [511, 221] on icon "icon: down" at bounding box center [515, 222] width 8 height 8
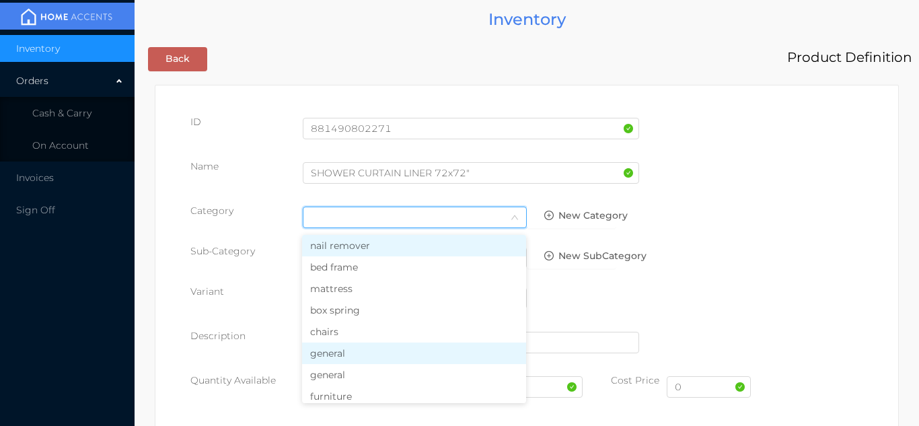
click at [357, 356] on li "general" at bounding box center [414, 353] width 224 height 22
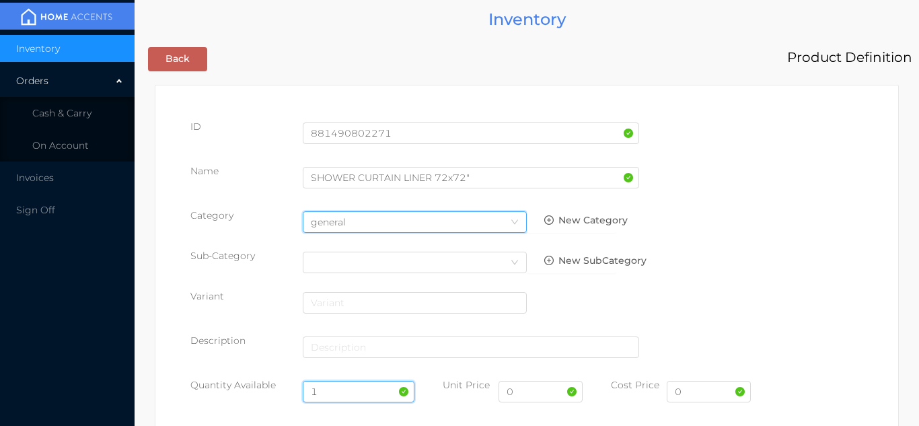
click at [335, 392] on input "1" at bounding box center [359, 392] width 112 height 22
type input "6"
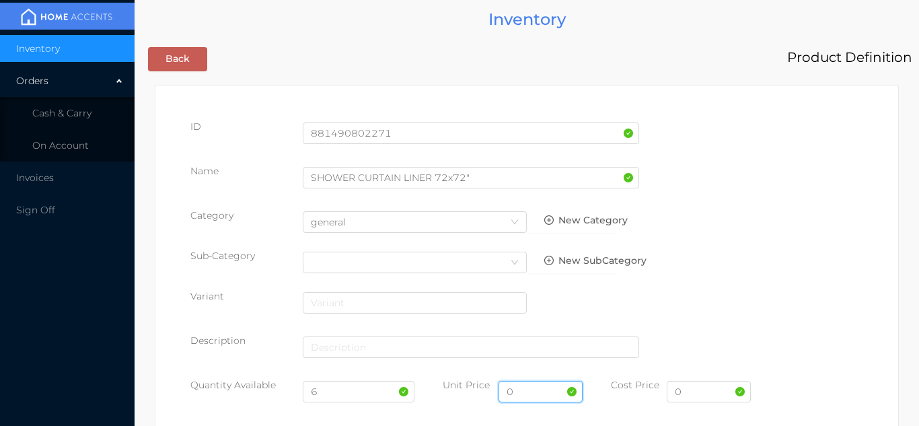
click at [550, 392] on input "0" at bounding box center [540, 392] width 84 height 22
type input "2.99"
click at [704, 393] on input "0" at bounding box center [709, 392] width 84 height 22
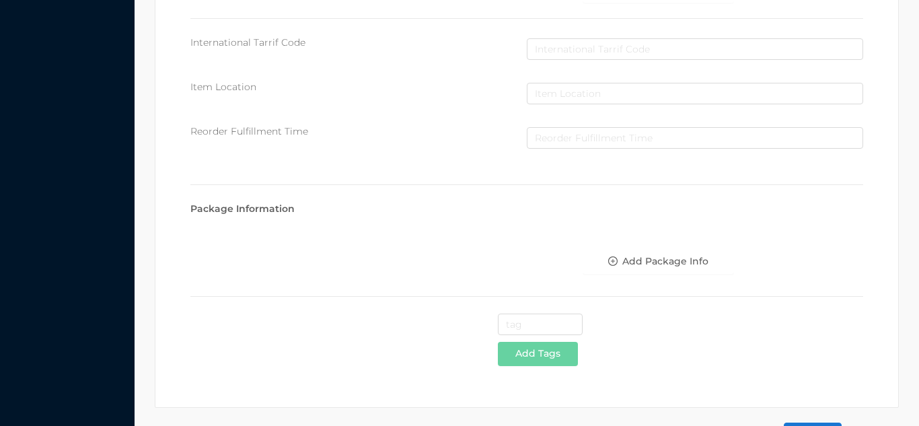
scroll to position [692, 0]
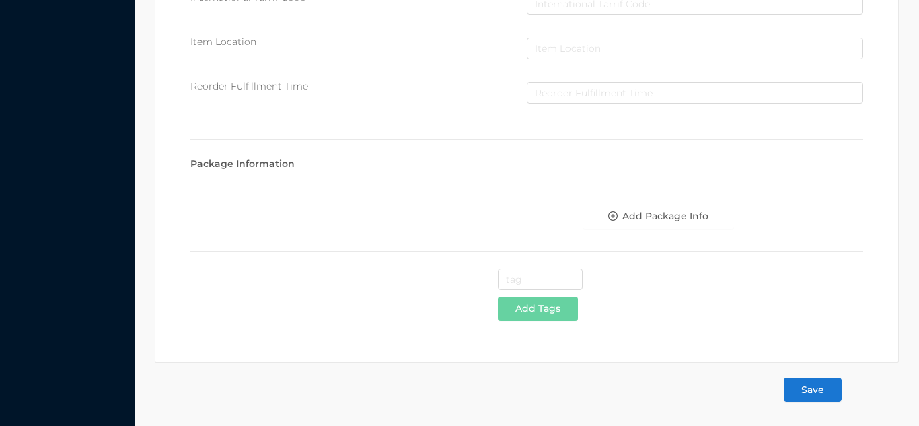
type input "1.50"
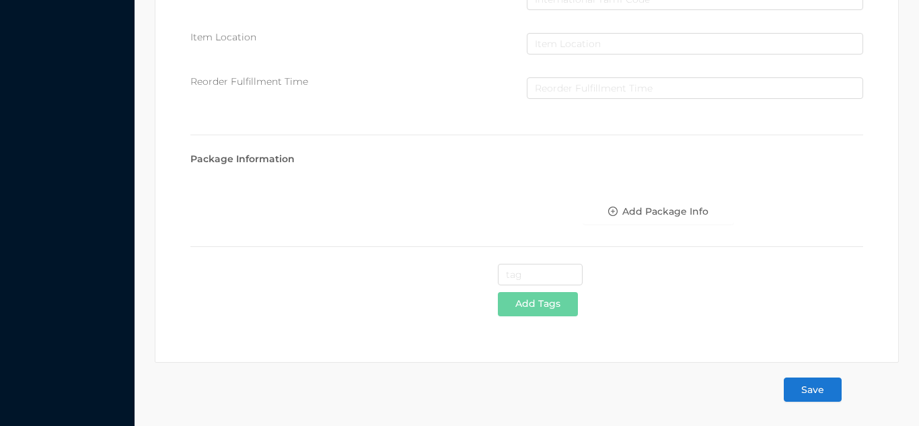
click at [825, 392] on button "Save" at bounding box center [813, 389] width 58 height 24
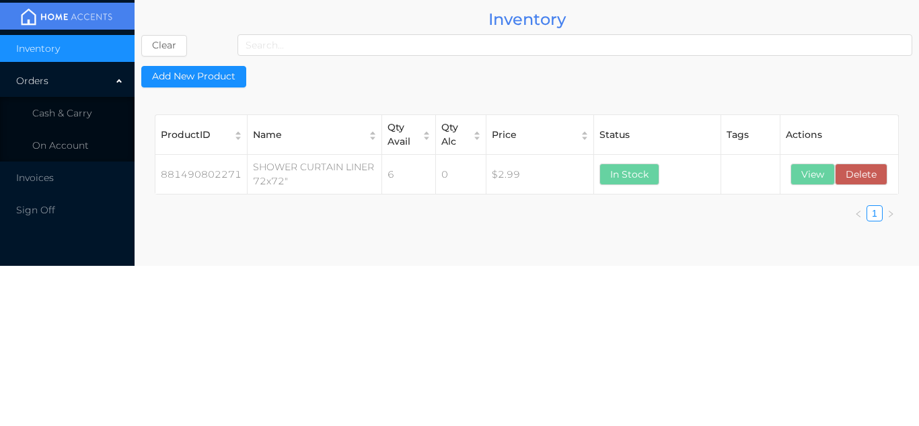
scroll to position [0, 0]
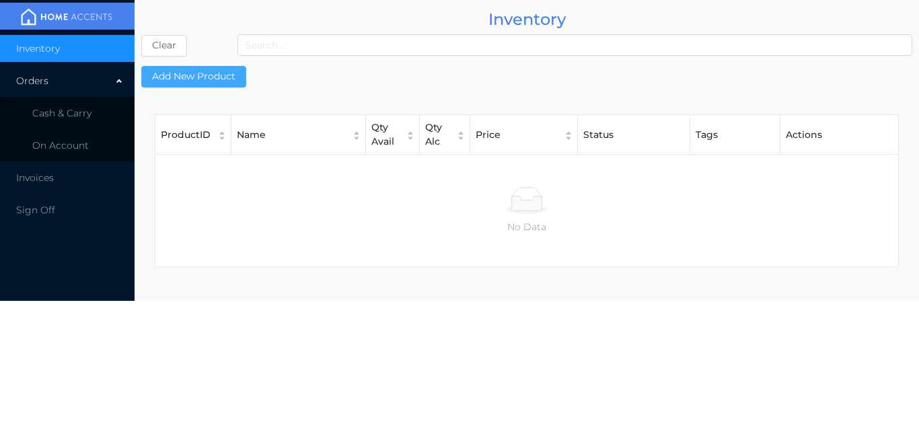
click at [202, 69] on button "Add New Product" at bounding box center [193, 77] width 105 height 22
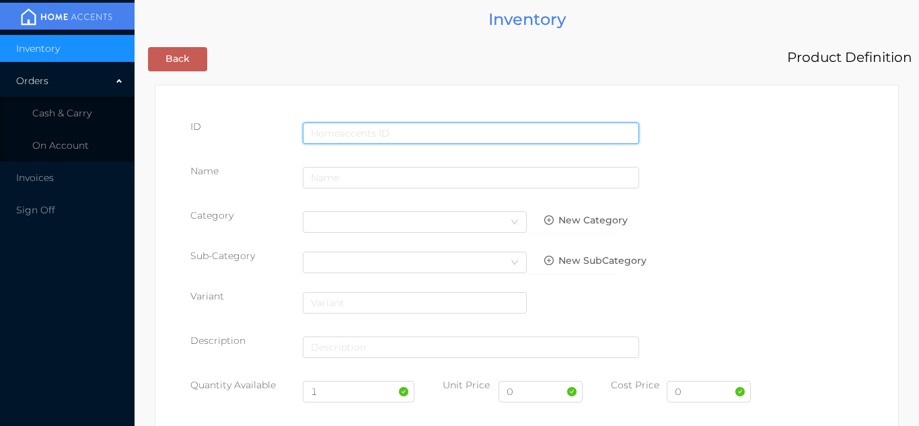
click at [410, 137] on input "text" at bounding box center [471, 133] width 336 height 22
type input "881490802264"
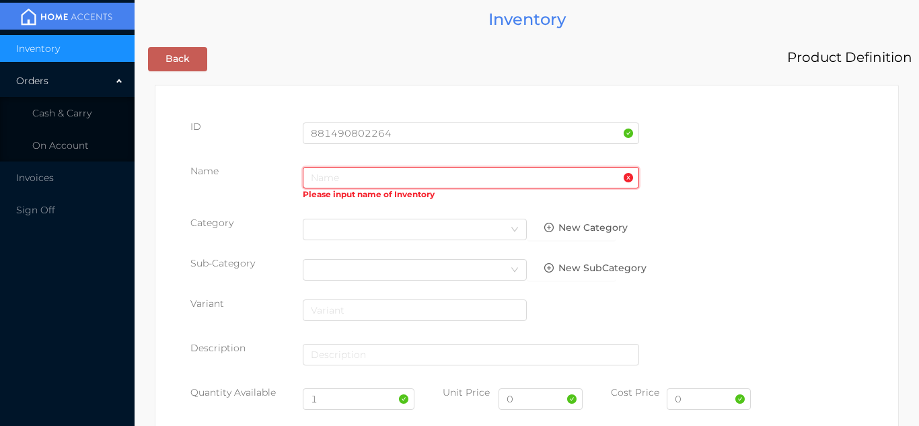
click at [337, 178] on input "text" at bounding box center [471, 178] width 336 height 22
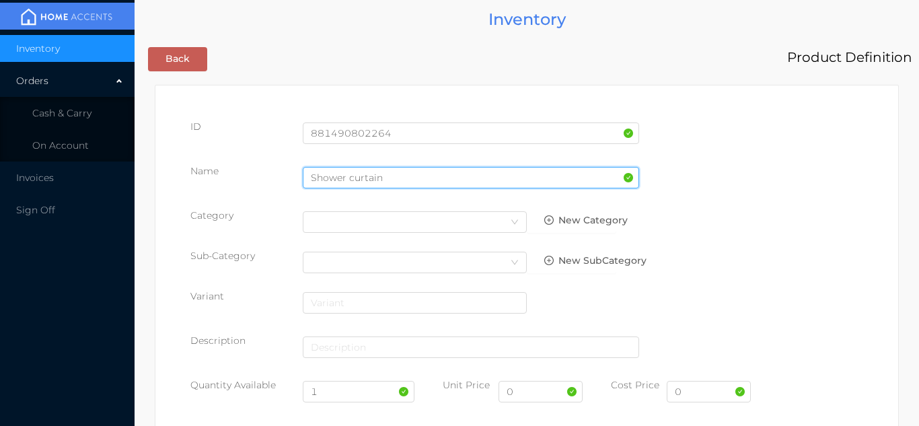
click at [415, 182] on input "Shower curtain" at bounding box center [471, 178] width 336 height 22
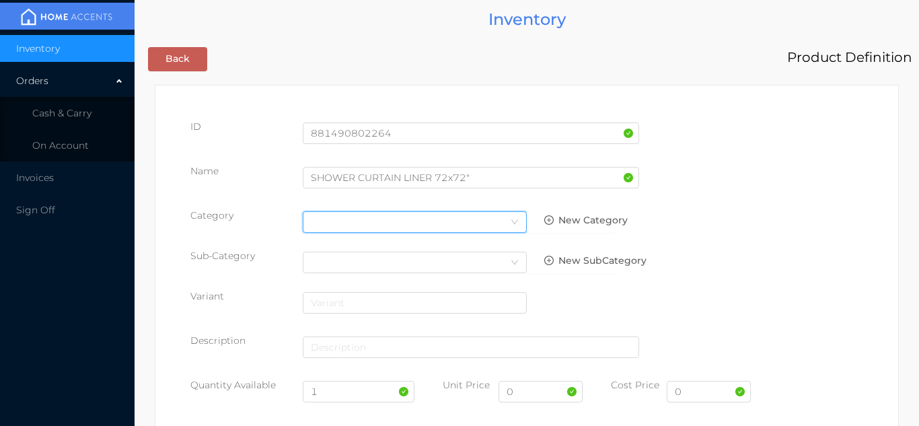
click at [492, 215] on div "Select Category" at bounding box center [415, 222] width 208 height 20
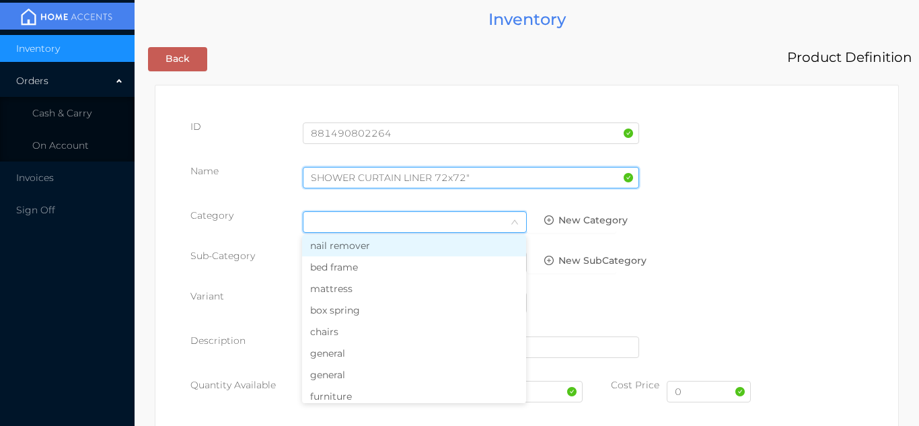
click at [484, 180] on input "SHOWER CURTAIN LINER 72x72"" at bounding box center [471, 178] width 336 height 22
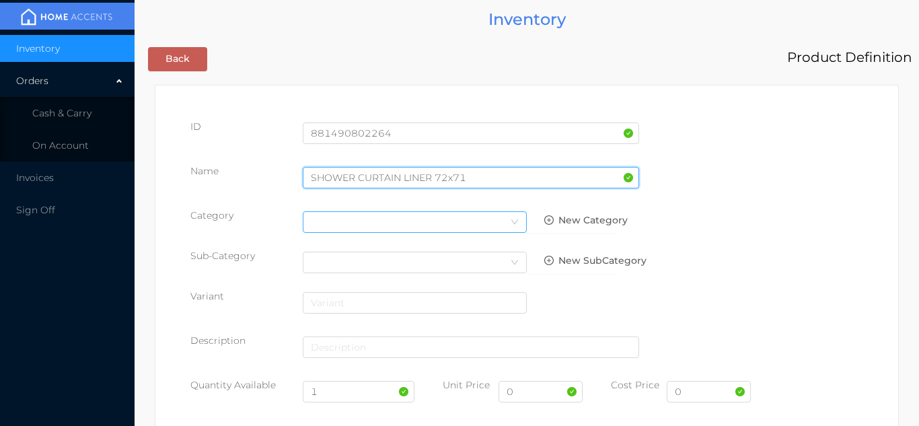
type input "SHOWER CURTAIN LINER 72x71"
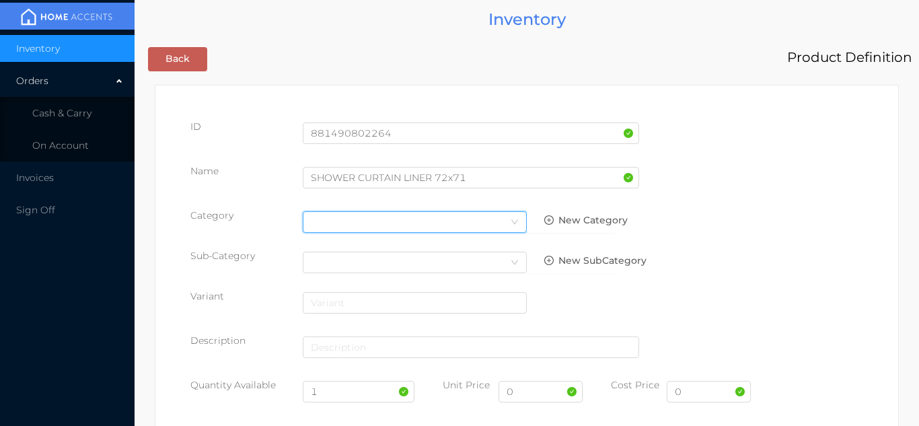
click at [498, 226] on div "Select Category" at bounding box center [415, 222] width 208 height 20
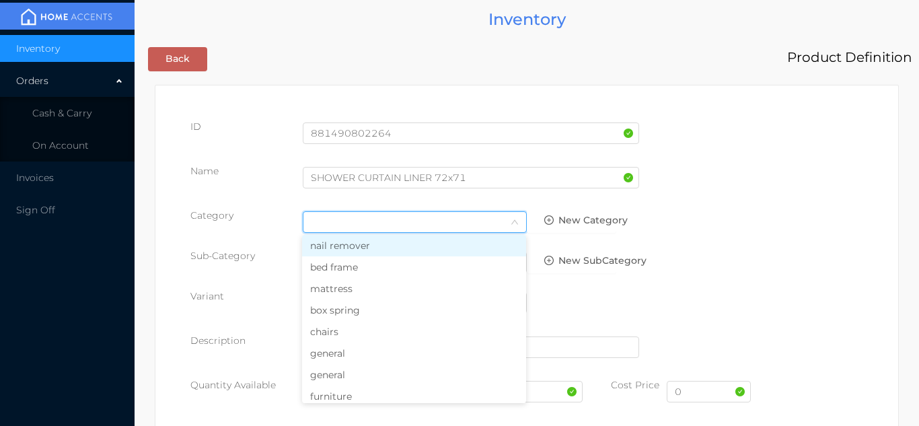
click at [367, 354] on li "general" at bounding box center [414, 353] width 224 height 22
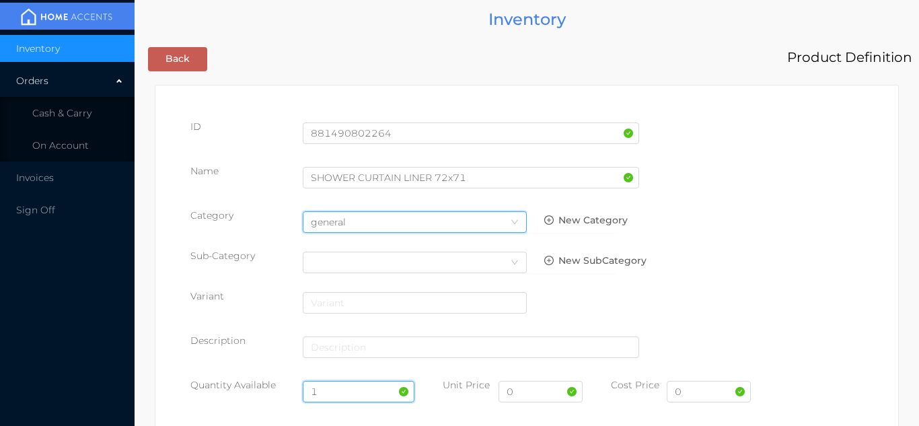
click at [342, 392] on input "1" at bounding box center [359, 392] width 112 height 22
type input "12"
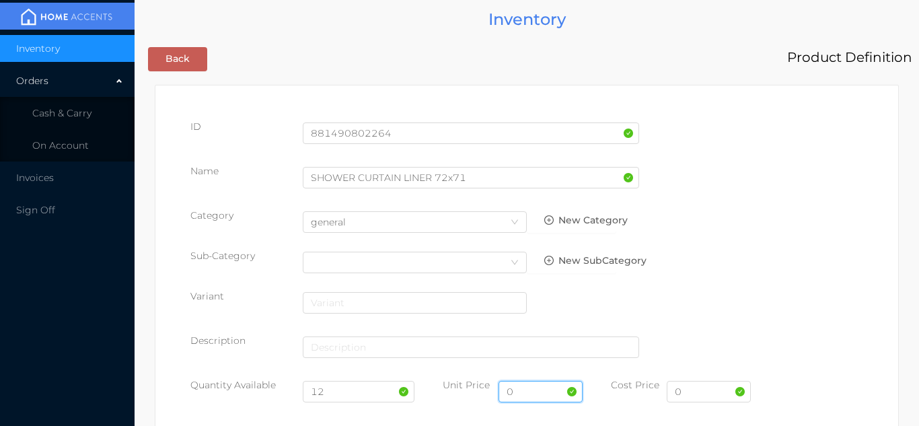
click at [534, 393] on input "0" at bounding box center [540, 392] width 84 height 22
type input "2.99"
click at [714, 396] on input "0" at bounding box center [709, 392] width 84 height 22
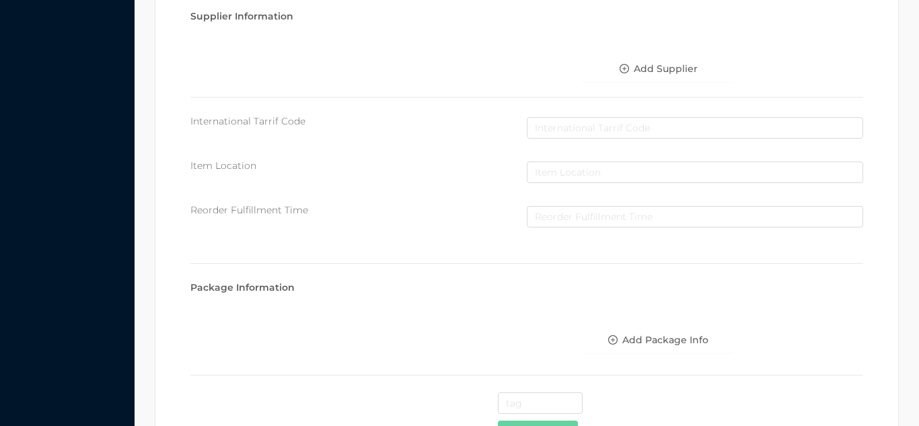
scroll to position [692, 0]
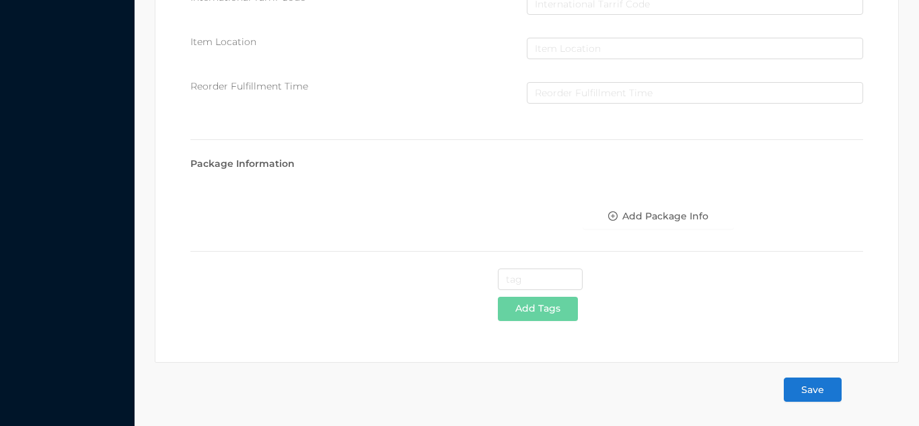
type input "1.50"
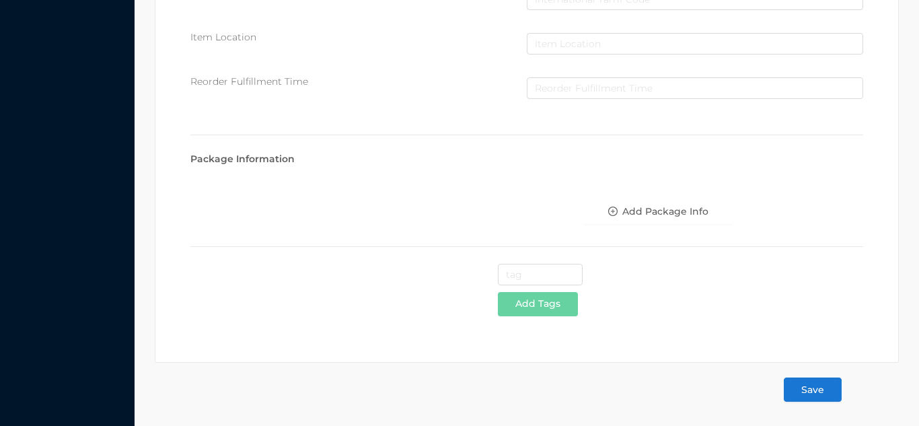
click at [817, 397] on button "Save" at bounding box center [813, 389] width 58 height 24
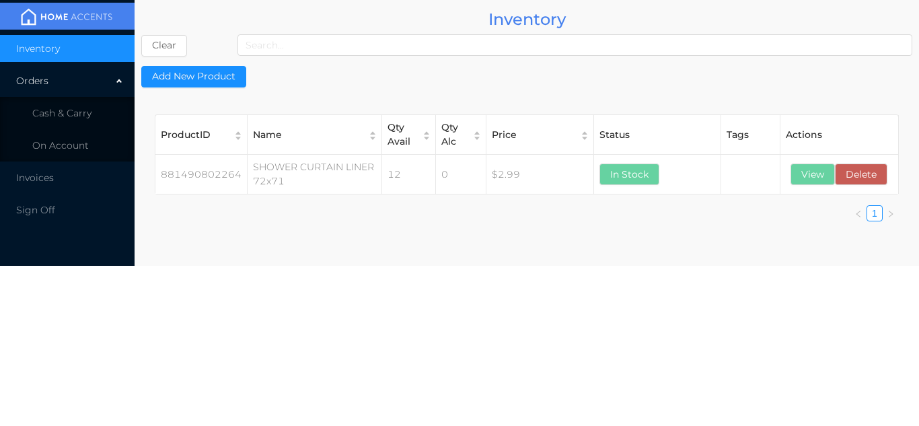
scroll to position [0, 0]
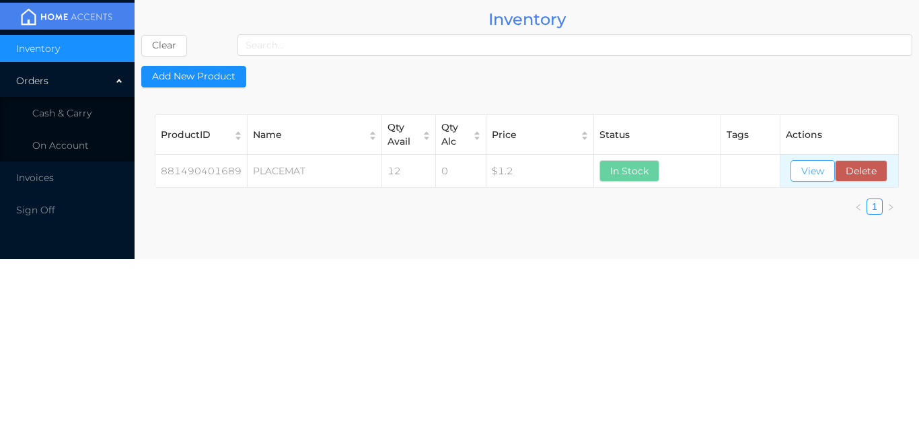
click at [811, 177] on button "View" at bounding box center [812, 171] width 44 height 22
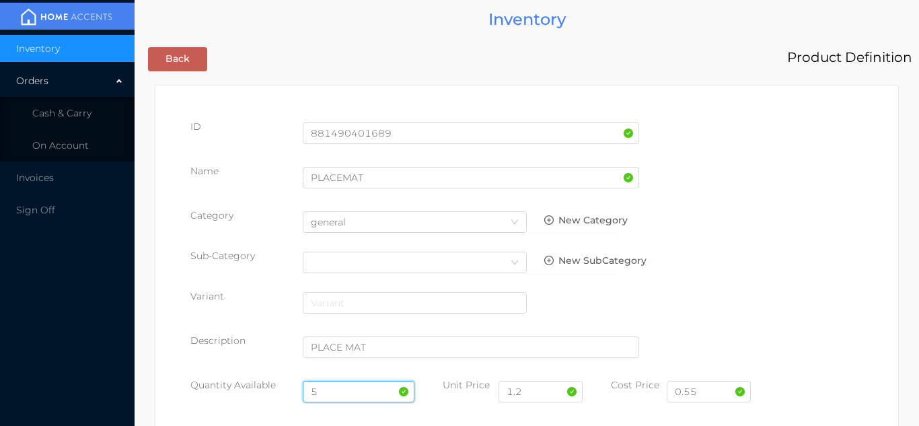
click at [334, 390] on input "5" at bounding box center [359, 392] width 112 height 22
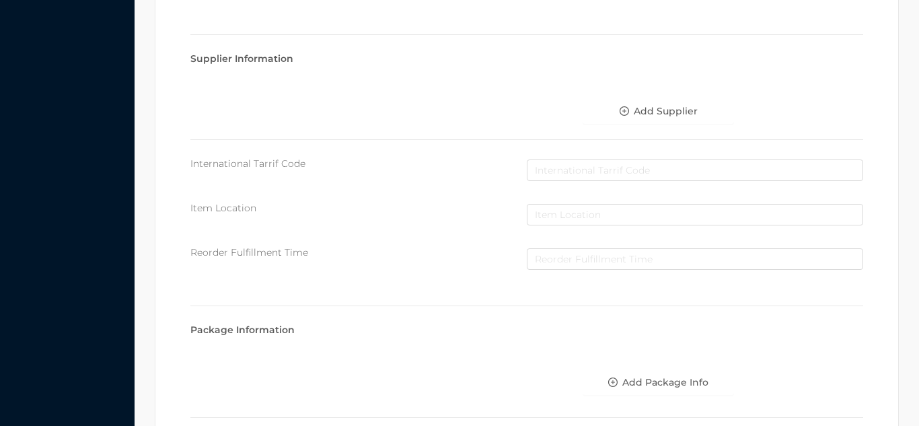
scroll to position [764, 0]
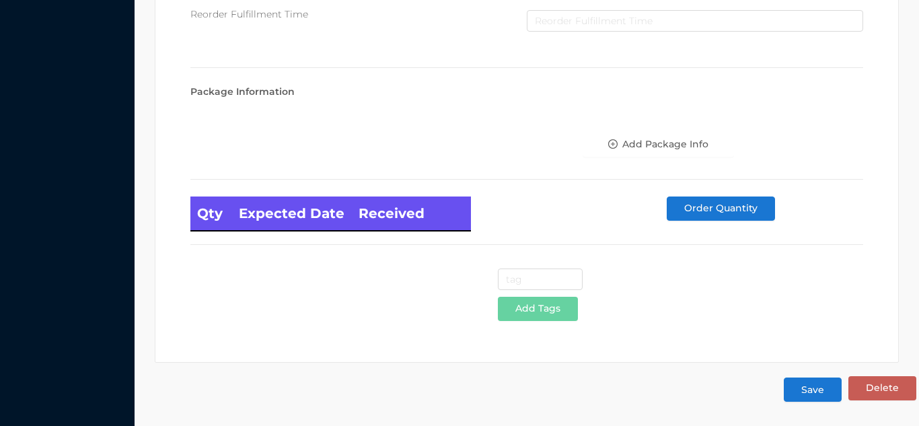
type input "12"
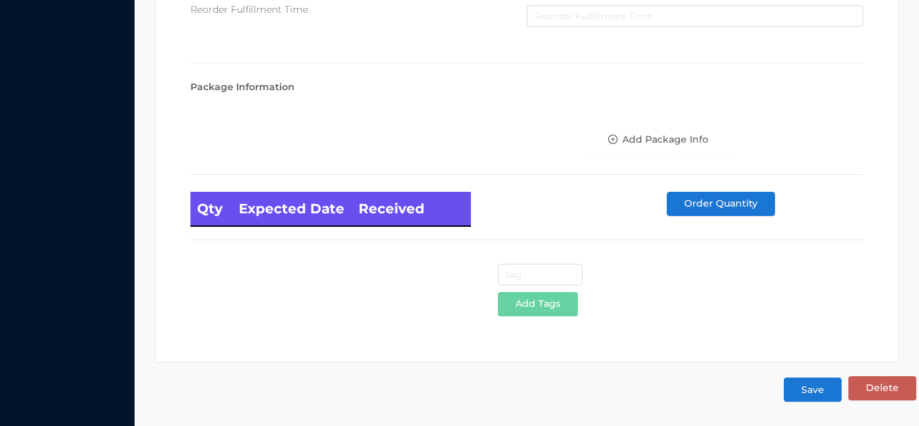
click at [814, 398] on button "Save" at bounding box center [813, 389] width 58 height 24
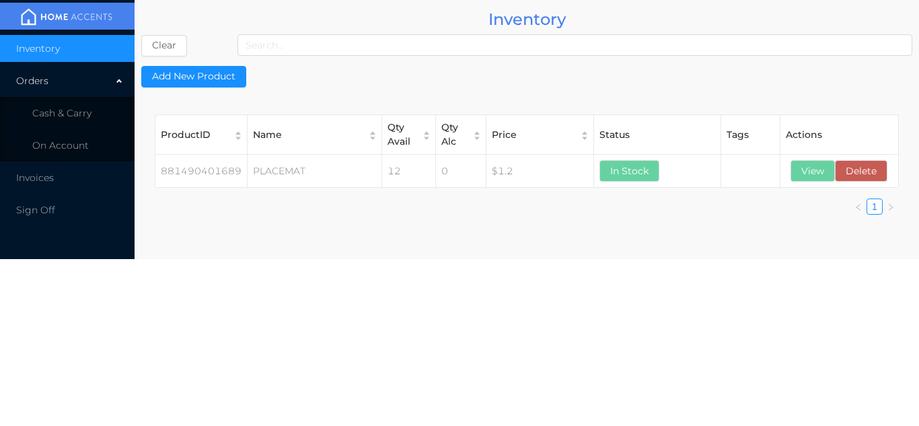
scroll to position [0, 0]
click at [812, 173] on button "View" at bounding box center [812, 171] width 44 height 22
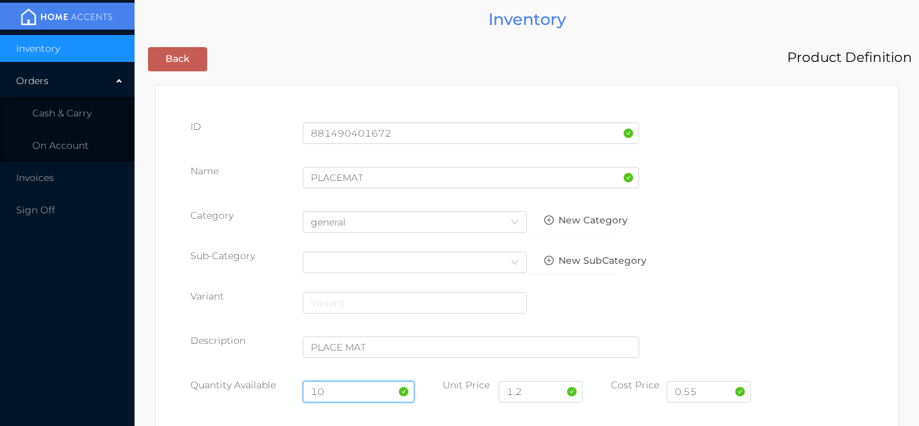
click at [344, 390] on input "10" at bounding box center [359, 392] width 112 height 22
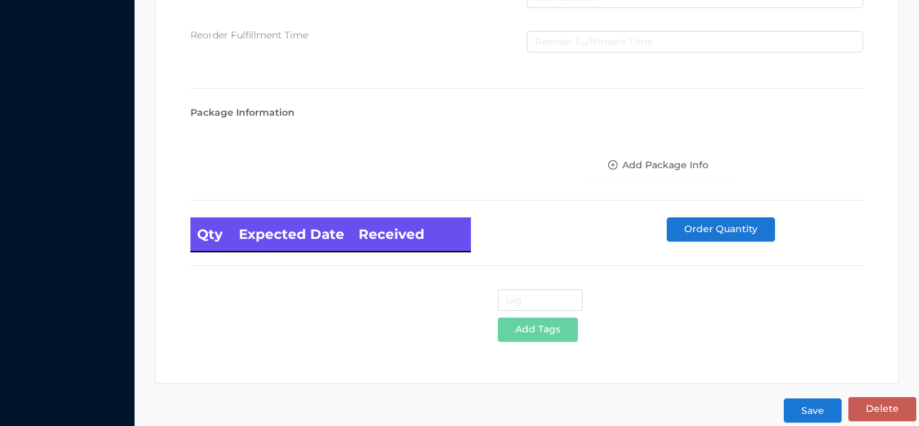
scroll to position [764, 0]
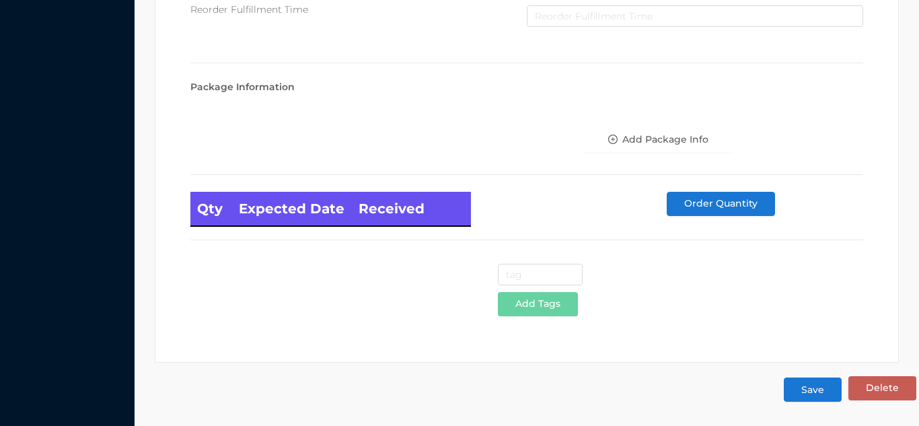
type input "12"
click at [815, 390] on button "Save" at bounding box center [813, 389] width 58 height 24
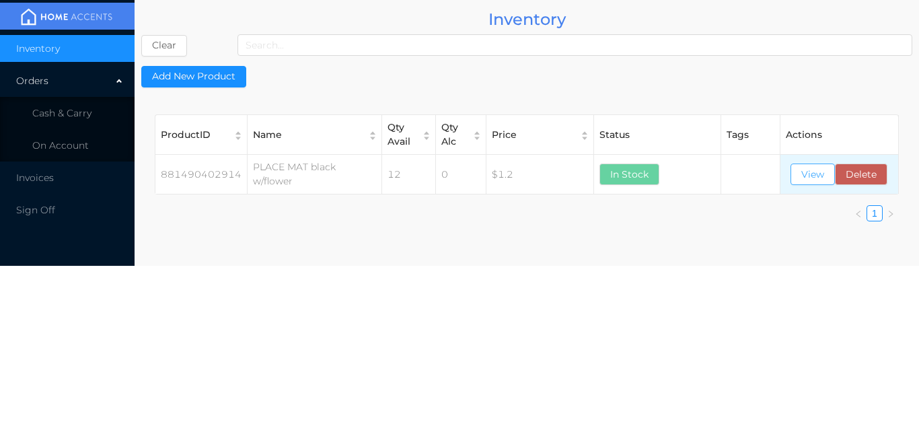
click at [806, 174] on button "View" at bounding box center [812, 174] width 44 height 22
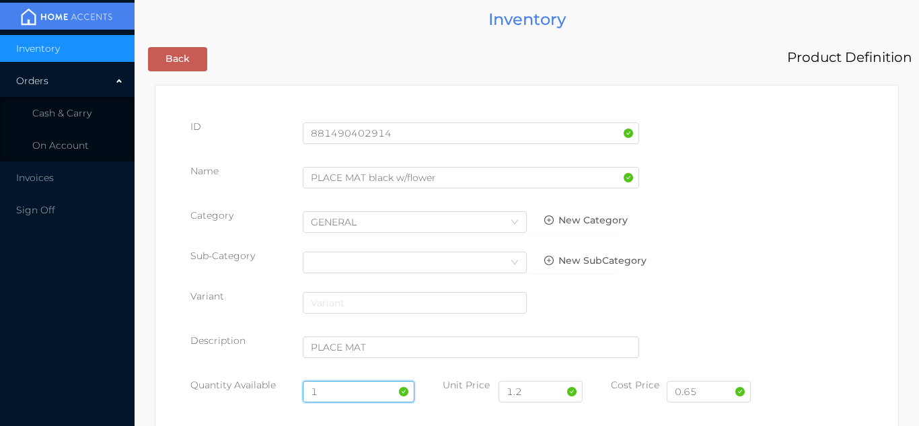
click at [352, 390] on input "1" at bounding box center [359, 392] width 112 height 22
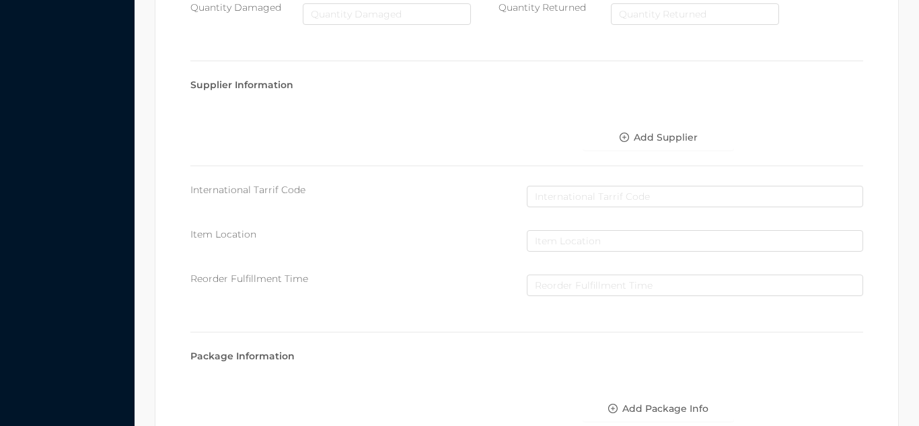
scroll to position [764, 0]
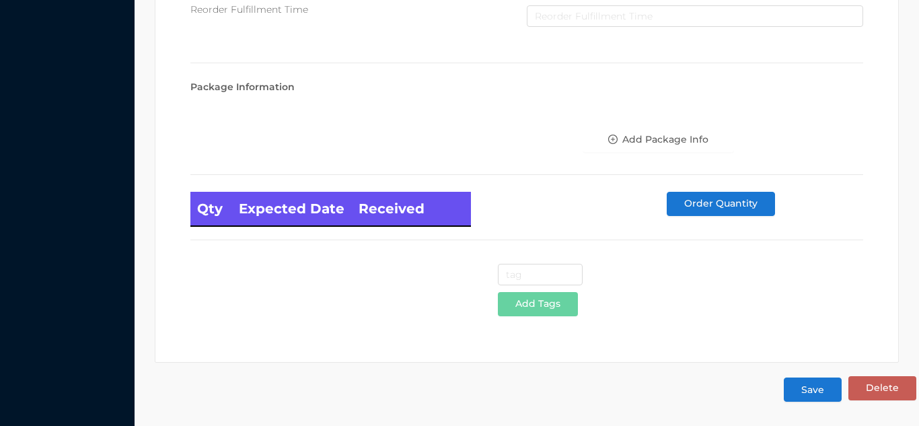
type input "12"
click at [811, 390] on button "Save" at bounding box center [813, 389] width 58 height 24
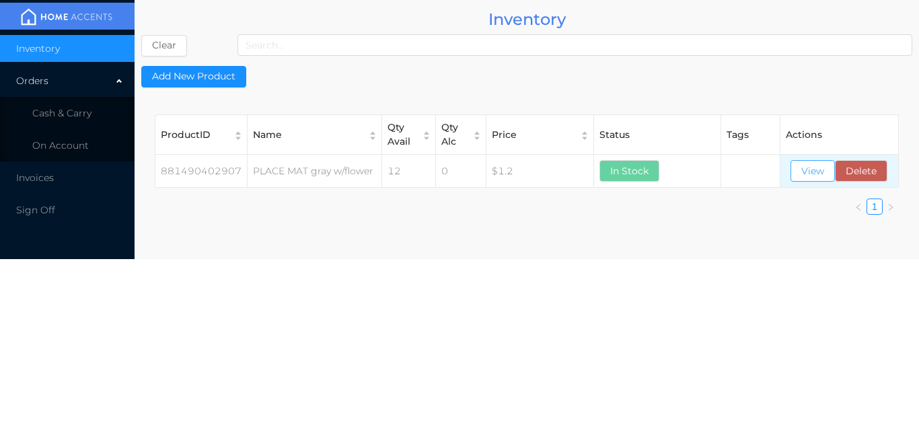
click at [817, 181] on button "View" at bounding box center [812, 171] width 44 height 22
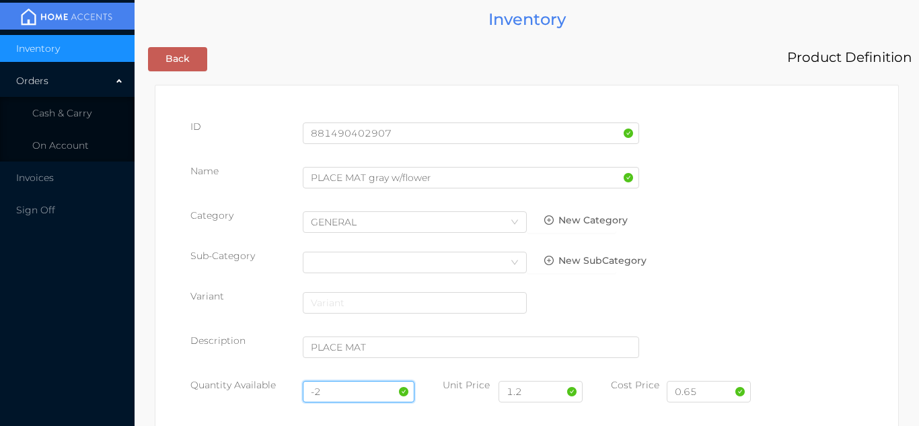
click at [340, 390] on input "-2" at bounding box center [359, 392] width 112 height 22
type input "-"
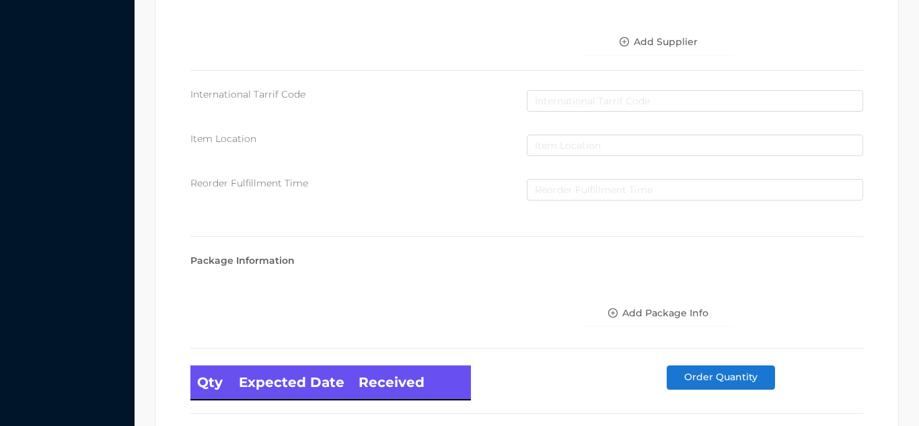
scroll to position [764, 0]
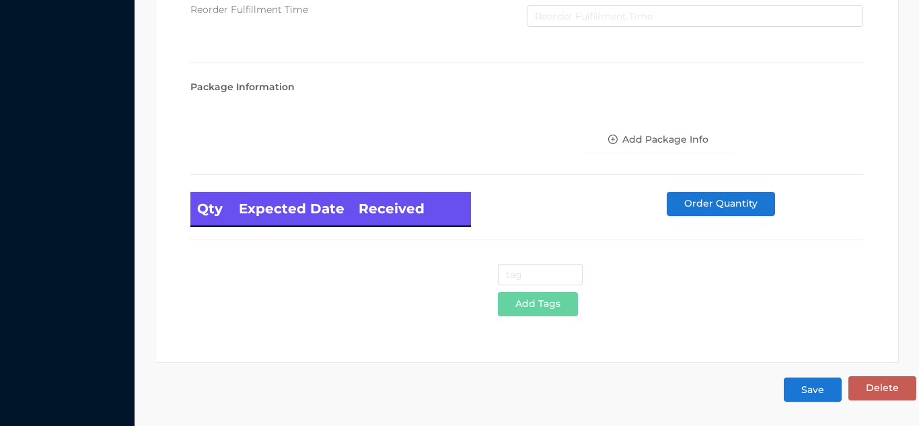
type input "12"
click at [811, 396] on button "Save" at bounding box center [813, 389] width 58 height 24
